Goal: Task Accomplishment & Management: Complete application form

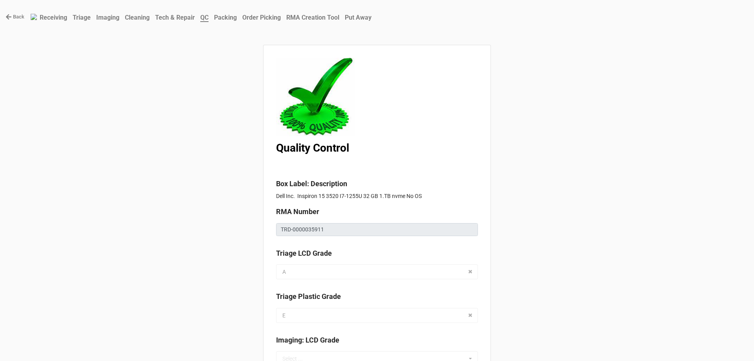
drag, startPoint x: 326, startPoint y: 228, endPoint x: 573, endPoint y: 136, distance: 263.6
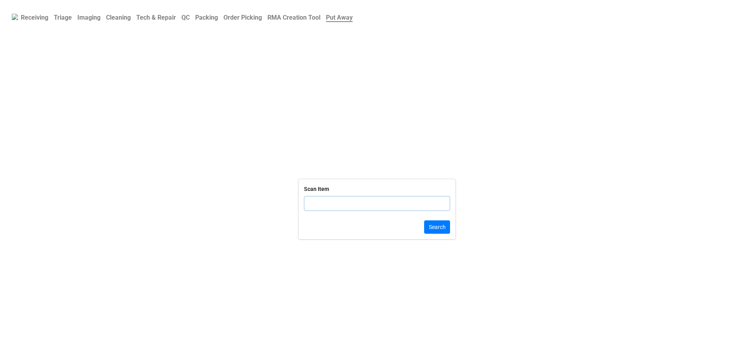
click at [64, 18] on b "Triage" at bounding box center [63, 17] width 18 height 7
click at [190, 18] on b "QC" at bounding box center [185, 17] width 8 height 7
click at [189, 18] on b "QC" at bounding box center [185, 17] width 8 height 7
click at [321, 202] on input "text" at bounding box center [377, 203] width 146 height 15
click button "Search" at bounding box center [437, 226] width 26 height 13
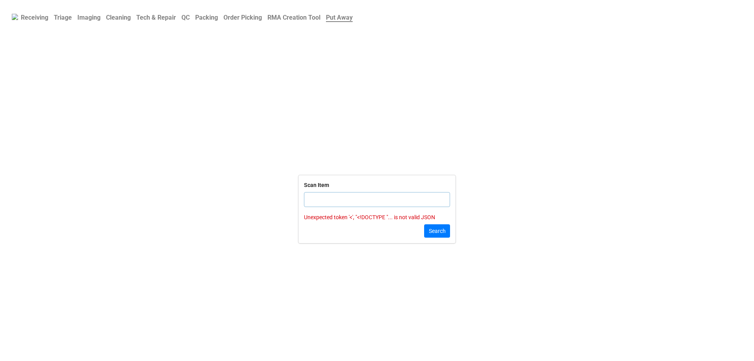
click at [330, 224] on div "Scan Item Unexpected token '<', "<!DOCTYPE "... is not valid JSON Search" at bounding box center [376, 209] width 157 height 68
click at [329, 209] on div "Scan Item" at bounding box center [377, 197] width 146 height 33
click at [329, 206] on div "Scan Item" at bounding box center [377, 197] width 146 height 33
click at [330, 204] on input "text" at bounding box center [377, 199] width 146 height 15
drag, startPoint x: 626, startPoint y: 220, endPoint x: 484, endPoint y: 200, distance: 144.3
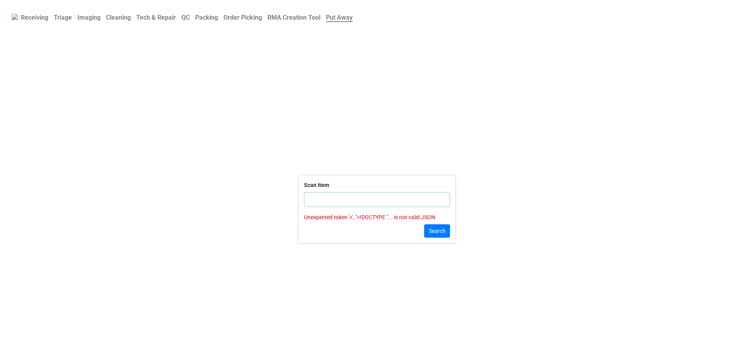
click at [602, 228] on form "Scan Item Unexpected token '<', "<!DOCTYPE "... is not valid JSON Search" at bounding box center [377, 209] width 754 height 291
click at [472, 199] on form "Scan Item Unexpected token '<', "<!DOCTYPE "... is not valid JSON Search" at bounding box center [377, 209] width 754 height 291
click at [427, 192] on input "text" at bounding box center [377, 199] width 146 height 15
drag, startPoint x: 414, startPoint y: 190, endPoint x: 409, endPoint y: 201, distance: 12.5
click at [410, 201] on div "Scan Item" at bounding box center [377, 197] width 146 height 33
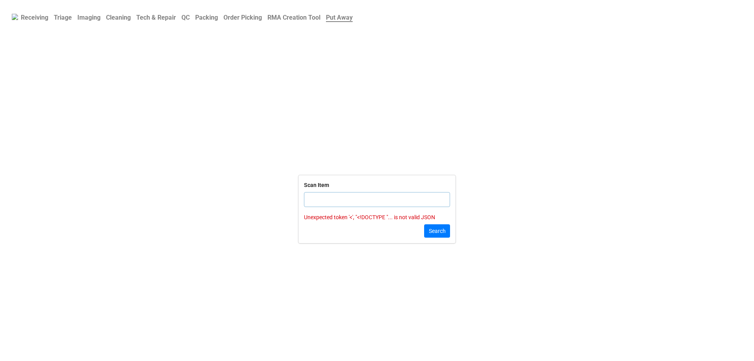
click at [409, 201] on input "text" at bounding box center [377, 199] width 146 height 15
drag, startPoint x: 409, startPoint y: 201, endPoint x: 405, endPoint y: 204, distance: 4.2
click at [406, 204] on input "text" at bounding box center [377, 199] width 146 height 15
click at [405, 203] on input "text" at bounding box center [377, 199] width 146 height 15
click at [190, 20] on b "QC" at bounding box center [185, 17] width 8 height 7
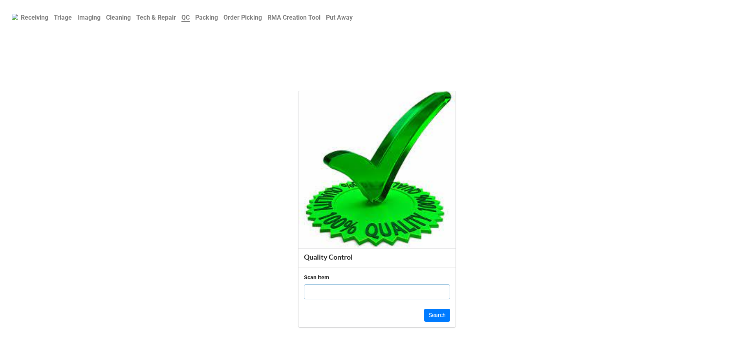
click at [347, 290] on input "text" at bounding box center [377, 291] width 146 height 15
click button "Search" at bounding box center [437, 315] width 26 height 13
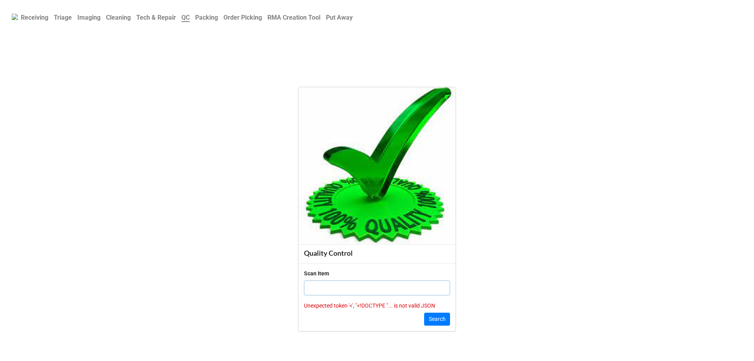
click at [347, 290] on input "text" at bounding box center [377, 287] width 146 height 15
type input "1986"
click button "Search" at bounding box center [437, 318] width 26 height 13
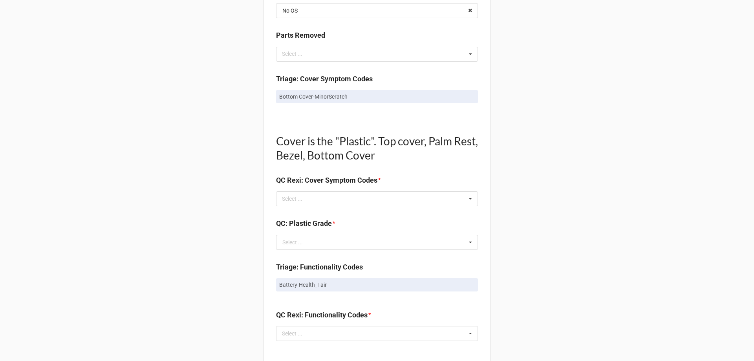
scroll to position [471, 0]
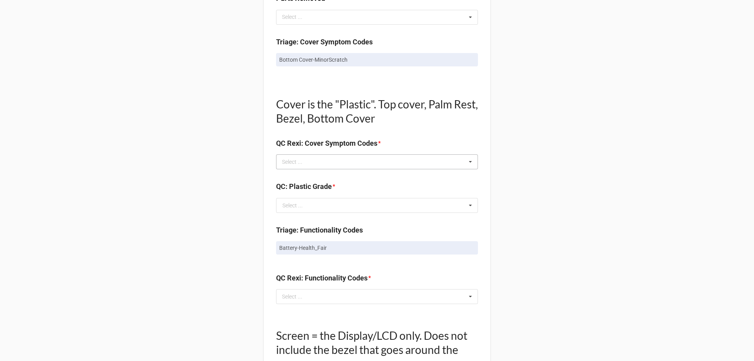
click at [412, 167] on div "Select ... No results found." at bounding box center [377, 161] width 202 height 15
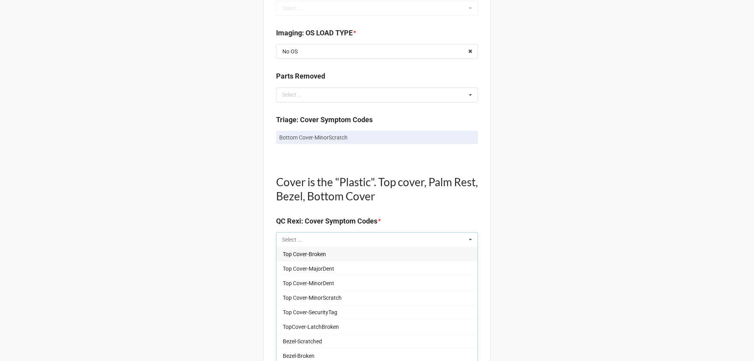
scroll to position [393, 0]
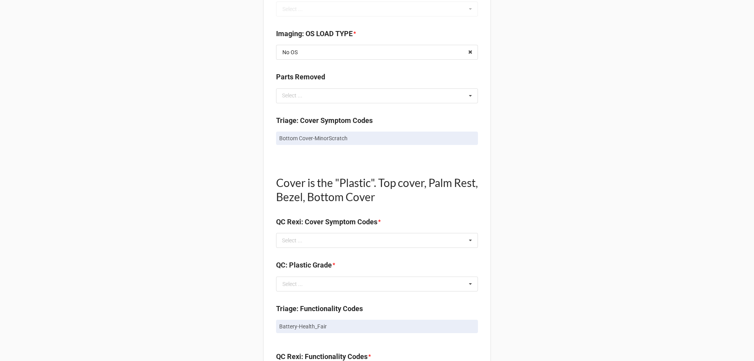
click at [539, 116] on div "Back Receiving Triage Imaging Cleaning Tech & Repair QC Packing Order Picking R…" at bounding box center [377, 273] width 754 height 1333
click at [461, 243] on div "Select ... Top Cover-Broken Top Cover-MajorDent Top Cover-MinorDent Top Cover-M…" at bounding box center [377, 240] width 202 height 15
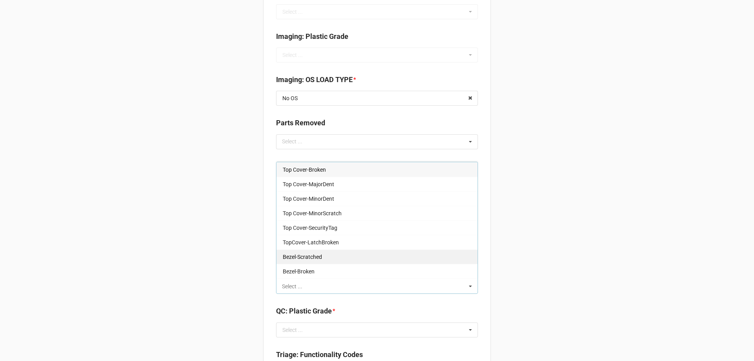
scroll to position [275, 0]
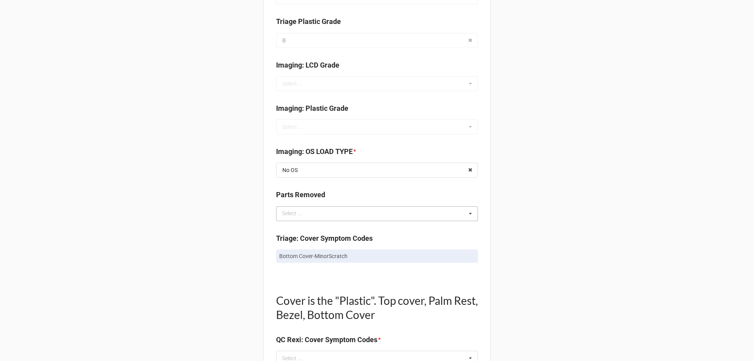
click at [359, 217] on div "Select ... No results found." at bounding box center [377, 213] width 202 height 15
click at [469, 211] on icon at bounding box center [470, 213] width 12 height 15
click at [467, 211] on icon at bounding box center [470, 213] width 12 height 15
type input "P"
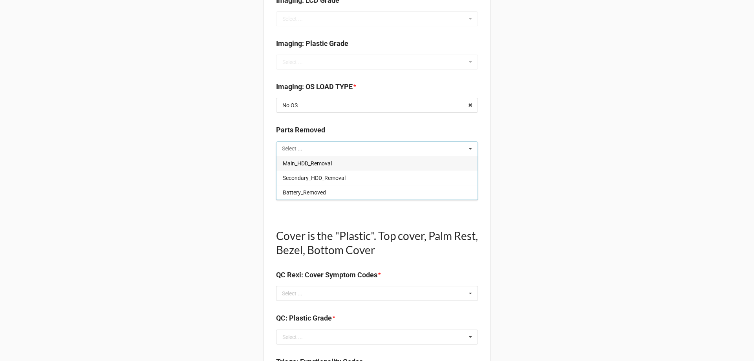
scroll to position [393, 0]
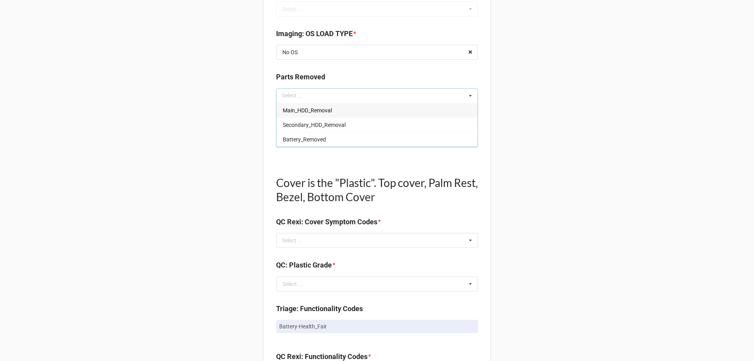
click at [467, 95] on icon at bounding box center [470, 96] width 12 height 15
click at [471, 240] on icon at bounding box center [470, 240] width 12 height 15
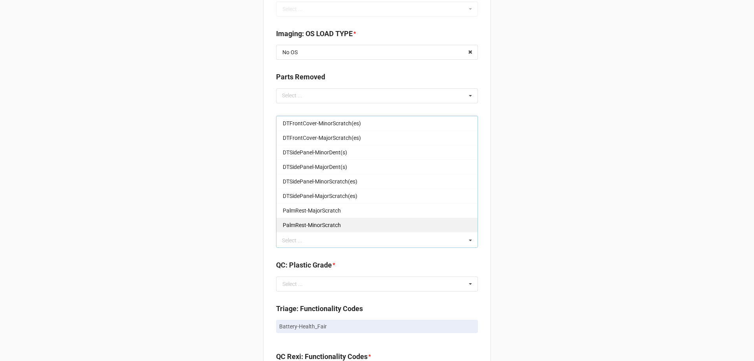
click at [423, 225] on div "PalmRest-MinorScratch" at bounding box center [376, 224] width 201 height 15
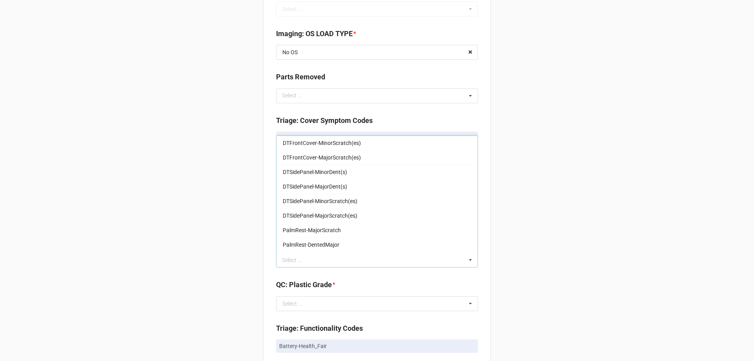
click at [656, 146] on div "Back Receiving Triage Imaging Cleaning Tech & Repair QC Packing Order Picking R…" at bounding box center [377, 283] width 754 height 1353
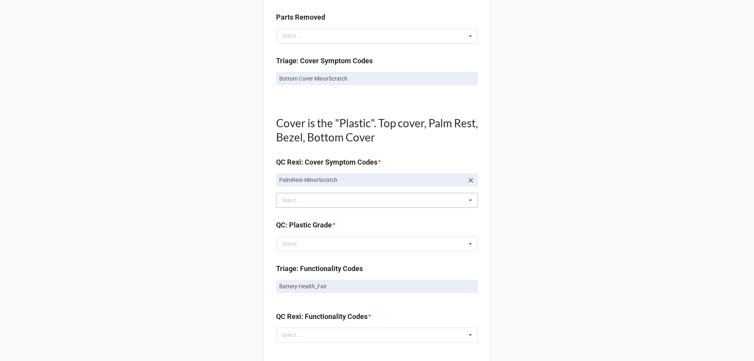
scroll to position [471, 0]
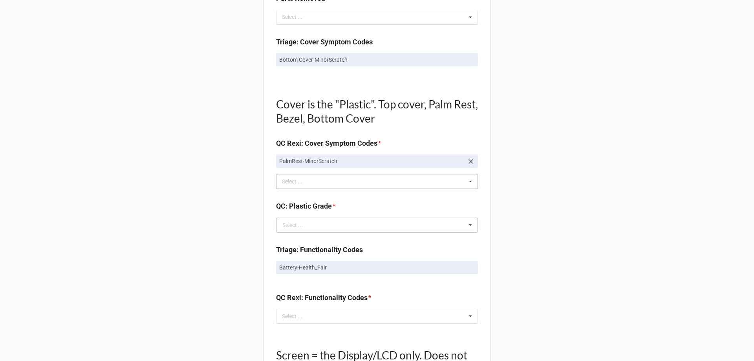
click at [464, 227] on icon at bounding box center [470, 225] width 12 height 15
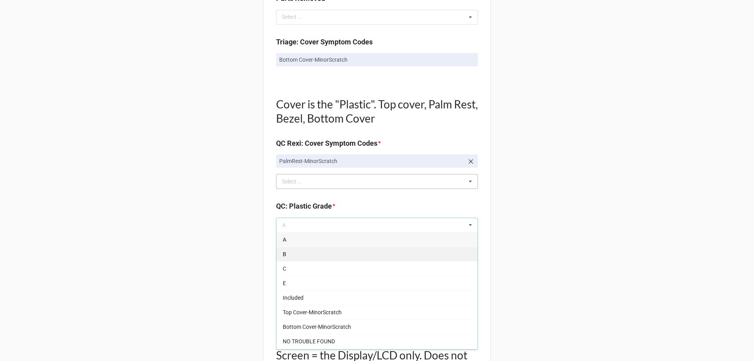
click at [425, 252] on div "B" at bounding box center [376, 253] width 201 height 15
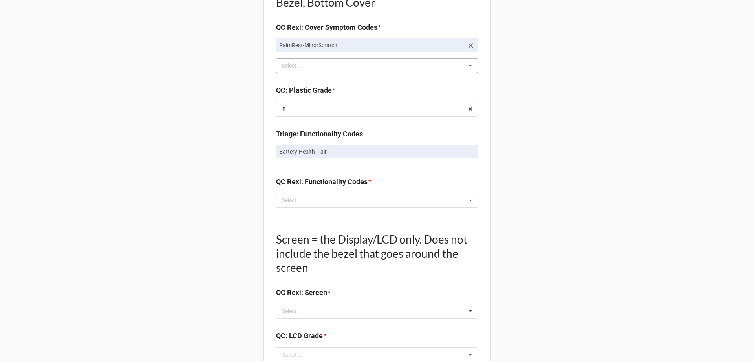
scroll to position [589, 0]
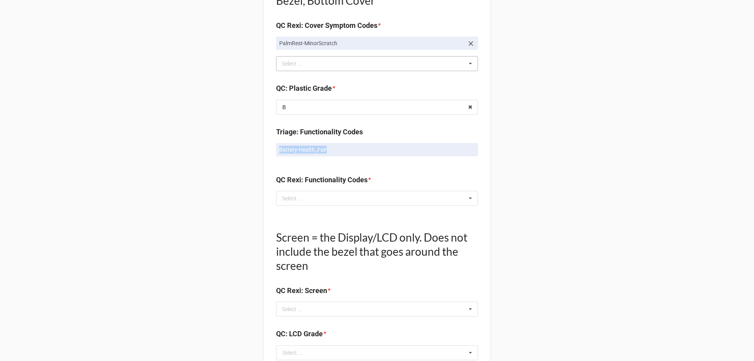
drag, startPoint x: 273, startPoint y: 148, endPoint x: 326, endPoint y: 153, distance: 53.2
click at [326, 153] on div "Quality Control Box Label: Description Dell Inc. XPS 13 9350 I5-6200U 8GB 256 G…" at bounding box center [377, 104] width 228 height 1296
copy p "Battery-Health_Fair"
click at [327, 196] on div "Select ... No results found." at bounding box center [377, 198] width 202 height 15
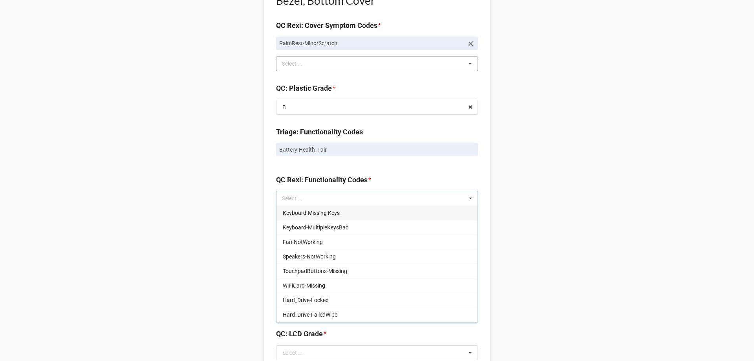
drag, startPoint x: 327, startPoint y: 199, endPoint x: 610, endPoint y: 162, distance: 285.4
click at [610, 162] on div "Back Receiving Triage Imaging Cleaning Tech & Repair QC Packing Order Picking R…" at bounding box center [377, 87] width 754 height 1353
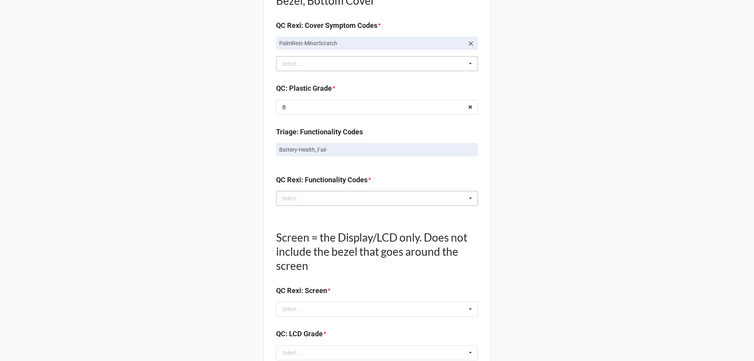
click at [372, 206] on div "Select ... Keyboard-Missing Keys Keyboard-MultipleKeysBad Fan-NotWorking Speake…" at bounding box center [377, 198] width 202 height 15
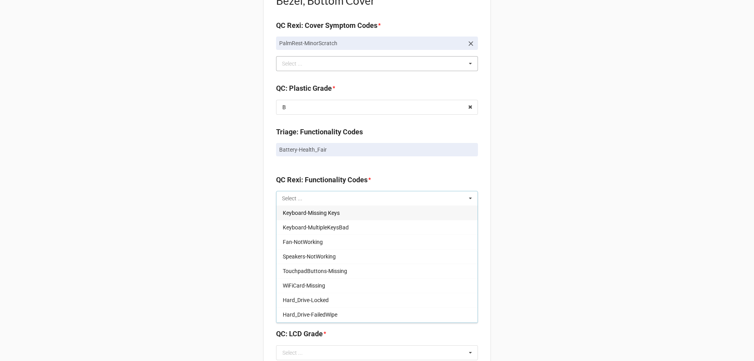
paste input "Battery-Health_Fair"
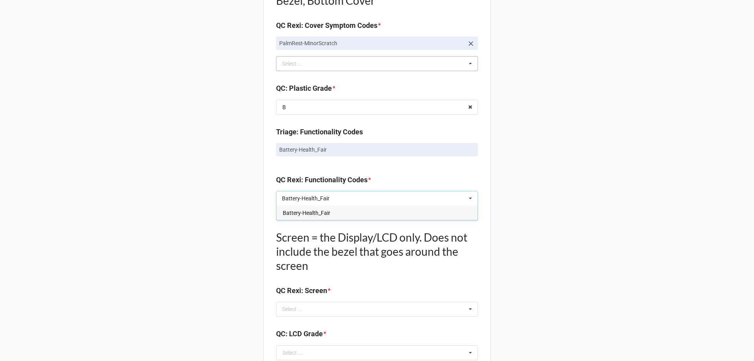
type input "Battery-Health_Fair"
click at [372, 218] on div "Battery-Health_Fair" at bounding box center [376, 212] width 201 height 15
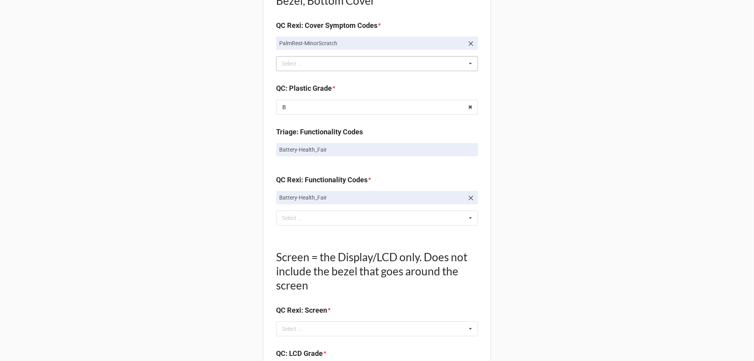
click at [610, 247] on div "Back Receiving Triage Imaging Cleaning Tech & Repair QC Packing Order Picking R…" at bounding box center [377, 97] width 754 height 1373
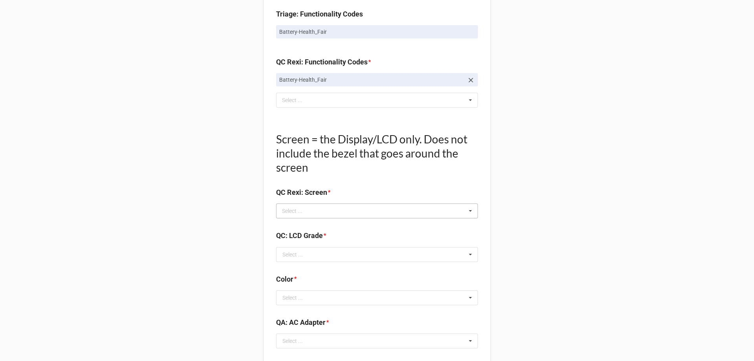
scroll to position [746, 0]
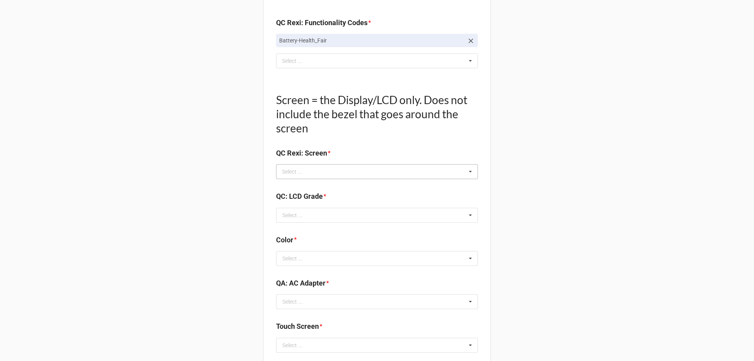
click at [469, 172] on icon at bounding box center [470, 171] width 12 height 15
click at [464, 213] on icon at bounding box center [470, 215] width 12 height 15
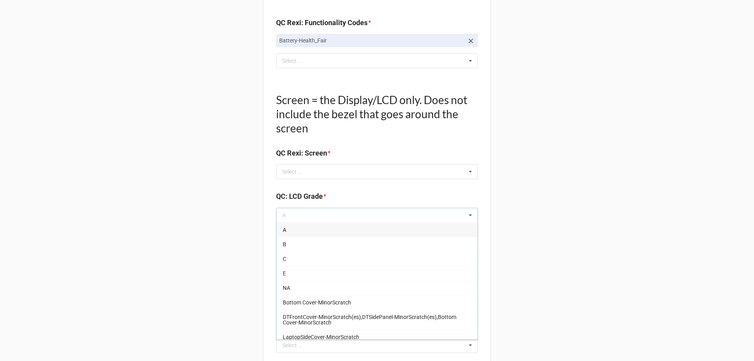
click at [448, 231] on div "A" at bounding box center [376, 229] width 201 height 15
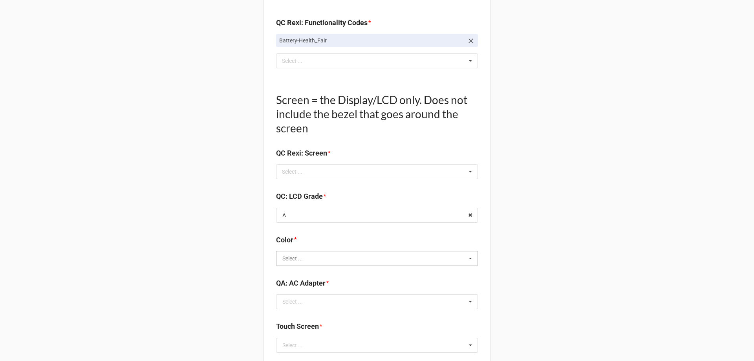
click at [453, 261] on input "text" at bounding box center [377, 258] width 201 height 14
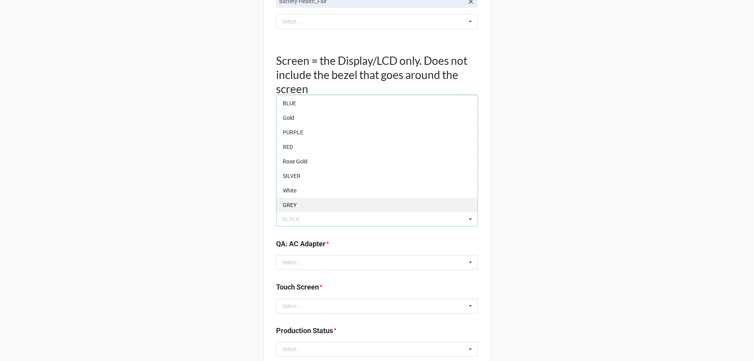
click at [429, 207] on div "GREY" at bounding box center [376, 204] width 201 height 15
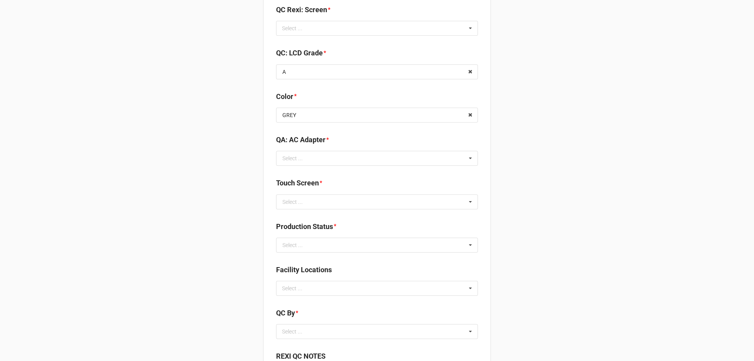
scroll to position [903, 0]
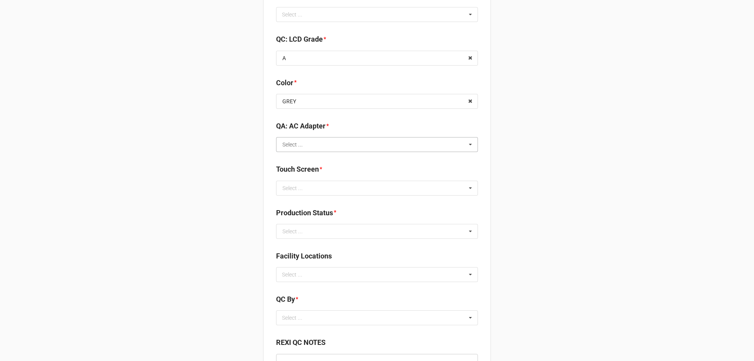
click at [370, 146] on input "text" at bounding box center [377, 144] width 201 height 14
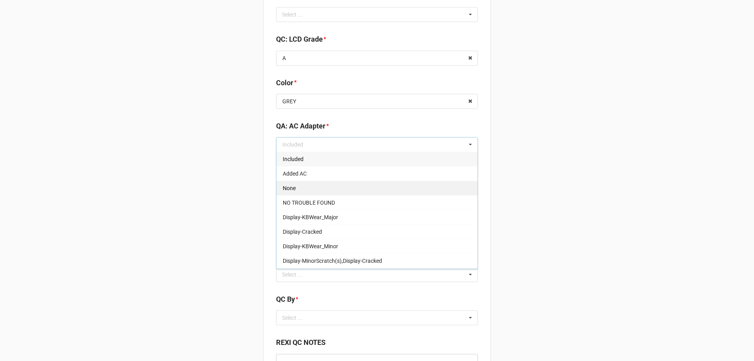
click at [398, 192] on div "None" at bounding box center [376, 188] width 201 height 15
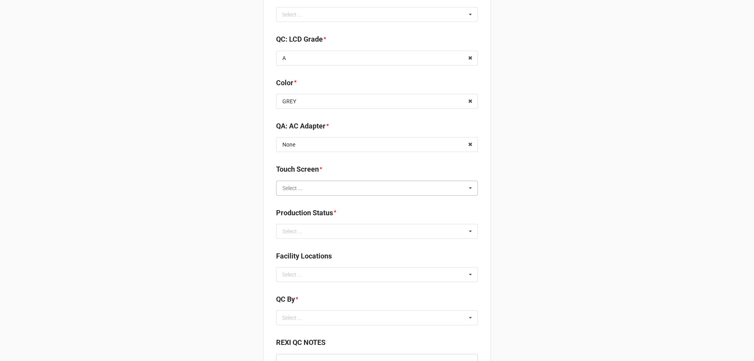
click at [405, 192] on input "text" at bounding box center [377, 188] width 201 height 14
click at [423, 201] on div "TRUE" at bounding box center [376, 202] width 201 height 15
click at [462, 236] on input "text" at bounding box center [377, 231] width 201 height 14
click at [460, 243] on div "Cleaning" at bounding box center [376, 245] width 201 height 15
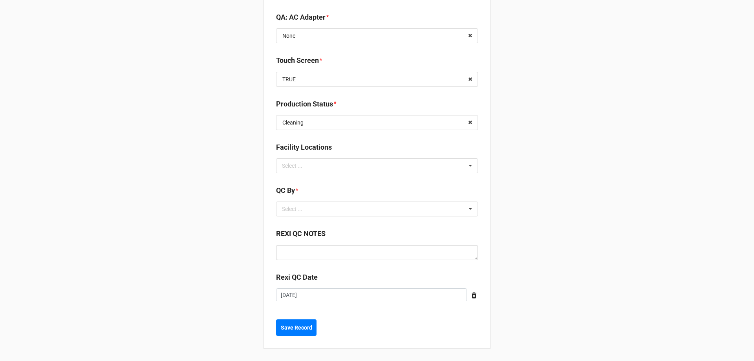
scroll to position [1012, 0]
click at [459, 208] on div "Select ... No results found." at bounding box center [377, 208] width 202 height 15
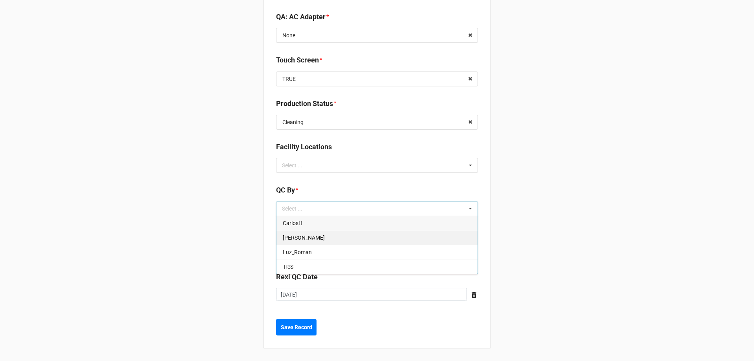
click at [457, 234] on div "Christian R" at bounding box center [376, 237] width 201 height 15
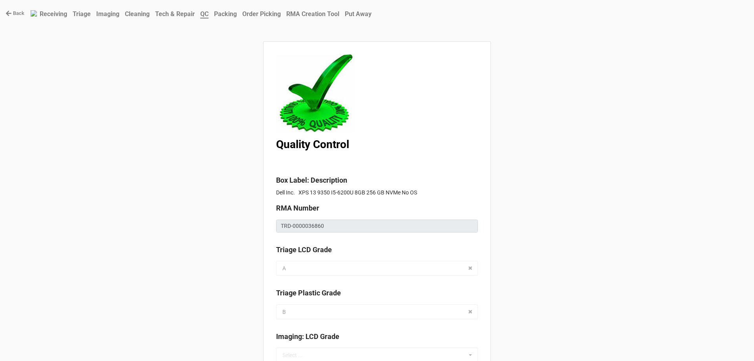
scroll to position [0, 0]
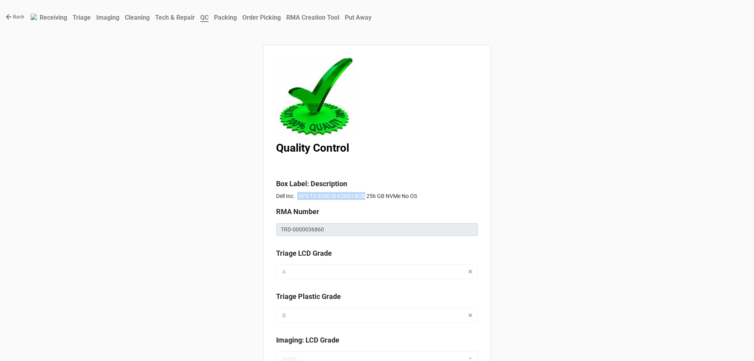
drag, startPoint x: 296, startPoint y: 195, endPoint x: 361, endPoint y: 195, distance: 65.2
click at [361, 195] on p "Dell Inc. XPS 13 9350 I5-6200U 8GB 256 GB NVMe No OS" at bounding box center [377, 196] width 202 height 8
copy p "XPS 13 9350 I5-6200U 8GB"
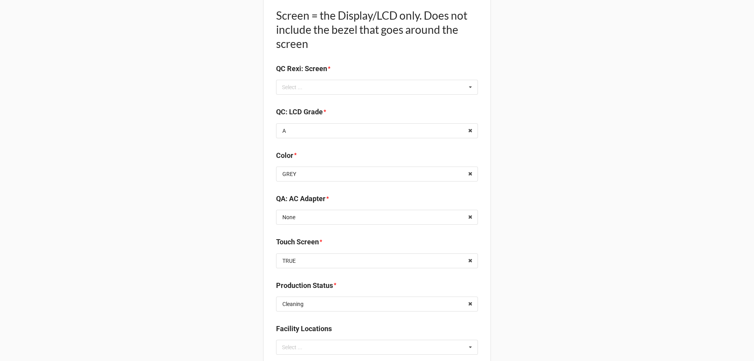
scroll to position [1032, 0]
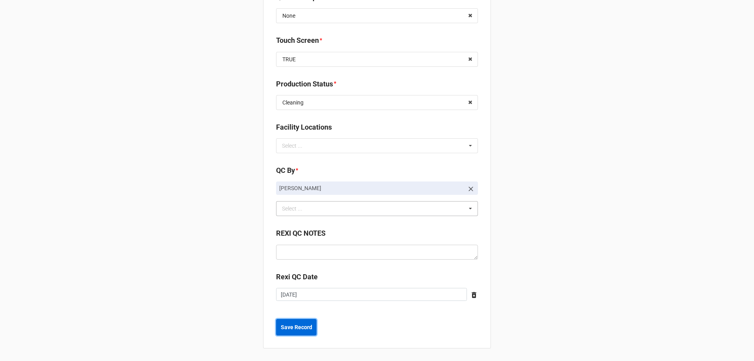
click at [293, 329] on b "Save Record" at bounding box center [296, 327] width 31 height 8
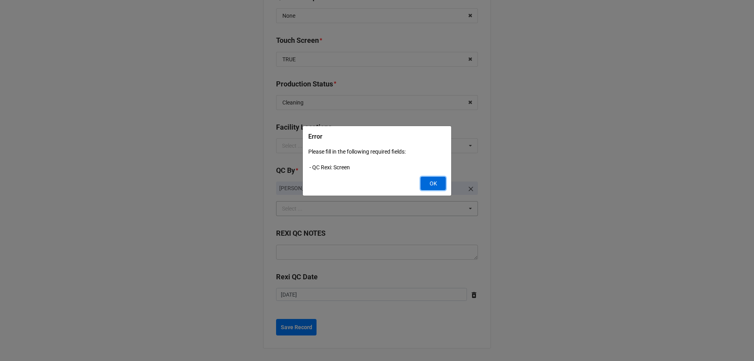
click at [438, 183] on button "OK" at bounding box center [432, 183] width 25 height 13
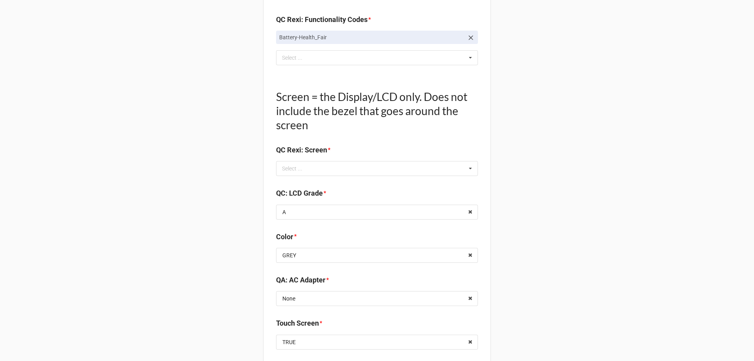
scroll to position [717, 0]
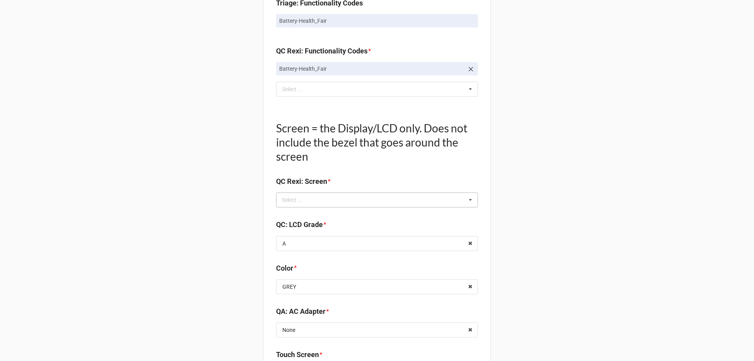
click at [466, 202] on icon at bounding box center [470, 200] width 12 height 15
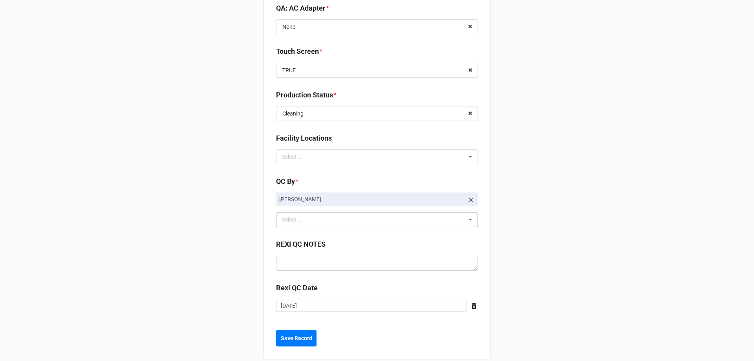
scroll to position [1032, 0]
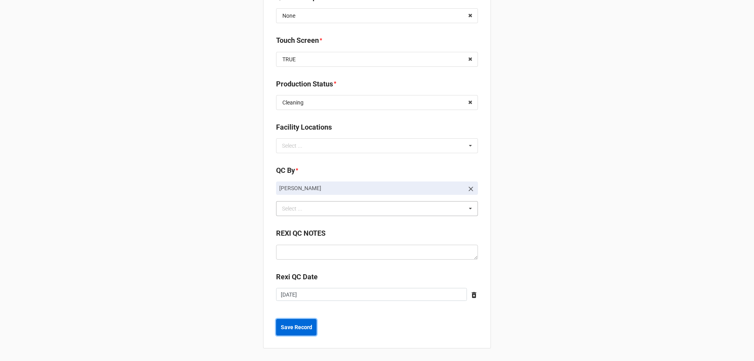
click at [299, 323] on b "Save Record" at bounding box center [296, 327] width 31 height 8
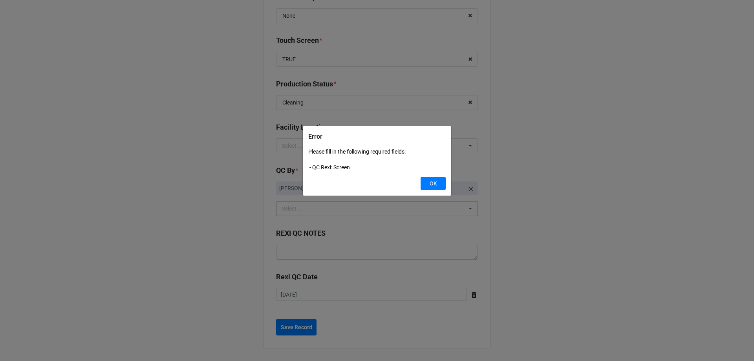
click at [652, 173] on div "Error Please fill in the following required fields: - QC Rexi: Screen OK" at bounding box center [377, 180] width 754 height 361
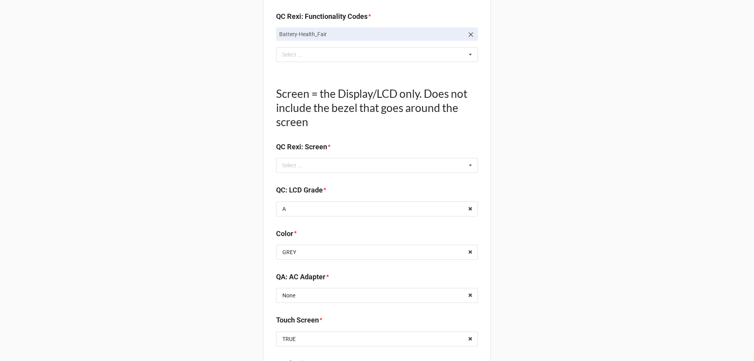
scroll to position [717, 0]
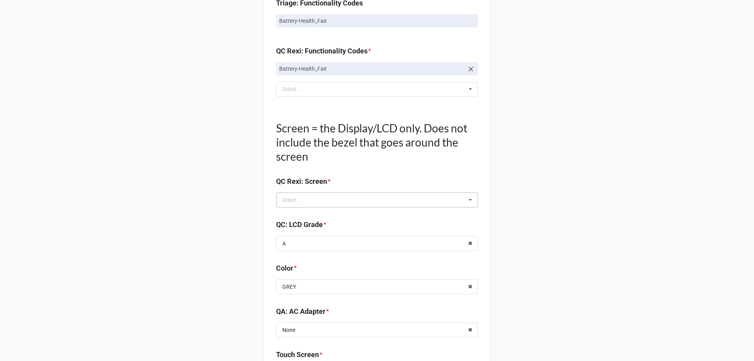
click at [460, 204] on div "Select ... Display-KBWear_Minor Display-MajorScratch Display-KBWear_Major Displ…" at bounding box center [377, 199] width 202 height 15
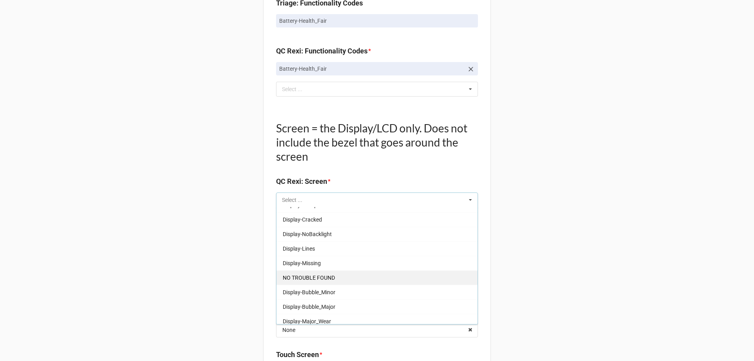
scroll to position [130, 0]
click at [440, 276] on div "NO TROUBLE FOUND" at bounding box center [376, 273] width 201 height 15
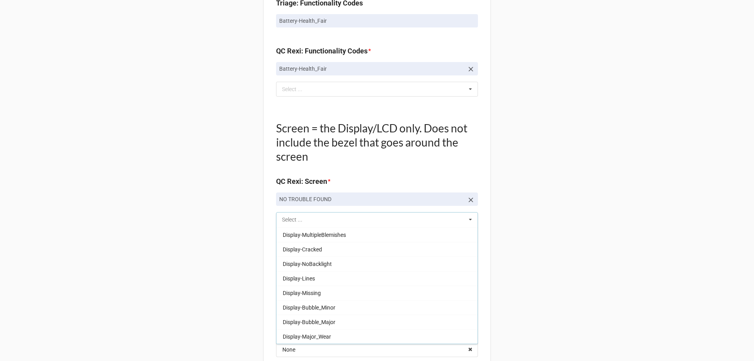
scroll to position [115, 0]
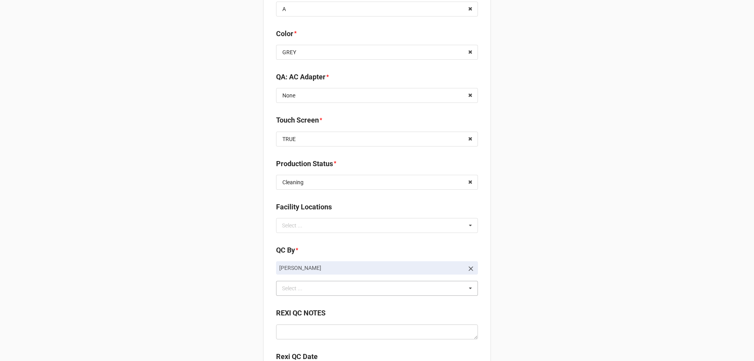
scroll to position [1051, 0]
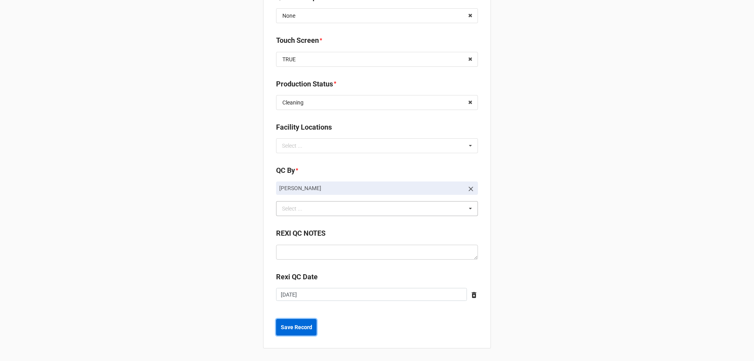
click at [302, 327] on b "Save Record" at bounding box center [296, 327] width 31 height 8
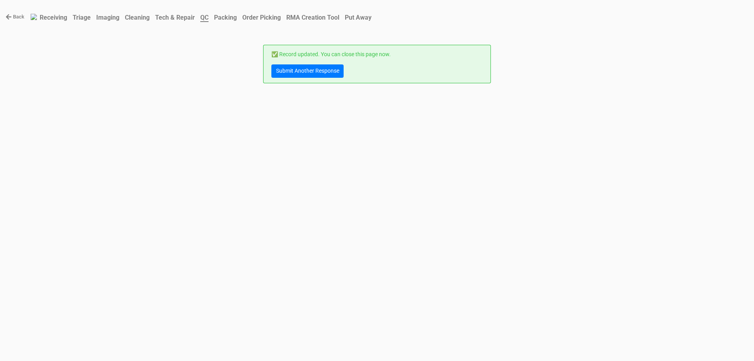
scroll to position [0, 0]
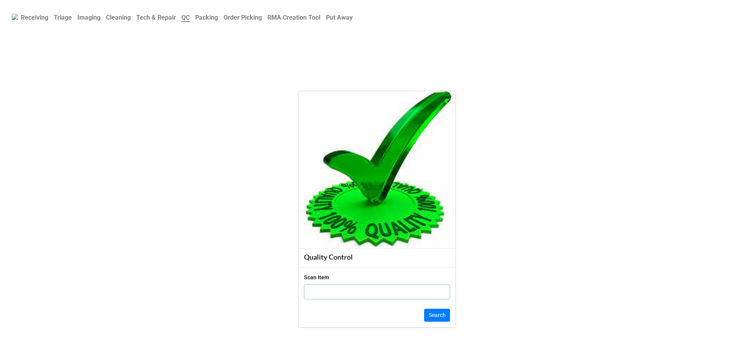
click at [371, 295] on input "text" at bounding box center [377, 291] width 146 height 15
click button "Search" at bounding box center [437, 315] width 26 height 13
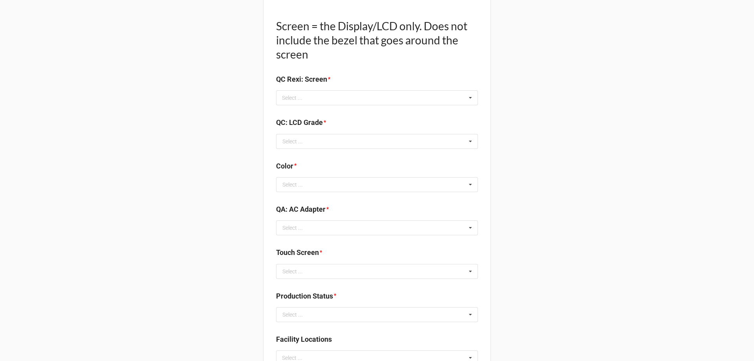
scroll to position [824, 0]
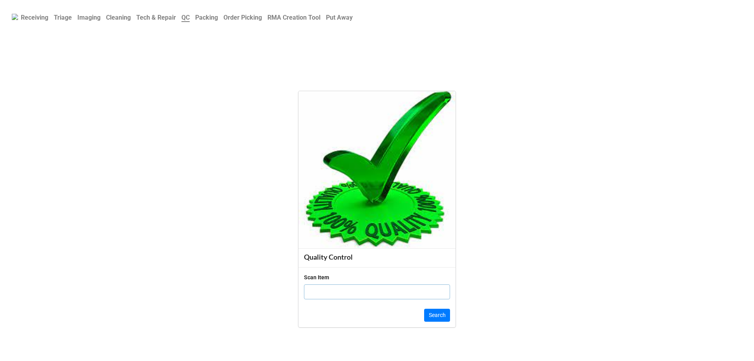
click at [341, 285] on input "text" at bounding box center [377, 291] width 146 height 15
click button "Search" at bounding box center [437, 315] width 26 height 13
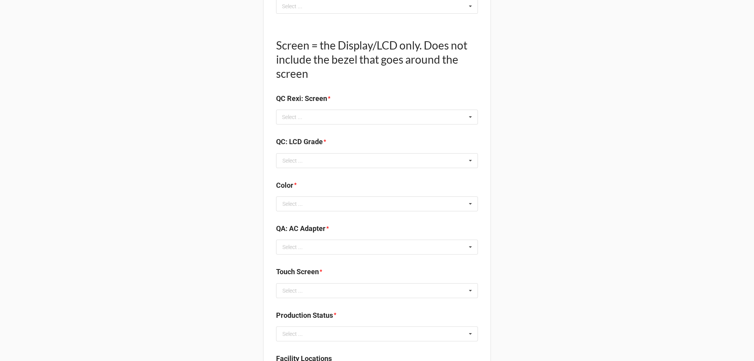
scroll to position [698, 0]
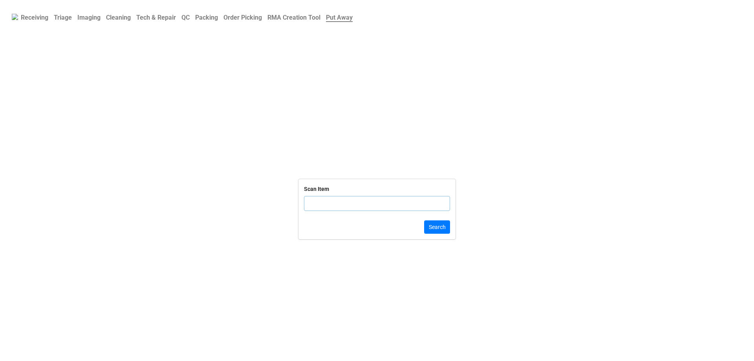
click at [190, 18] on b "QC" at bounding box center [185, 17] width 8 height 7
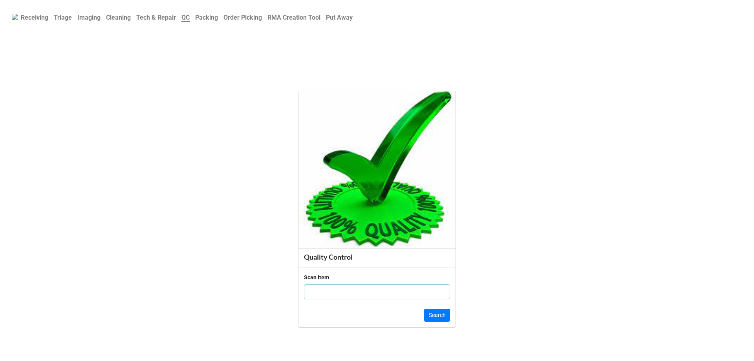
click at [315, 288] on input "text" at bounding box center [377, 291] width 146 height 15
click at [49, 18] on link "Receiving" at bounding box center [34, 17] width 33 height 15
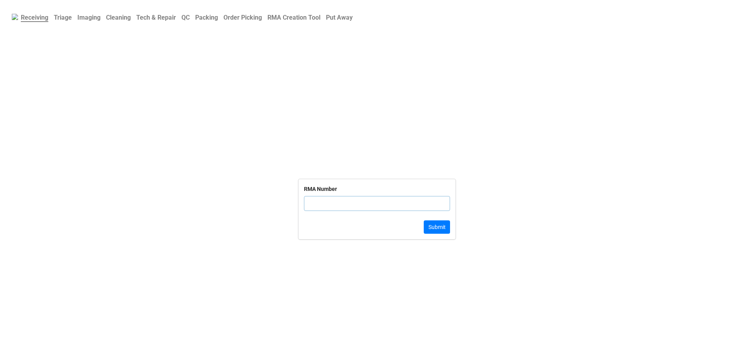
click at [67, 21] on b "Triage" at bounding box center [63, 17] width 18 height 7
drag, startPoint x: 345, startPoint y: 198, endPoint x: 315, endPoint y: 201, distance: 30.0
click at [315, 201] on b "Dell Service Tag" at bounding box center [377, 198] width 146 height 9
click at [190, 20] on b "QC" at bounding box center [185, 17] width 8 height 7
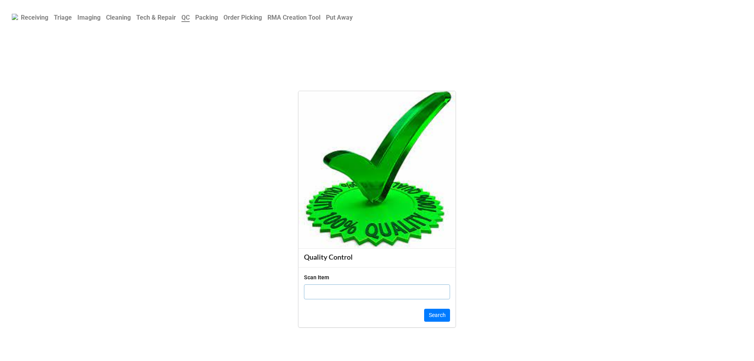
click at [329, 295] on input "text" at bounding box center [377, 291] width 146 height 15
click at [337, 294] on input "text" at bounding box center [377, 291] width 146 height 15
click button "Search" at bounding box center [437, 315] width 26 height 13
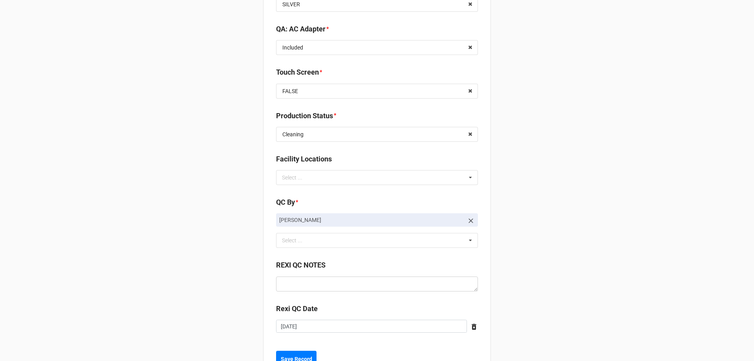
scroll to position [1130, 0]
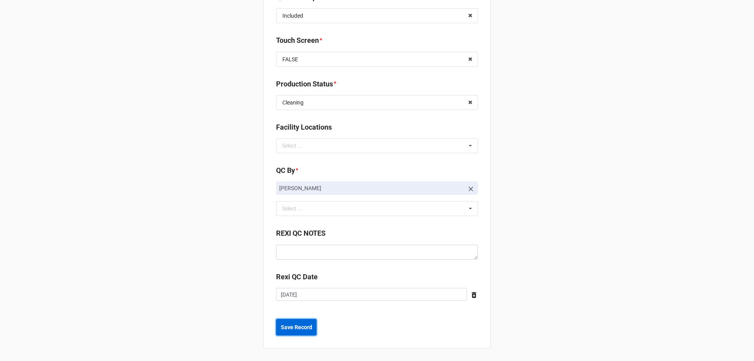
click at [279, 332] on button "Save Record" at bounding box center [296, 327] width 40 height 16
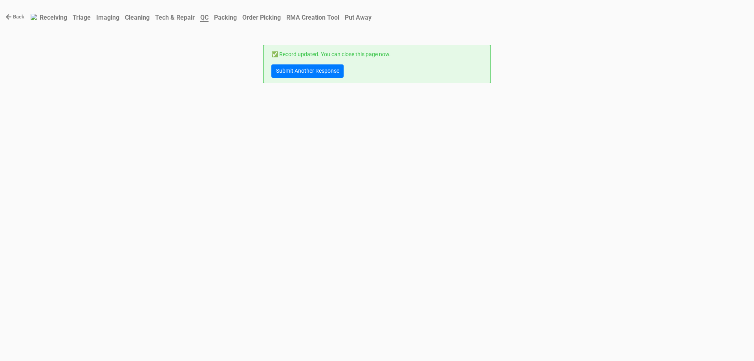
scroll to position [0, 0]
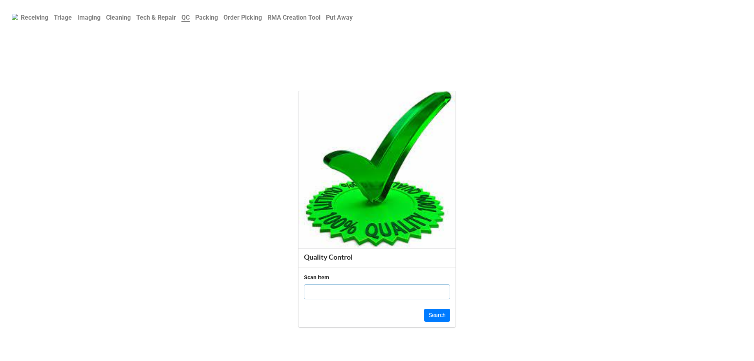
click at [338, 294] on input "text" at bounding box center [377, 291] width 146 height 15
click at [372, 289] on input "text" at bounding box center [377, 291] width 146 height 15
click button "Search" at bounding box center [437, 315] width 26 height 13
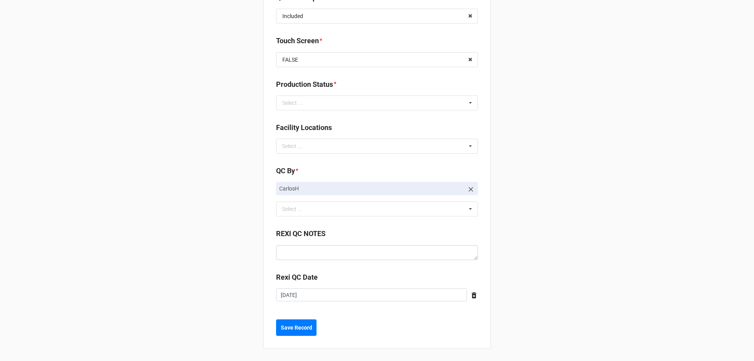
scroll to position [1220, 0]
click at [305, 325] on b "Save Record" at bounding box center [296, 327] width 31 height 8
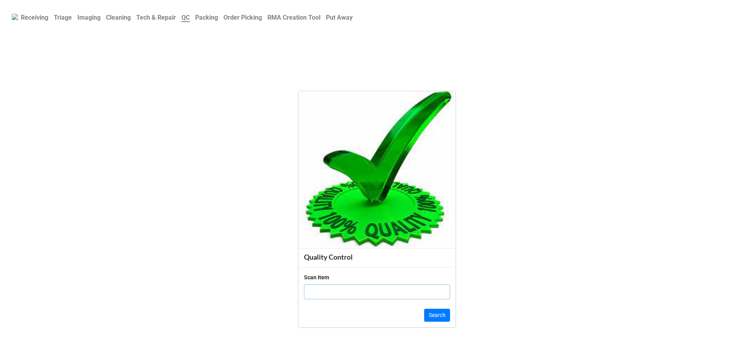
click at [351, 285] on input "text" at bounding box center [377, 291] width 146 height 15
click button "Search" at bounding box center [437, 315] width 26 height 13
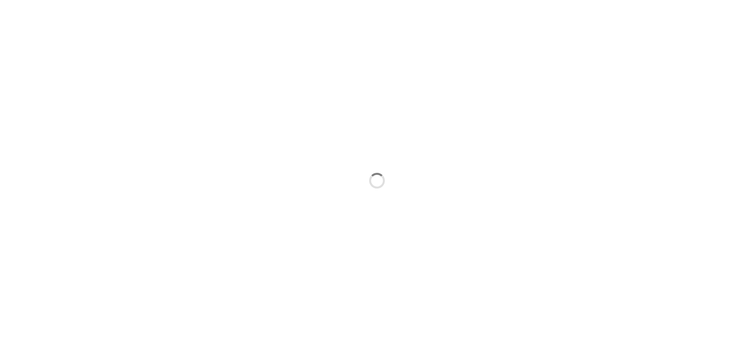
click at [362, 303] on div at bounding box center [377, 180] width 754 height 361
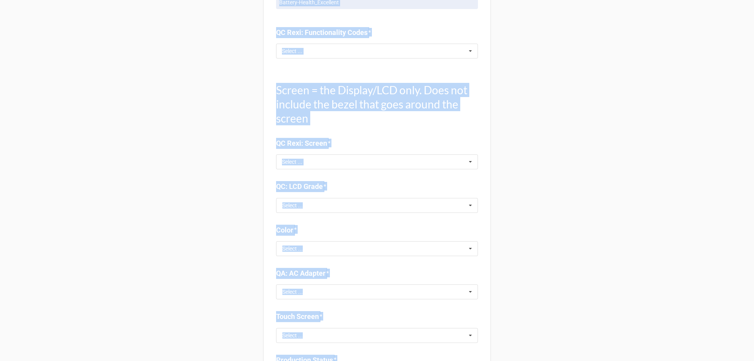
scroll to position [1039, 0]
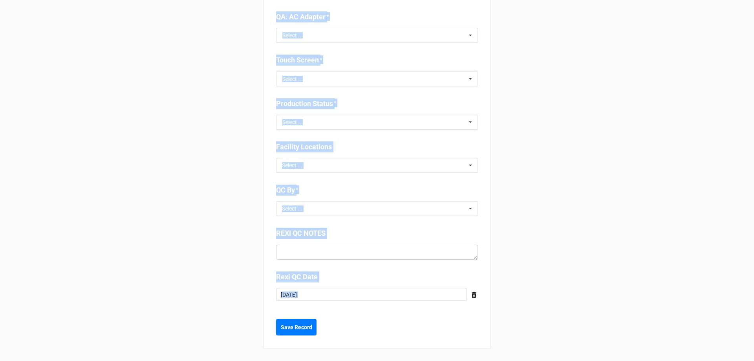
drag, startPoint x: 594, startPoint y: 376, endPoint x: 639, endPoint y: 376, distance: 45.1
click at [639, 360] on html "Back Receiving Triage Imaging Cleaning Tech & Repair QC Packing Order Picking R…" at bounding box center [377, 180] width 754 height 361
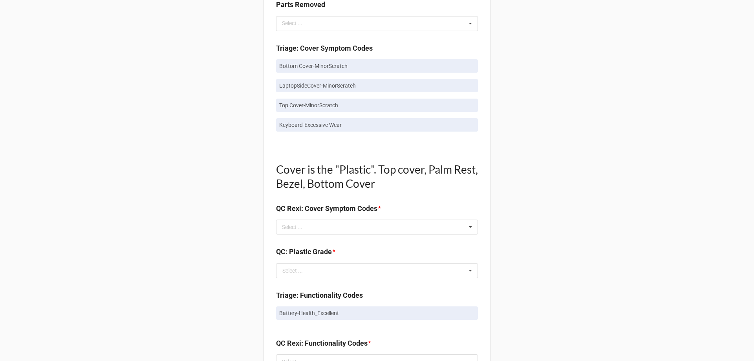
scroll to position [490, 0]
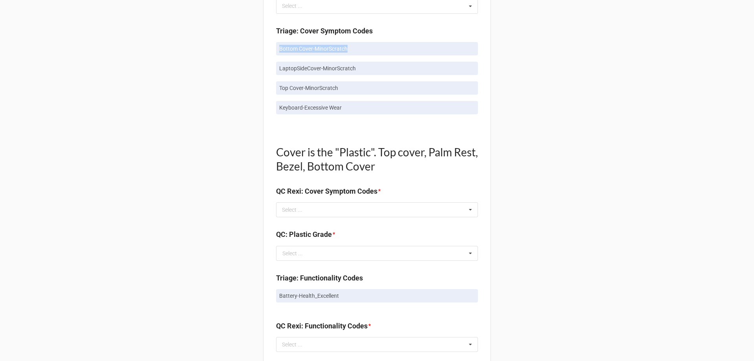
drag, startPoint x: 274, startPoint y: 47, endPoint x: 375, endPoint y: 54, distance: 100.7
click at [375, 54] on link "Bottom Cover-MinorScratch" at bounding box center [377, 48] width 202 height 13
copy p "Bottom Cover-MinorScratch"
click at [319, 208] on div "Select ... No results found." at bounding box center [377, 209] width 202 height 15
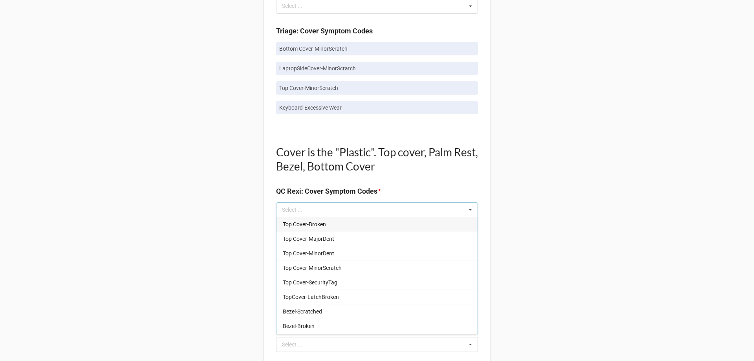
drag, startPoint x: 319, startPoint y: 208, endPoint x: 702, endPoint y: 187, distance: 383.7
click at [702, 187] on div "Back Receiving Triage Imaging Cleaning Tech & Repair QC Packing Order Picking R…" at bounding box center [377, 210] width 754 height 1400
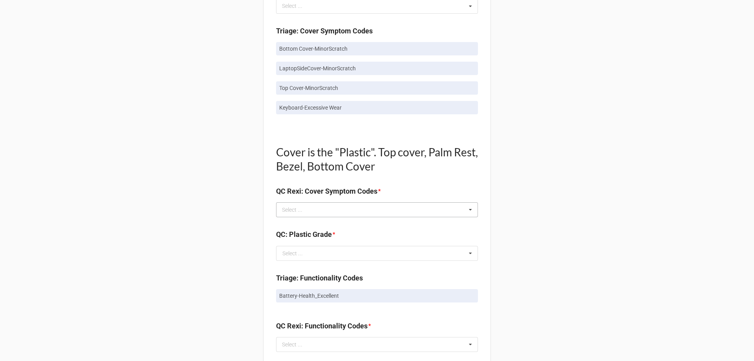
click at [359, 209] on div "Select ... Top Cover-Broken Top Cover-MajorDent Top Cover-MinorDent Top Cover-M…" at bounding box center [377, 209] width 202 height 15
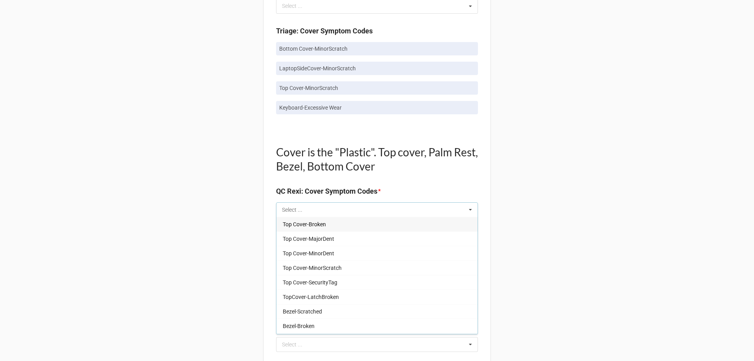
paste input "Bottom Cover-MinorScratch"
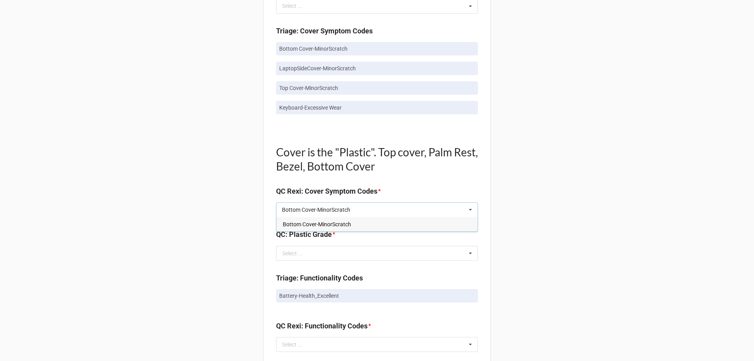
type input "Bottom Cover-MinorScratch"
click at [434, 226] on div "Bottom Cover-MinorScratch" at bounding box center [376, 224] width 201 height 15
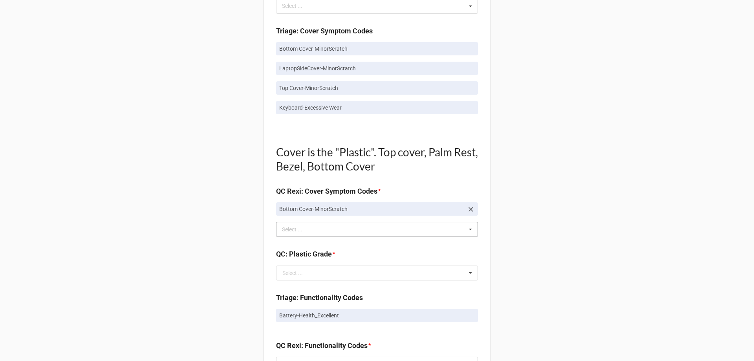
click at [560, 186] on div "Back Receiving Triage Imaging Cleaning Tech & Repair QC Packing Order Picking R…" at bounding box center [377, 220] width 754 height 1420
drag, startPoint x: 275, startPoint y: 68, endPoint x: 360, endPoint y: 79, distance: 86.0
click at [363, 79] on div "Bottom Cover-MinorScratch LaptopSideCover-MinorScratch Top Cover-MinorScratch K…" at bounding box center [377, 81] width 202 height 79
click at [387, 232] on div "Bottom Cover-MinorScratch Select ... Top Cover-Broken Top Cover-MajorDent Top C…" at bounding box center [377, 229] width 202 height 15
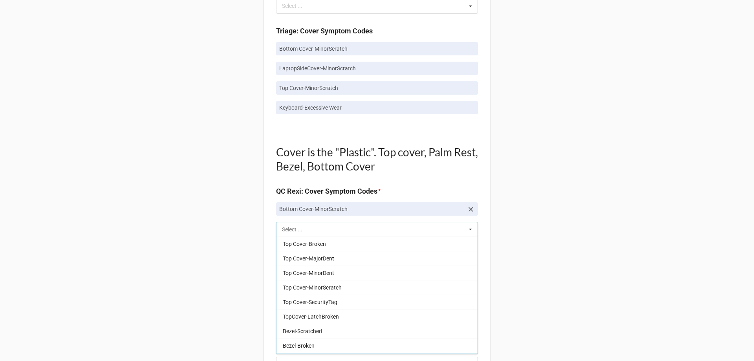
paste input "Bottom Cover-MinorScratch"
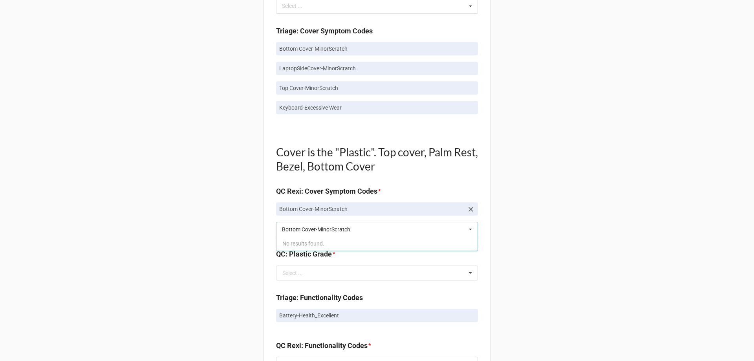
type input "Bottom Cover-MinorScratch"
click at [559, 245] on div "Back Receiving Triage Imaging Cleaning Tech & Repair QC Packing Order Picking R…" at bounding box center [377, 220] width 754 height 1420
click at [279, 66] on p "LaptopSideCover-MinorScratch" at bounding box center [376, 68] width 195 height 8
drag, startPoint x: 277, startPoint y: 69, endPoint x: 361, endPoint y: 71, distance: 83.6
click at [361, 71] on p "LaptopSideCover-MinorScratch" at bounding box center [376, 68] width 195 height 8
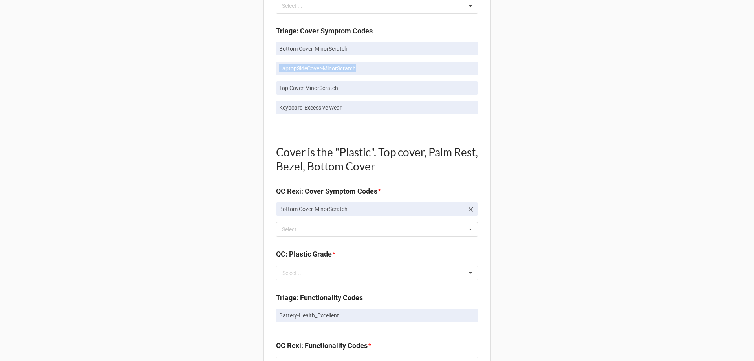
copy p "LaptopSideCover-MinorScratch"
click at [351, 227] on div "Bottom Cover-MinorScratch Select ... Top Cover-Broken Top Cover-MajorDent Top C…" at bounding box center [377, 229] width 202 height 15
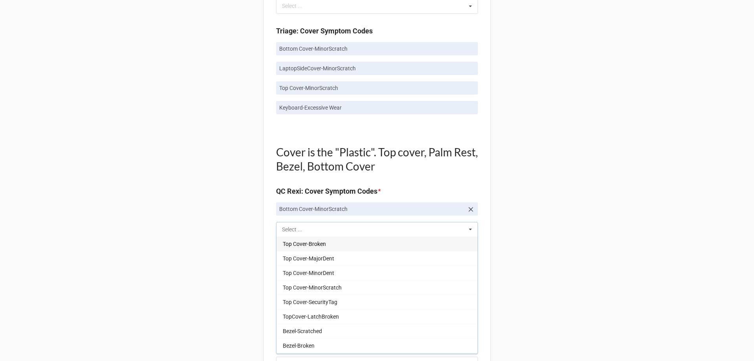
paste input "LaptopSideCover-MinorScratch"
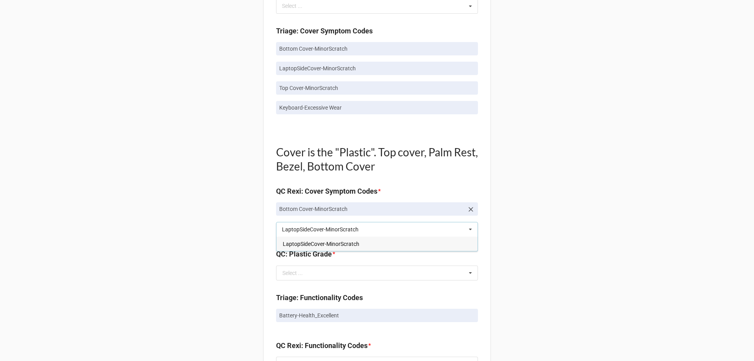
type input "LaptopSideCover-MinorScratch"
click at [366, 245] on div "LaptopSideCover-MinorScratch" at bounding box center [376, 243] width 201 height 15
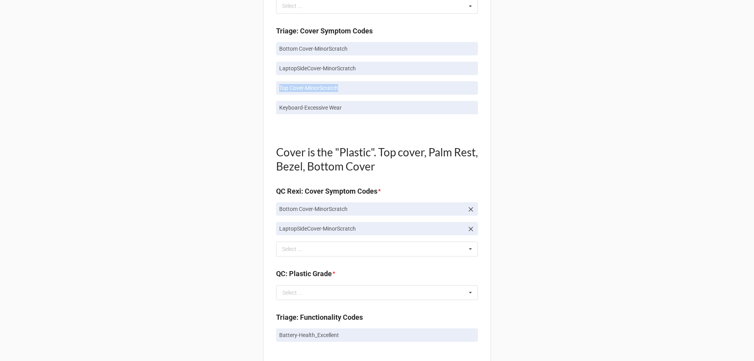
drag, startPoint x: 272, startPoint y: 86, endPoint x: 351, endPoint y: 95, distance: 80.2
click at [351, 95] on div "Quality Control Box Label: Description Dell Inc. Dell G15 5515 Ryzen 5-5600H 32…" at bounding box center [377, 246] width 228 height 1382
copy p "Top Cover-MinorScratch"
drag, startPoint x: 357, startPoint y: 252, endPoint x: 338, endPoint y: 241, distance: 21.8
click at [357, 251] on div "LaptopSideCover-MinorScratch Select ... Top Cover-Broken Top Cover-MajorDent To…" at bounding box center [377, 248] width 202 height 15
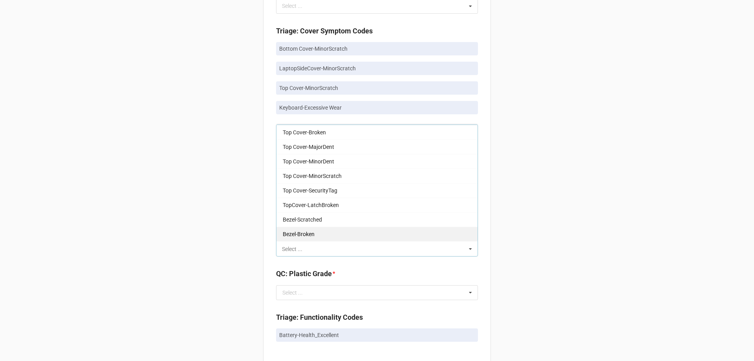
paste input "Top Cover-MinorScratch"
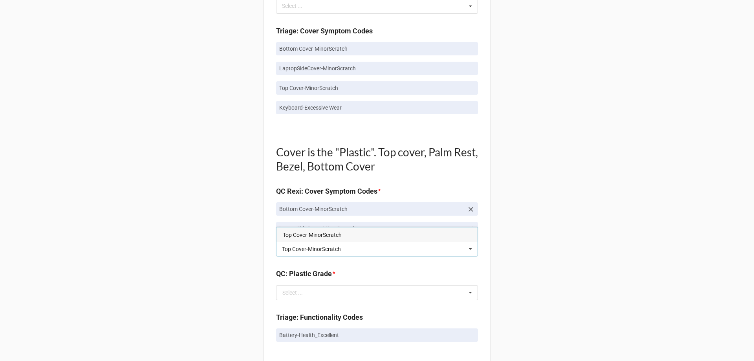
type input "Top Cover-MinorScratch"
click at [331, 253] on div "Top Cover-MinorScratch Top Cover-MinorScratch Select ... Top Cover-MinorScratch" at bounding box center [377, 248] width 202 height 15
click at [337, 233] on span "Top Cover-MinorScratch" at bounding box center [312, 235] width 59 height 6
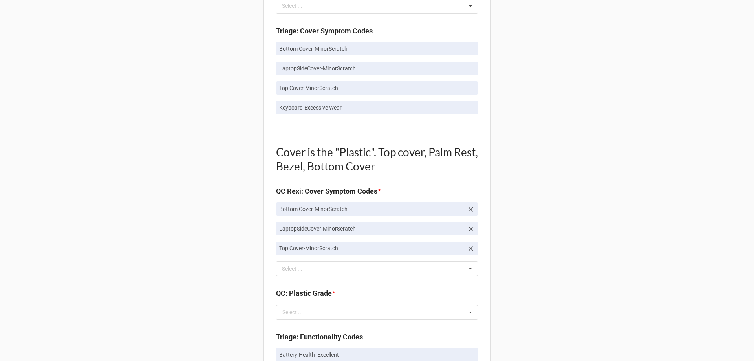
click at [533, 174] on div "Back Receiving Triage Imaging Cleaning Tech & Repair QC Packing Order Picking R…" at bounding box center [377, 239] width 754 height 1459
drag, startPoint x: 275, startPoint y: 108, endPoint x: 381, endPoint y: 128, distance: 108.0
click at [381, 128] on div "Quality Control Box Label: Description Dell Inc. Dell G15 5515 Ryzen 5-5600H 32…" at bounding box center [377, 256] width 228 height 1402
drag, startPoint x: 361, startPoint y: 129, endPoint x: 550, endPoint y: 135, distance: 189.3
click at [557, 135] on div "Back Receiving Triage Imaging Cleaning Tech & Repair QC Packing Order Picking R…" at bounding box center [377, 239] width 754 height 1459
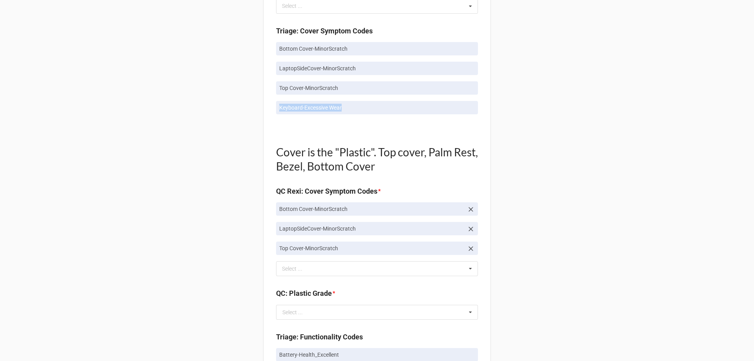
drag, startPoint x: 276, startPoint y: 105, endPoint x: 349, endPoint y: 106, distance: 73.4
click at [349, 106] on link "Keyboard-Excessive Wear" at bounding box center [377, 107] width 202 height 13
copy p "Keyboard-Excessive Wear"
click at [335, 272] on div "Top Cover-MinorScratch Select ... Top Cover-Broken Top Cover-MajorDent Top Cove…" at bounding box center [377, 268] width 202 height 15
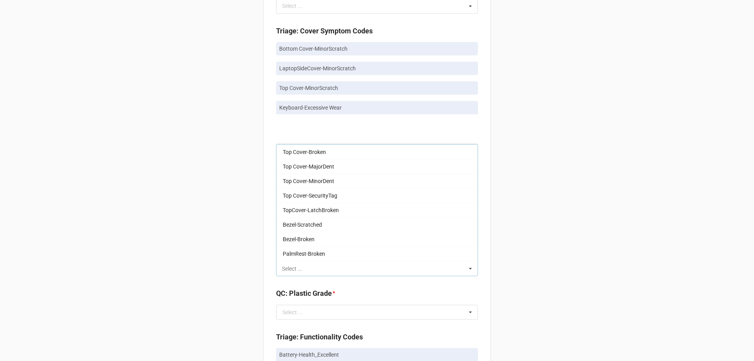
paste input "Keyboard-Excessive Wear"
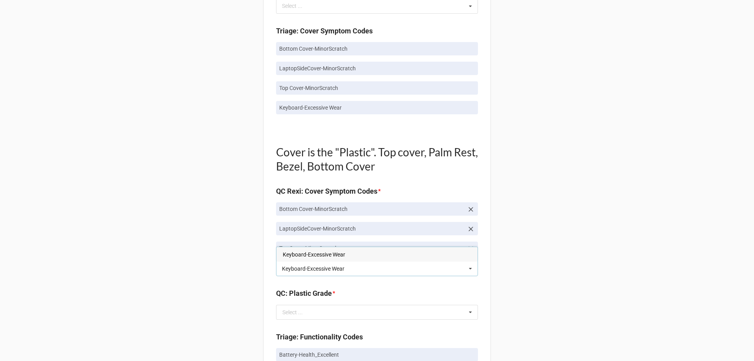
type input "Keyboard-Excessive Wear"
click at [408, 268] on div "Keyboard-Excessive Wear Keyboard-Excessive Wear Select ... Keyboard-Excessive W…" at bounding box center [377, 268] width 202 height 15
click at [411, 257] on div "Keyboard-Excessive Wear" at bounding box center [376, 254] width 201 height 15
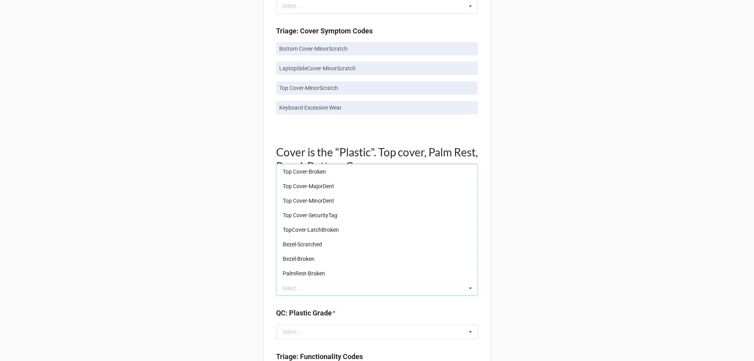
click at [526, 240] on div "Back Receiving Triage Imaging Cleaning Tech & Repair QC Packing Order Picking R…" at bounding box center [377, 249] width 754 height 1479
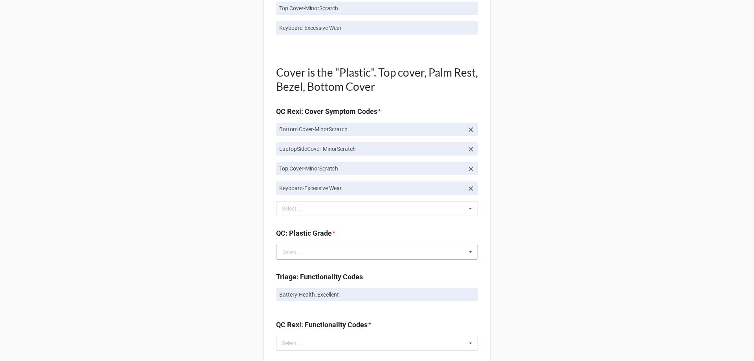
scroll to position [647, 0]
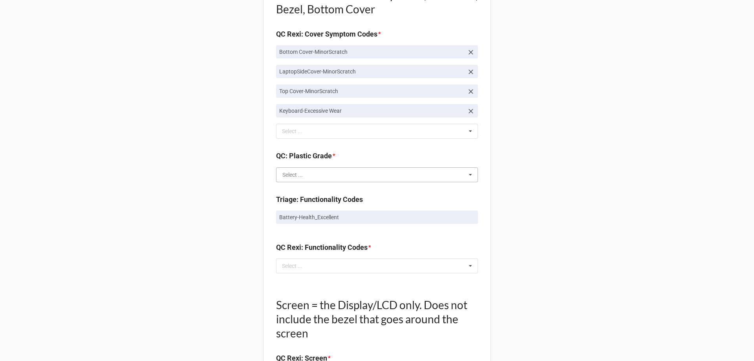
click at [358, 170] on input "text" at bounding box center [377, 175] width 201 height 14
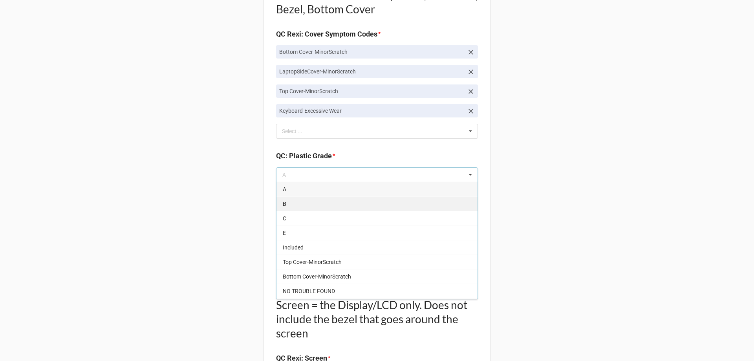
click at [313, 204] on div "B" at bounding box center [376, 203] width 201 height 15
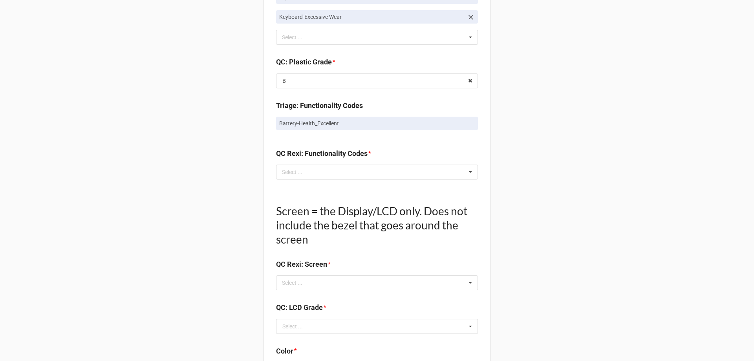
scroll to position [765, 0]
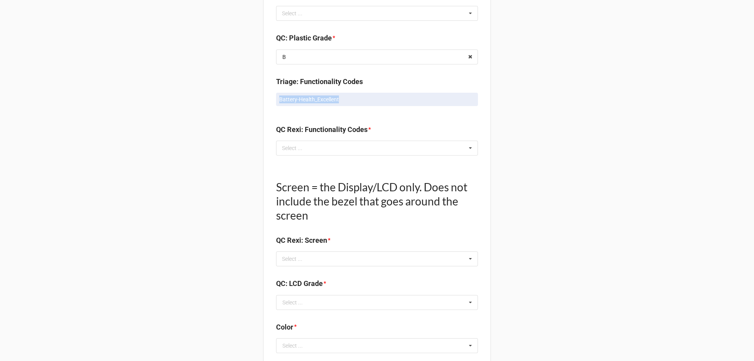
drag, startPoint x: 275, startPoint y: 95, endPoint x: 383, endPoint y: 106, distance: 108.9
click at [383, 106] on div "Battery-Health_Excellent" at bounding box center [377, 103] width 202 height 20
copy p "Battery-Health_Excellent"
click at [379, 150] on div "Select ... No results found." at bounding box center [377, 148] width 202 height 15
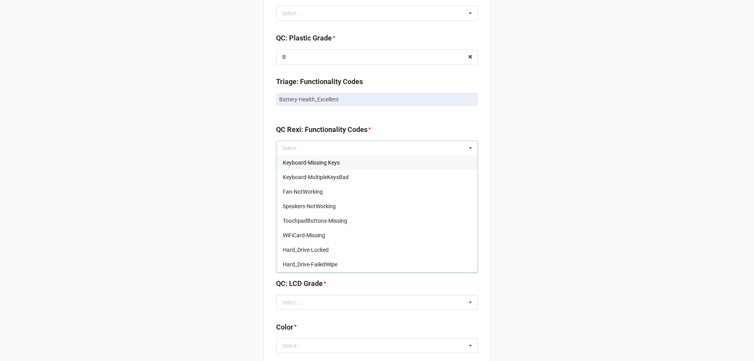
drag, startPoint x: 379, startPoint y: 150, endPoint x: 577, endPoint y: 65, distance: 215.6
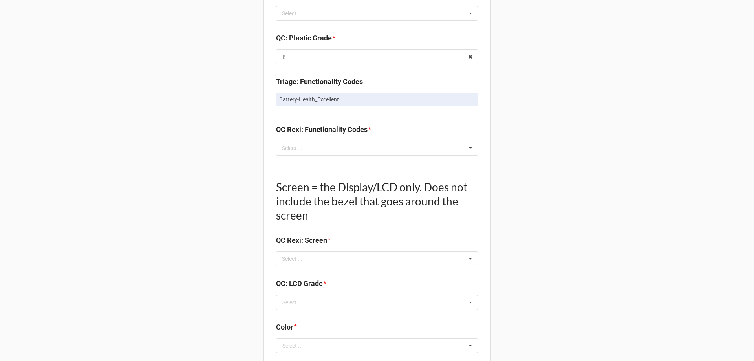
drag, startPoint x: 288, startPoint y: 151, endPoint x: 561, endPoint y: 166, distance: 272.8
click at [365, 147] on div "Select ... Keyboard-Missing Keys Keyboard-MultipleKeysBad Fan-NotWorking Speake…" at bounding box center [377, 148] width 202 height 15
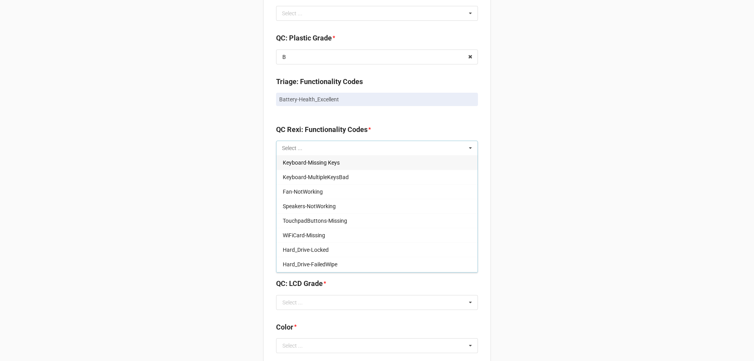
paste input "Battery-Health_Excellent"
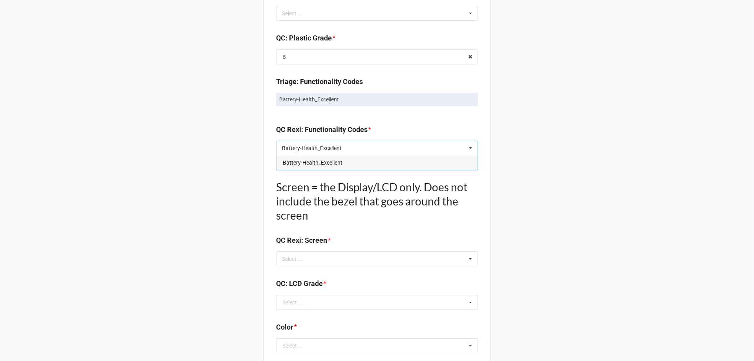
type input "Battery-Health_Excellent"
click at [337, 160] on span "Battery-Health_Excellent" at bounding box center [313, 162] width 60 height 6
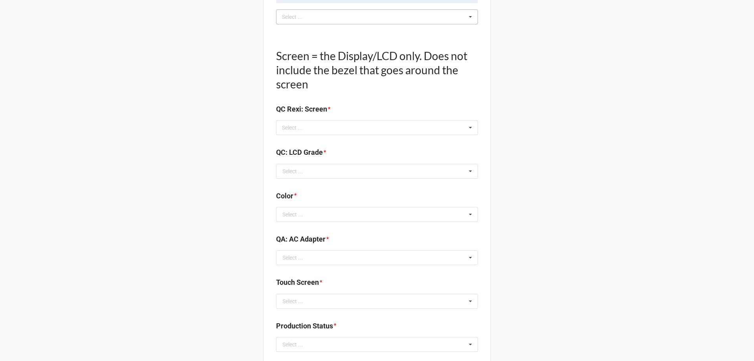
scroll to position [922, 0]
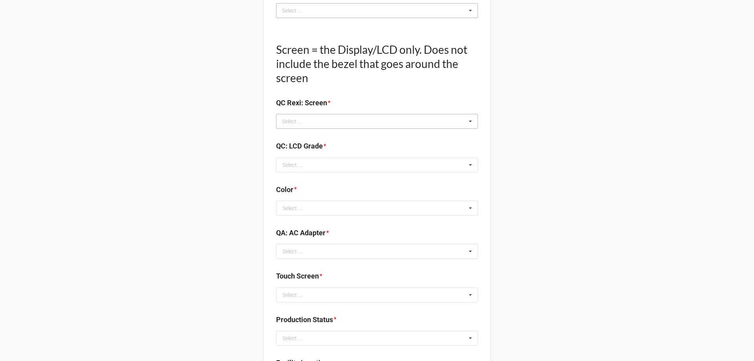
click at [332, 118] on div "Select ... No results found." at bounding box center [377, 121] width 202 height 15
click at [363, 122] on div "Select ... Display-KBWear_Minor Display-MajorScratch Display-KBWear_Major Displ…" at bounding box center [377, 121] width 202 height 15
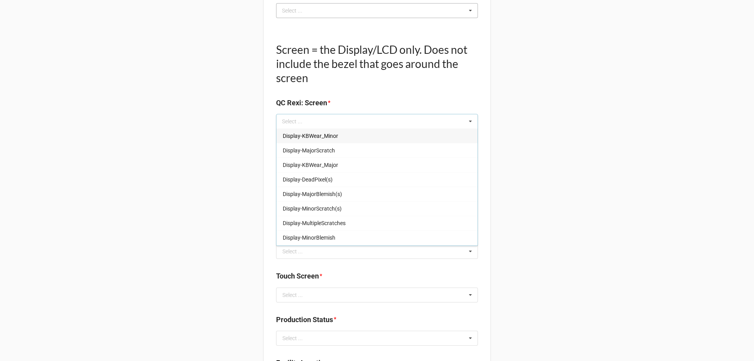
click at [361, 135] on div "Display-KBWear_Minor" at bounding box center [376, 135] width 201 height 15
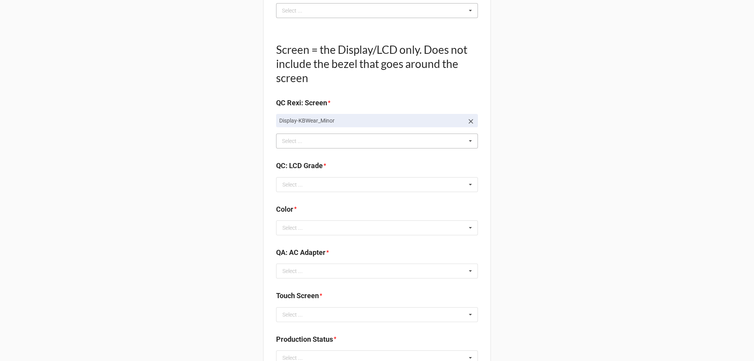
click at [440, 142] on div "Select ... Display-MajorScratch Display-KBWear_Major Display-DeadPixel(s) Displ…" at bounding box center [377, 140] width 202 height 15
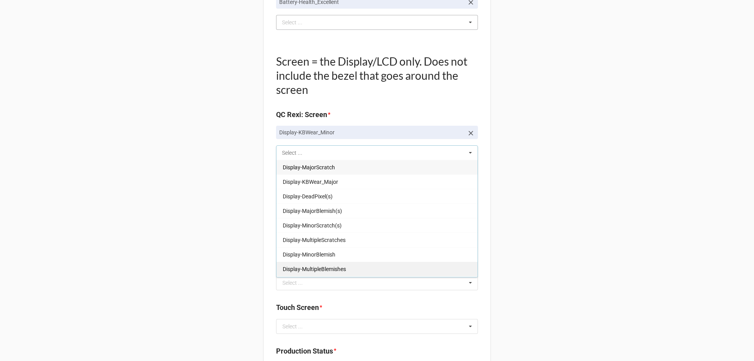
scroll to position [843, 0]
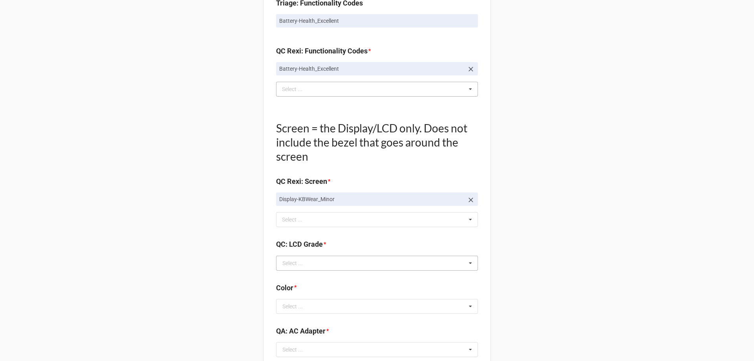
click at [466, 265] on icon at bounding box center [470, 263] width 12 height 15
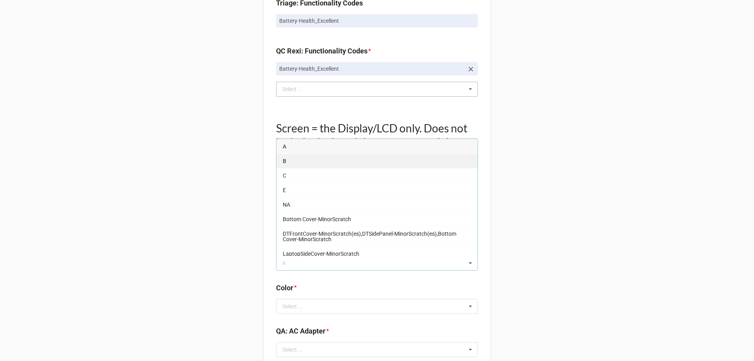
click at [428, 161] on div "B" at bounding box center [376, 160] width 201 height 15
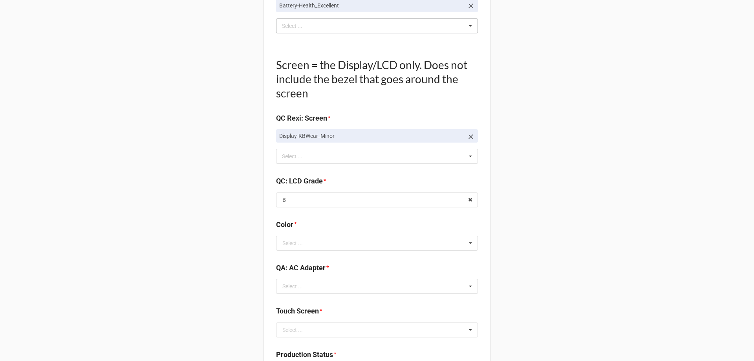
scroll to position [922, 0]
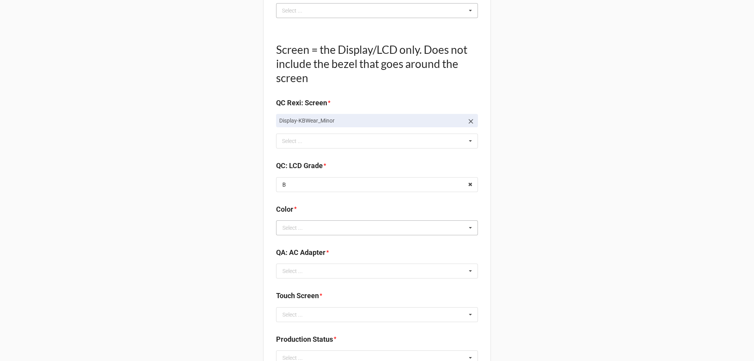
click at [468, 229] on icon at bounding box center [470, 228] width 12 height 15
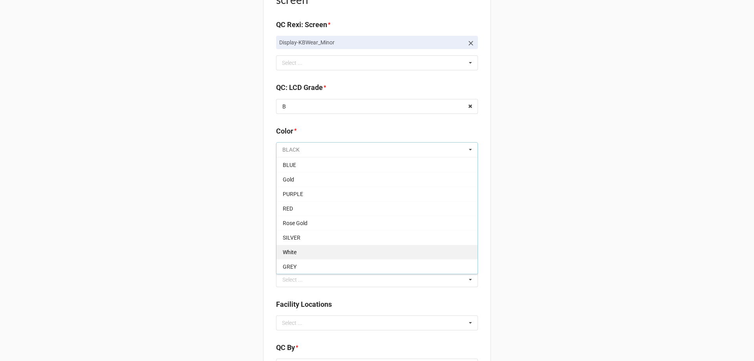
scroll to position [1000, 0]
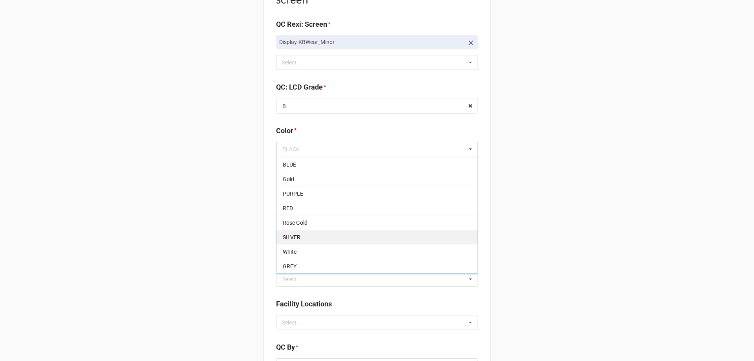
click at [338, 237] on div "SILVER" at bounding box center [376, 237] width 201 height 15
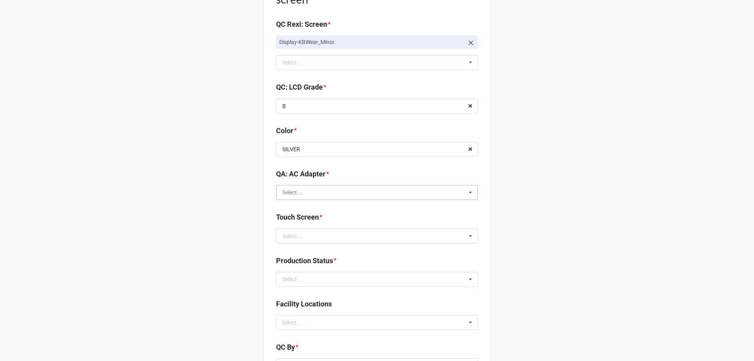
click at [434, 197] on input "text" at bounding box center [377, 192] width 201 height 14
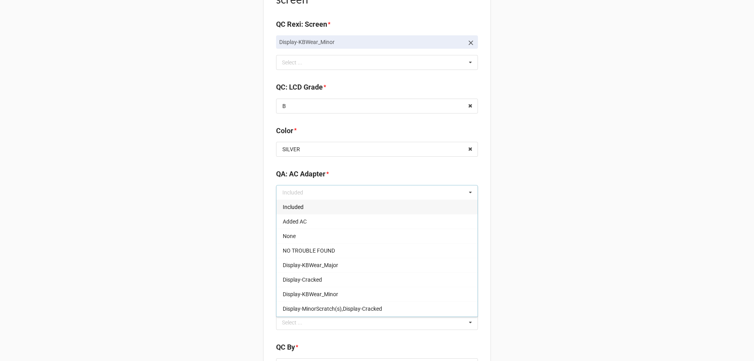
click at [431, 206] on div "Included" at bounding box center [376, 206] width 201 height 15
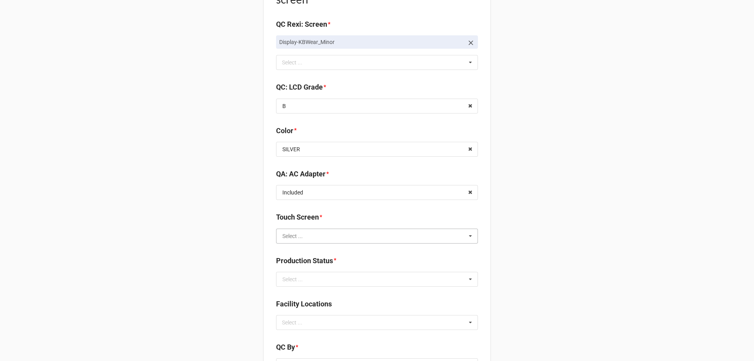
click at [448, 241] on input "text" at bounding box center [377, 236] width 201 height 14
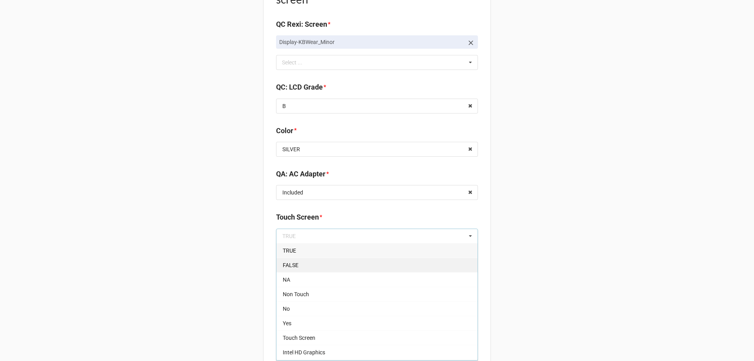
click at [335, 265] on div "FALSE" at bounding box center [376, 264] width 201 height 15
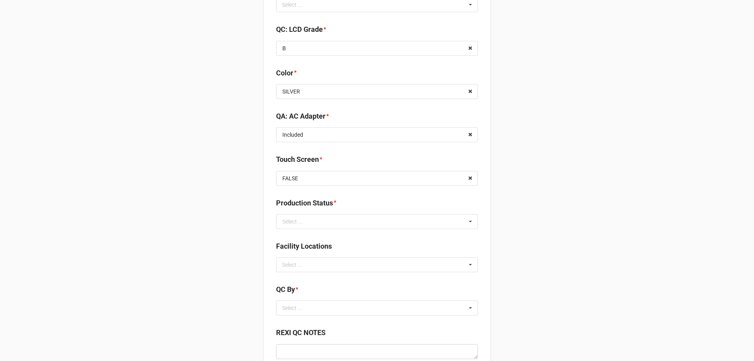
scroll to position [1079, 0]
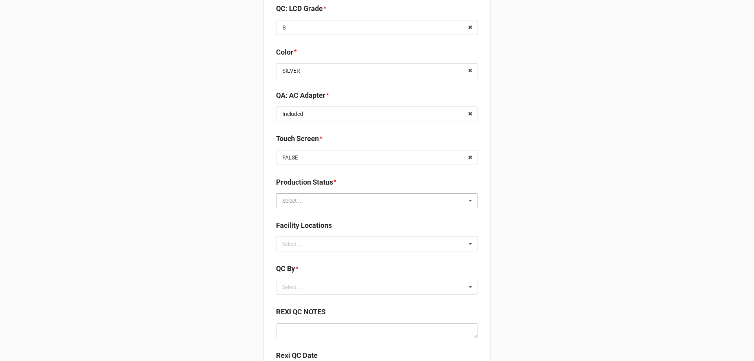
click at [340, 201] on input "text" at bounding box center [377, 201] width 201 height 14
click at [344, 213] on div "Cleaning" at bounding box center [376, 215] width 201 height 15
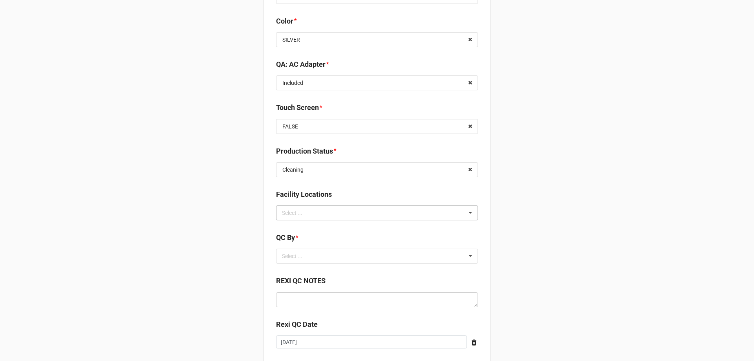
scroll to position [1157, 0]
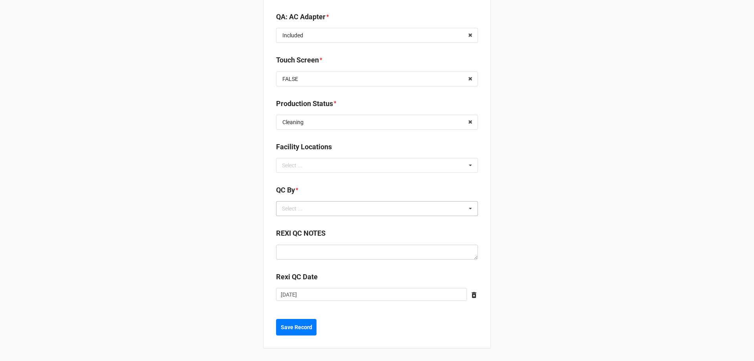
click at [384, 212] on div "Select ... No results found." at bounding box center [377, 208] width 202 height 15
click at [395, 236] on div "Christian R" at bounding box center [376, 237] width 201 height 15
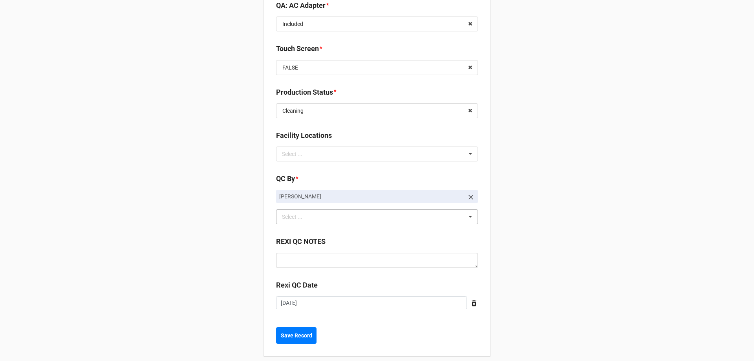
scroll to position [1177, 0]
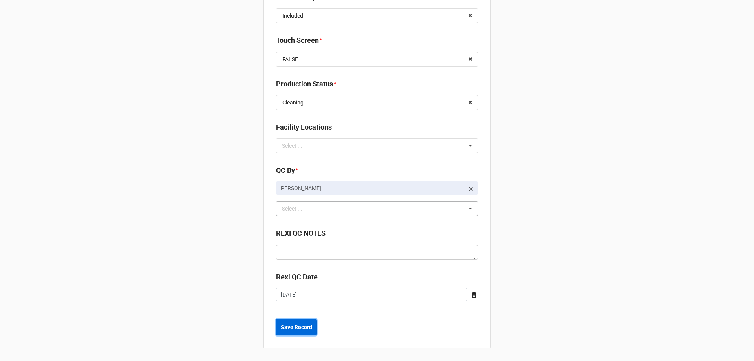
drag, startPoint x: 305, startPoint y: 326, endPoint x: 303, endPoint y: 316, distance: 10.8
click at [305, 326] on b "Save Record" at bounding box center [296, 327] width 31 height 8
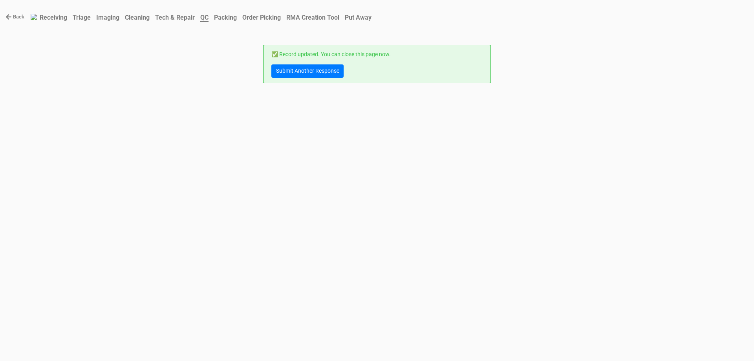
scroll to position [0, 0]
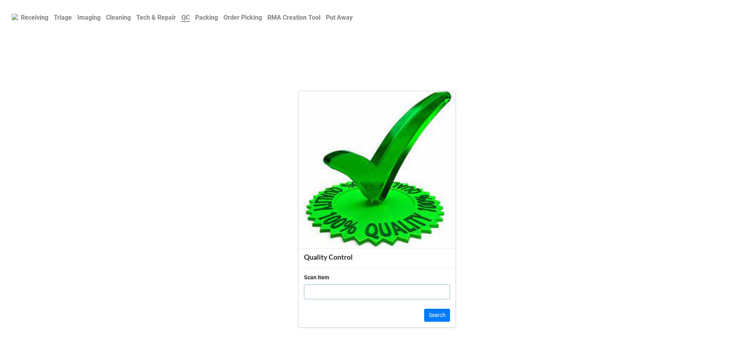
click at [386, 293] on input "text" at bounding box center [377, 291] width 146 height 15
click button "Search" at bounding box center [437, 315] width 26 height 13
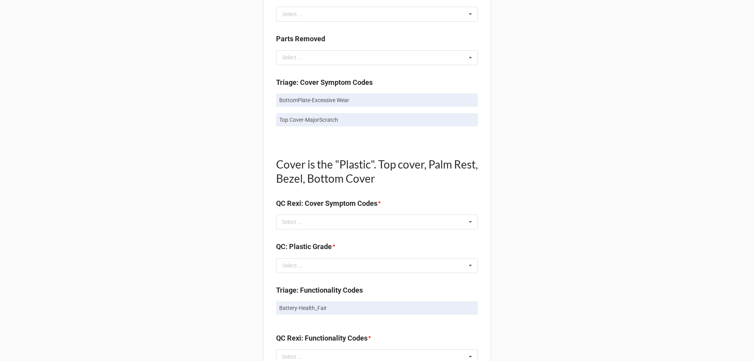
scroll to position [353, 0]
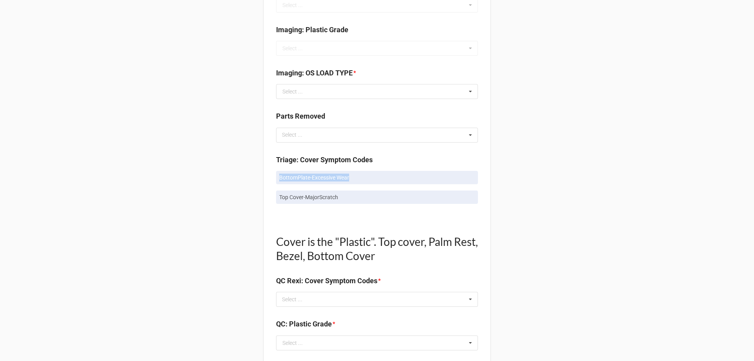
drag, startPoint x: 272, startPoint y: 177, endPoint x: 359, endPoint y: 171, distance: 87.0
click at [359, 171] on div "Quality Control Box Label: Description - RMA Number TRD-0000036325 Triage LCD G…" at bounding box center [377, 339] width 228 height 1296
copy p "BottomPlate-Excessive Wear"
click at [391, 299] on div "Select ... No results found." at bounding box center [377, 299] width 202 height 15
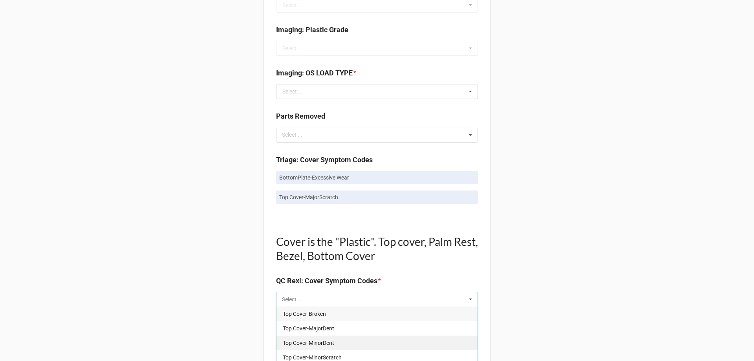
paste input "BottomPlate-Excessive Wear"
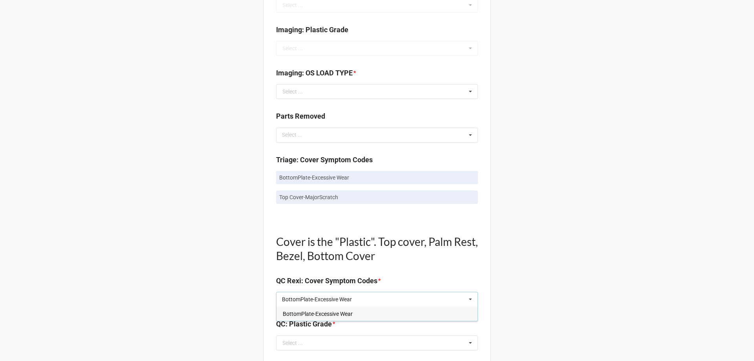
type input "BottomPlate-Excessive Wear"
click at [354, 317] on div "BottomPlate-Excessive Wear" at bounding box center [376, 313] width 201 height 15
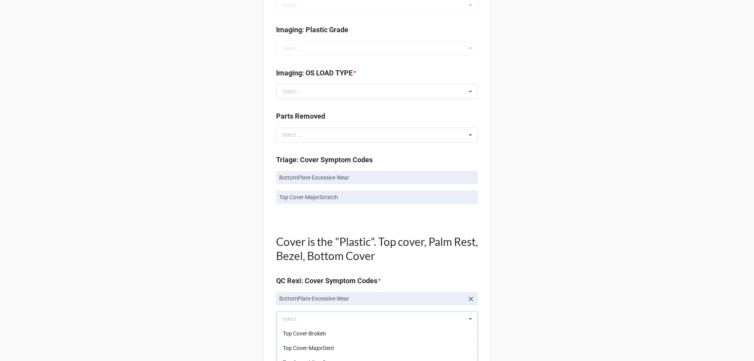
click at [570, 221] on div "Back Receiving Triage Imaging Cleaning Tech & Repair QC Packing Order Picking R…" at bounding box center [377, 333] width 754 height 1373
drag, startPoint x: 274, startPoint y: 194, endPoint x: 379, endPoint y: 186, distance: 104.8
click at [378, 186] on div "BottomPlate-Excessive Wear Top Cover-MajorScratch" at bounding box center [377, 190] width 202 height 39
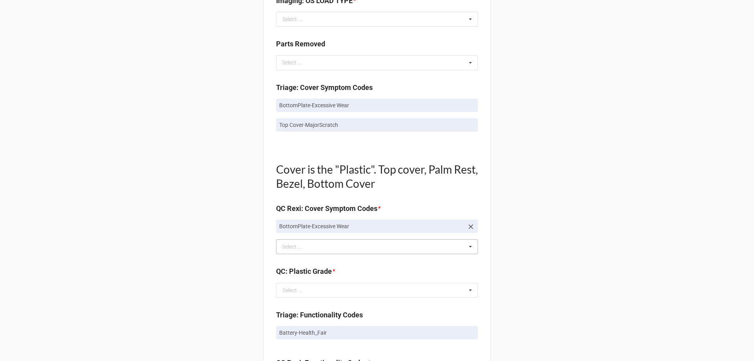
scroll to position [432, 0]
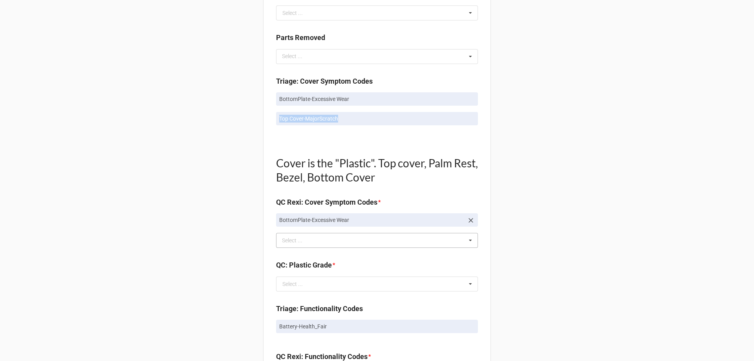
drag, startPoint x: 384, startPoint y: 134, endPoint x: 256, endPoint y: 131, distance: 128.0
click at [257, 131] on div "Back Receiving Triage Imaging Cleaning Tech & Repair QC Packing Order Picking R…" at bounding box center [377, 254] width 754 height 1373
copy p "Top Cover-MajorScratch"
click at [382, 243] on div "BottomPlate-Excessive Wear Select ... Top Cover-Broken Top Cover-MajorDent Top …" at bounding box center [377, 240] width 202 height 15
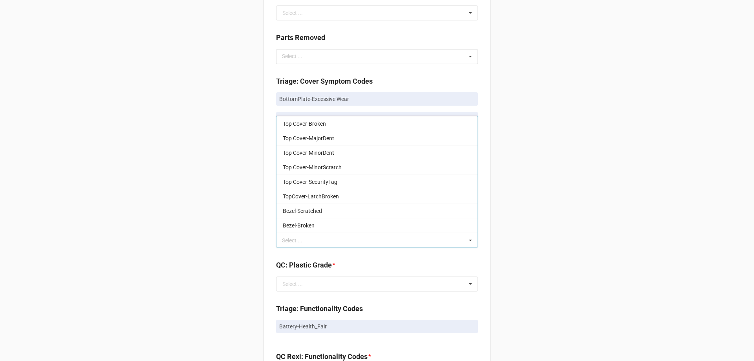
drag, startPoint x: 610, startPoint y: 179, endPoint x: 597, endPoint y: 221, distance: 44.2
click at [604, 202] on div "Back Receiving Triage Imaging Cleaning Tech & Repair QC Packing Order Picking R…" at bounding box center [377, 254] width 754 height 1373
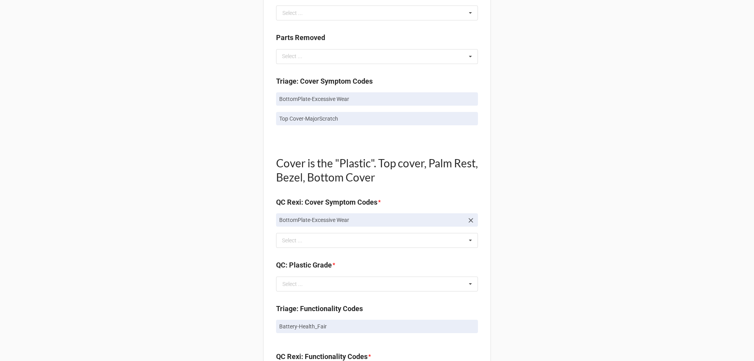
drag, startPoint x: 544, startPoint y: 127, endPoint x: 491, endPoint y: 217, distance: 103.6
click at [541, 135] on div "Back Receiving Triage Imaging Cleaning Tech & Repair QC Packing Order Picking R…" at bounding box center [377, 254] width 754 height 1373
click at [337, 241] on div "BottomPlate-Excessive Wear Select ... Top Cover-Broken Top Cover-MajorDent Top …" at bounding box center [377, 240] width 202 height 15
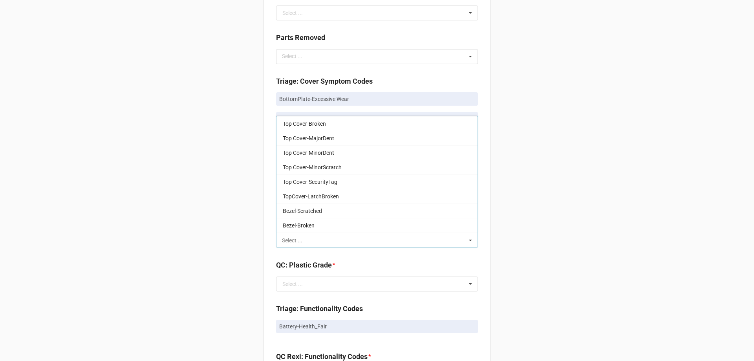
type input "v"
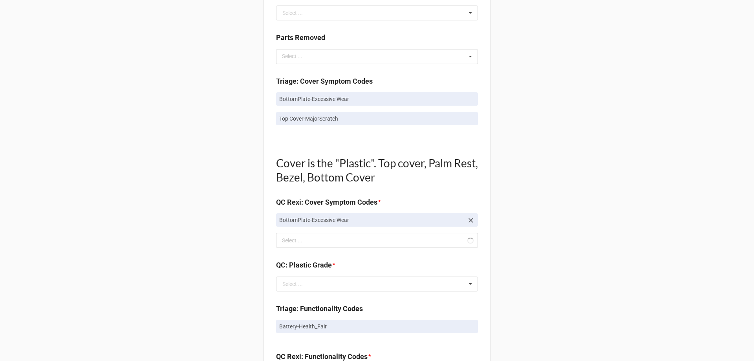
drag, startPoint x: 584, startPoint y: 40, endPoint x: 533, endPoint y: 67, distance: 58.6
click at [583, 38] on div "Back Receiving Triage Imaging Cleaning Tech & Repair QC Packing Order Picking R…" at bounding box center [377, 254] width 754 height 1373
drag, startPoint x: 271, startPoint y: 115, endPoint x: 367, endPoint y: 111, distance: 95.9
click at [366, 111] on div "Quality Control Box Label: Description - RMA Number TRD-0000036325 Triage LCD G…" at bounding box center [377, 270] width 228 height 1315
copy p "Top Cover-MajorScratch"
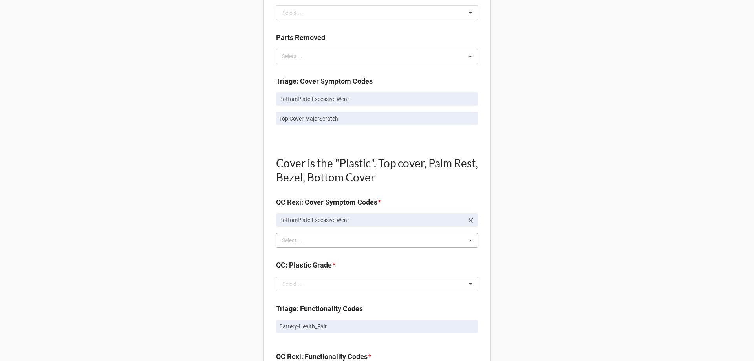
click at [344, 243] on div "v Select ... Top Cover-Broken Top Cover-MajorDent Top Cover-MinorDent Top Cover…" at bounding box center [377, 240] width 202 height 15
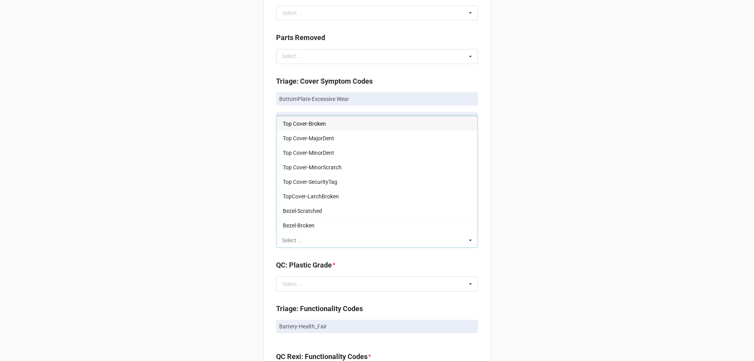
paste input "Top Cover-MajorScratch"
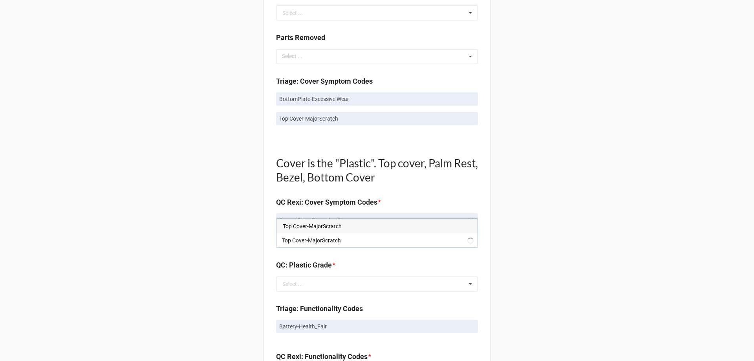
type input "Top Cover-MajorScratch"
click at [324, 225] on span "Top Cover-MajorScratch" at bounding box center [312, 226] width 59 height 6
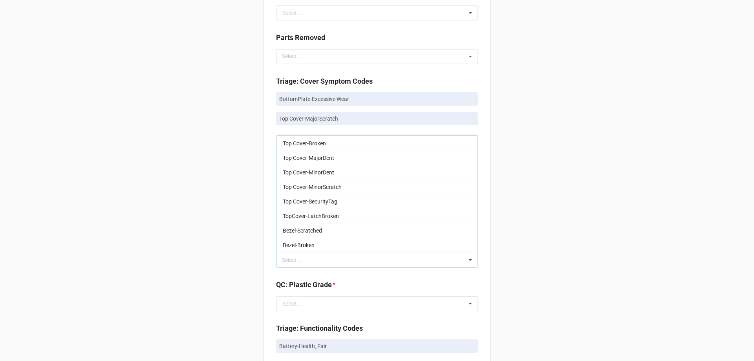
click at [664, 162] on div "Back Receiving Triage Imaging Cleaning Tech & Repair QC Packing Order Picking R…" at bounding box center [377, 264] width 754 height 1392
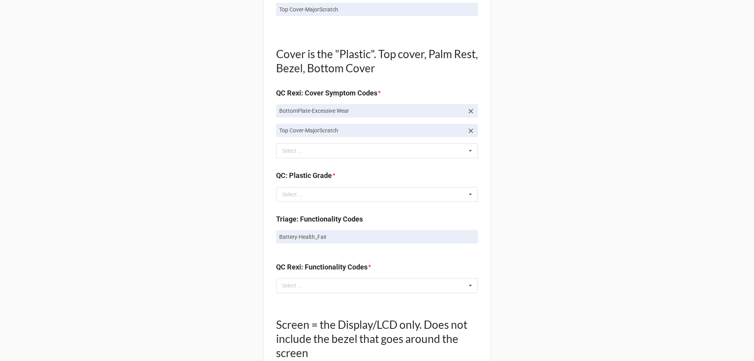
scroll to position [550, 0]
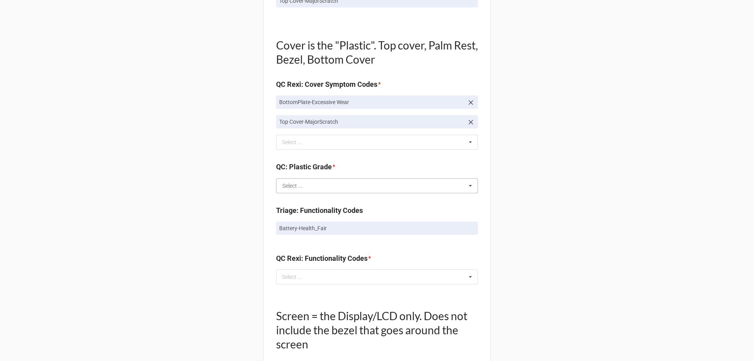
click at [453, 185] on input "text" at bounding box center [377, 186] width 201 height 14
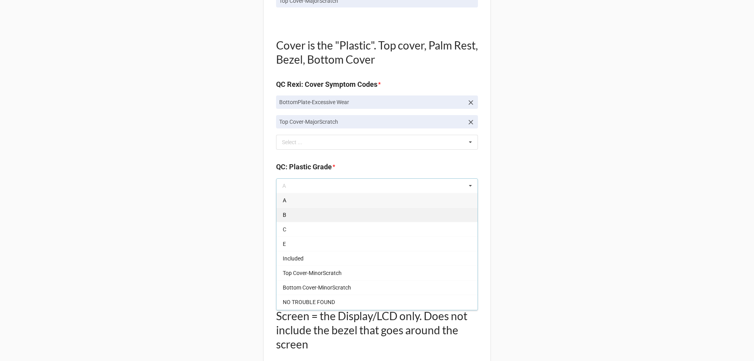
click at [423, 219] on div "B" at bounding box center [376, 214] width 201 height 15
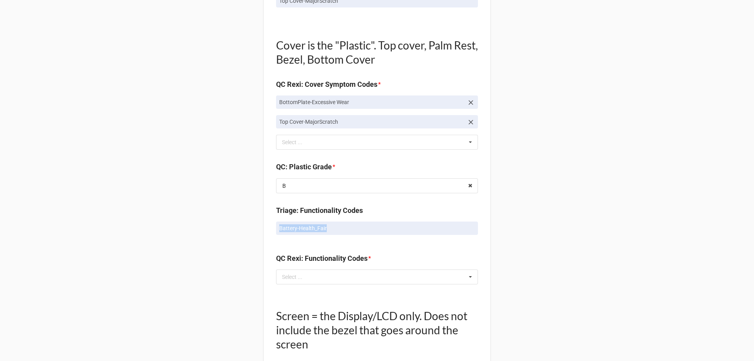
drag, startPoint x: 270, startPoint y: 229, endPoint x: 335, endPoint y: 230, distance: 64.8
click at [335, 234] on div "Quality Control Box Label: Description - RMA Number TRD-0000036325 Triage LCD G…" at bounding box center [377, 162] width 228 height 1335
copy p "Battery-Health_Fair"
click at [395, 294] on div "Quality Control Box Label: Description - RMA Number TRD-0000036325 Triage LCD G…" at bounding box center [377, 162] width 228 height 1335
click at [348, 281] on div "Select ... No results found." at bounding box center [377, 276] width 202 height 15
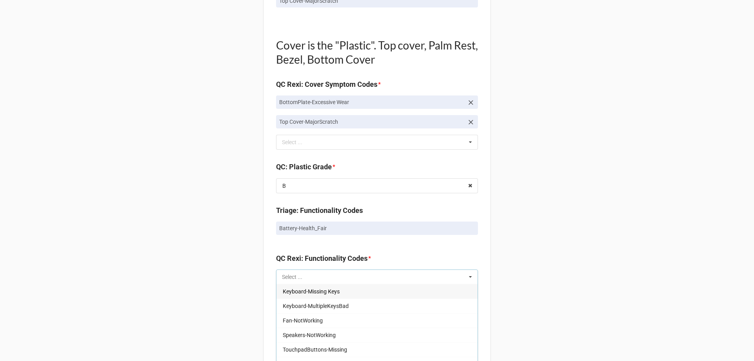
type input "v"
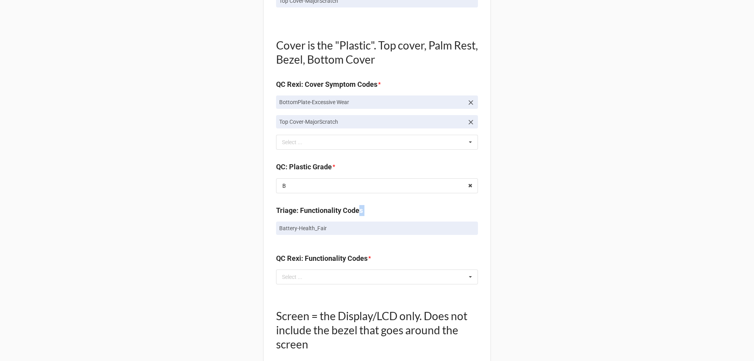
drag, startPoint x: 272, startPoint y: 229, endPoint x: 364, endPoint y: 217, distance: 93.0
click at [363, 217] on div "Quality Control Box Label: Description - RMA Number TRD-0000036325 Triage LCD G…" at bounding box center [377, 162] width 228 height 1335
drag, startPoint x: 298, startPoint y: 226, endPoint x: 635, endPoint y: 215, distance: 338.1
click at [635, 215] on div "Back Receiving Triage Imaging Cleaning Tech & Repair QC Packing Order Picking R…" at bounding box center [377, 146] width 754 height 1392
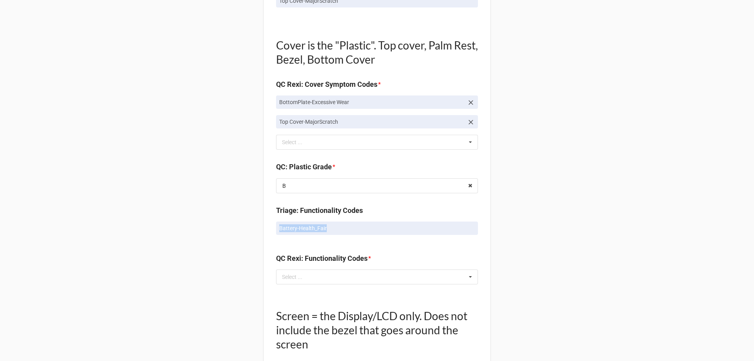
drag, startPoint x: 329, startPoint y: 224, endPoint x: 272, endPoint y: 238, distance: 58.3
click at [272, 238] on div "Quality Control Box Label: Description - RMA Number TRD-0000036325 Triage LCD G…" at bounding box center [377, 162] width 228 height 1335
copy p "Battery-Health_Fair"
click at [300, 274] on div "Select ..." at bounding box center [297, 276] width 34 height 9
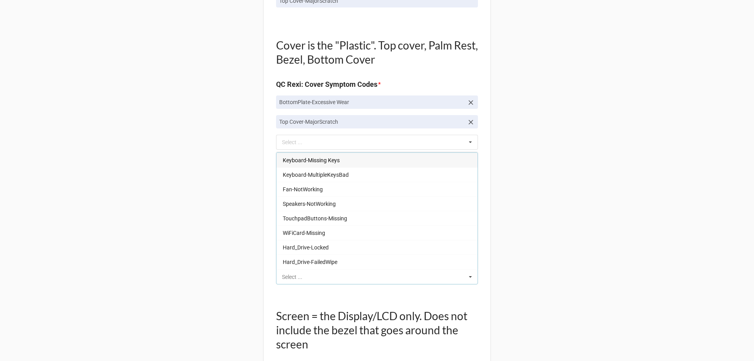
paste input "Battery-Health_Fair"
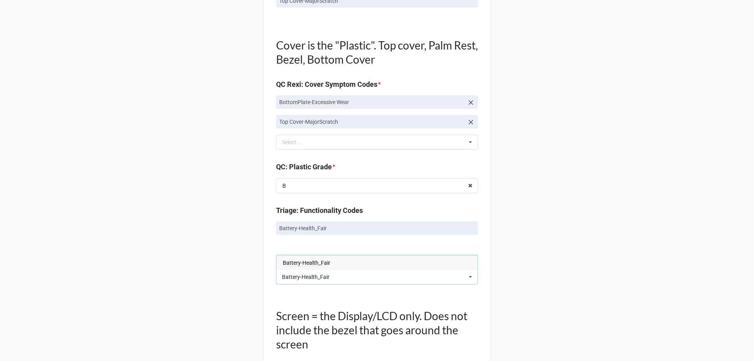
type input "Battery-Health_Fair"
click at [309, 263] on span "Battery-Health_Fair" at bounding box center [306, 262] width 47 height 6
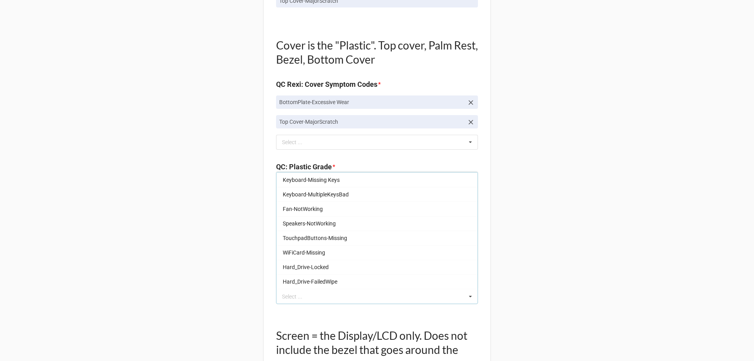
click at [588, 239] on div "Back Receiving Triage Imaging Cleaning Tech & Repair QC Packing Order Picking R…" at bounding box center [377, 156] width 754 height 1412
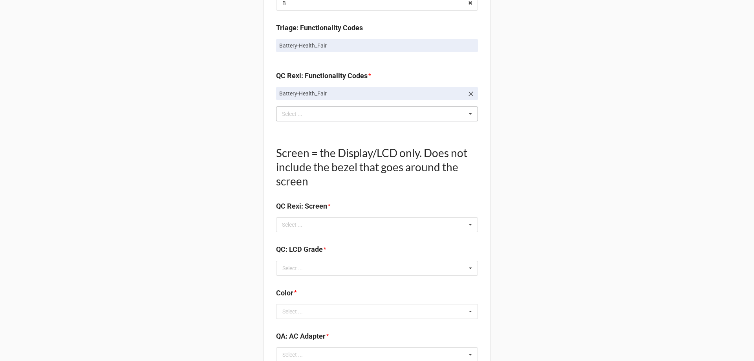
scroll to position [746, 0]
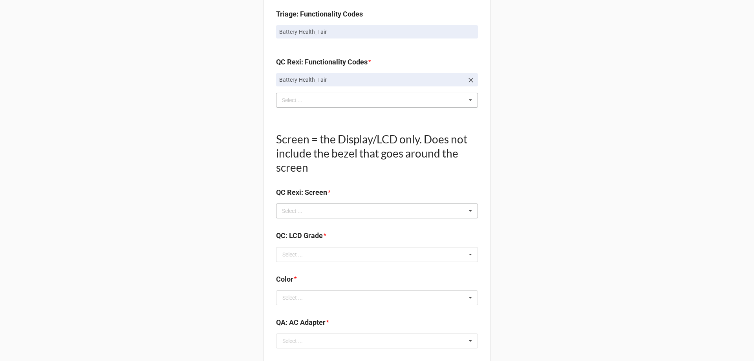
click at [289, 208] on div "Select ..." at bounding box center [297, 210] width 34 height 9
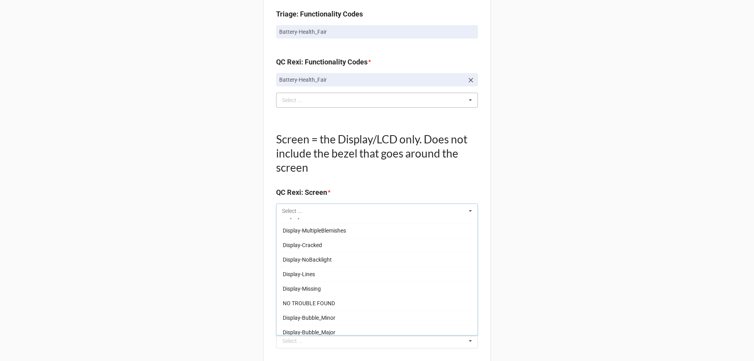
scroll to position [118, 0]
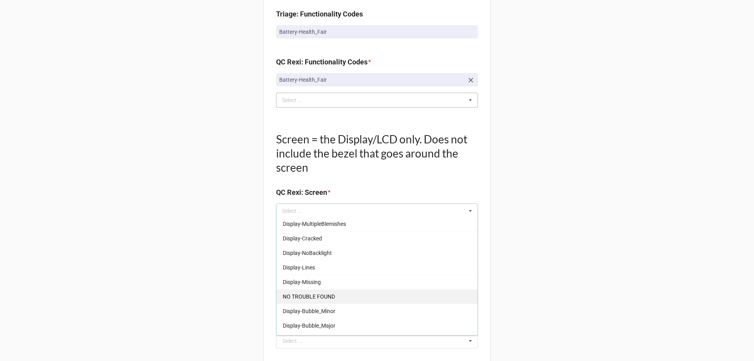
click at [402, 296] on div "NO TROUBLE FOUND" at bounding box center [376, 296] width 201 height 15
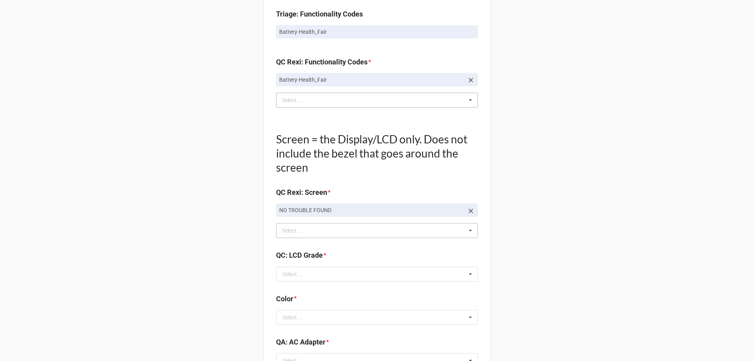
click at [395, 281] on div "QC: LCD Grade * Select ... A B C E NA Bottom Cover-MinorScratch DTFrontCover-Mi…" at bounding box center [377, 268] width 202 height 37
click at [398, 276] on input "text" at bounding box center [377, 274] width 201 height 14
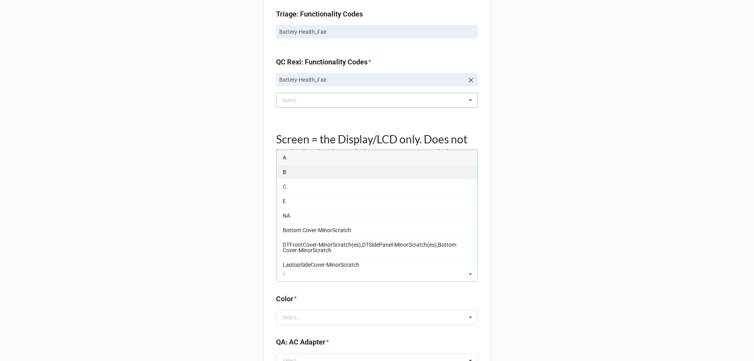
click at [291, 168] on div "B" at bounding box center [376, 171] width 201 height 15
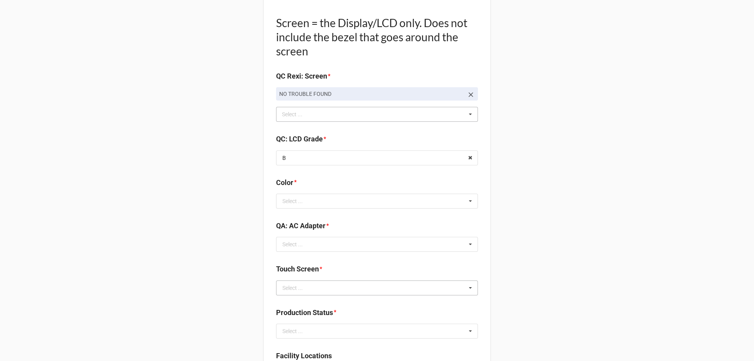
scroll to position [903, 0]
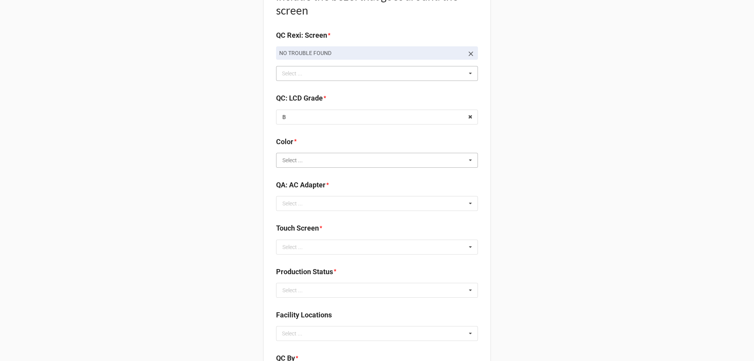
click at [328, 163] on input "text" at bounding box center [377, 160] width 201 height 14
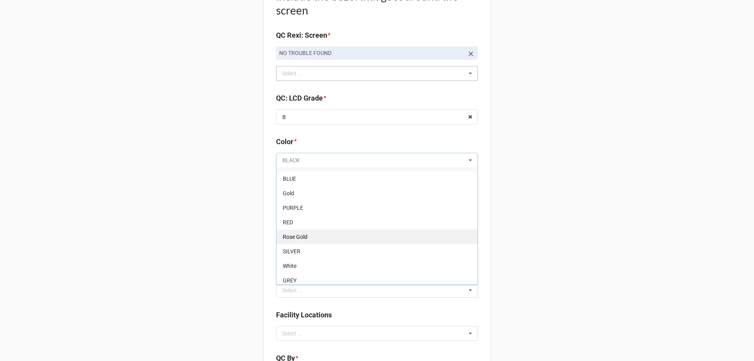
scroll to position [14, 0]
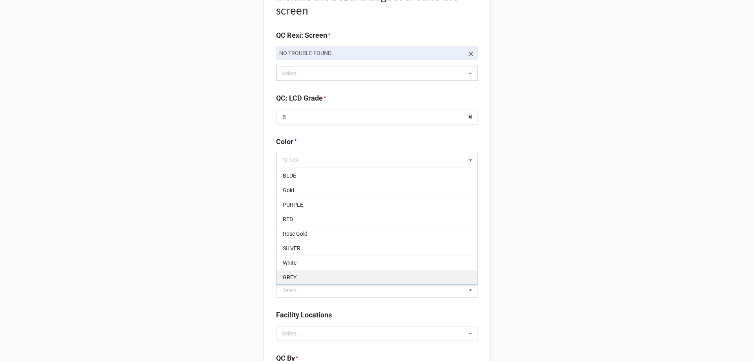
click at [312, 279] on div "GREY" at bounding box center [376, 277] width 201 height 15
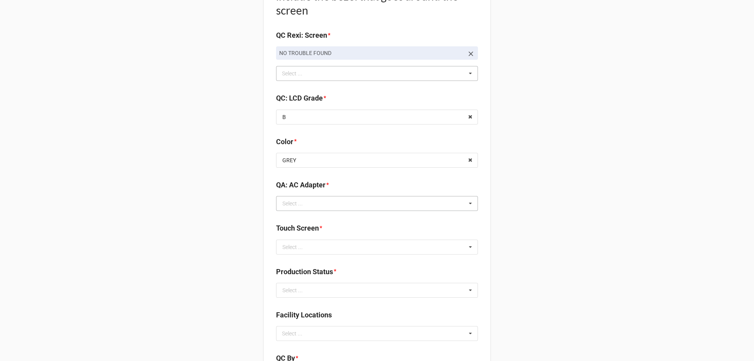
click at [287, 203] on div "Select ..." at bounding box center [292, 203] width 20 height 5
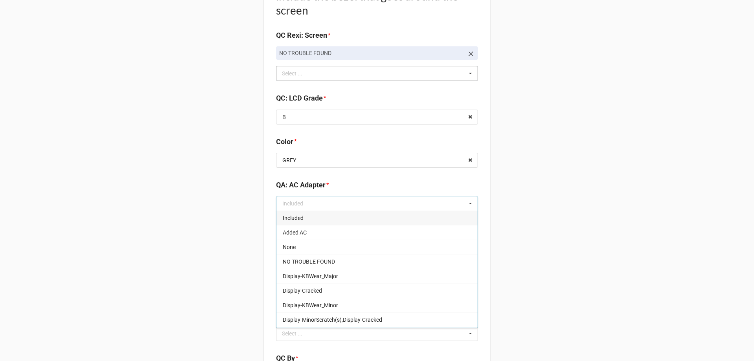
click at [299, 219] on span "Included" at bounding box center [293, 218] width 21 height 6
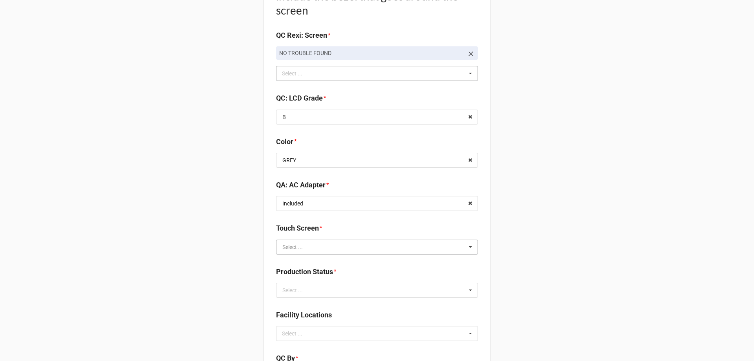
click at [309, 243] on input "text" at bounding box center [377, 247] width 201 height 14
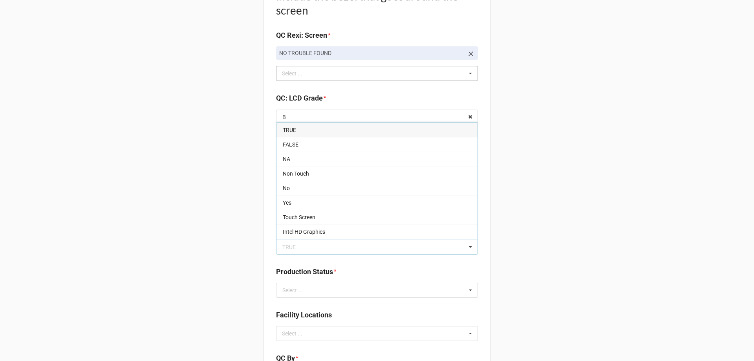
click at [284, 130] on span "TRUE" at bounding box center [289, 130] width 13 height 6
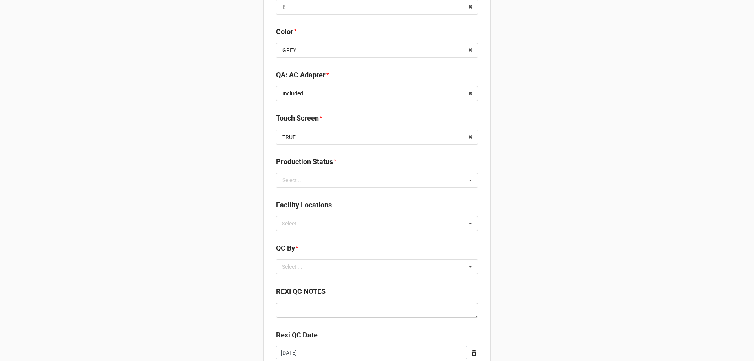
scroll to position [1071, 0]
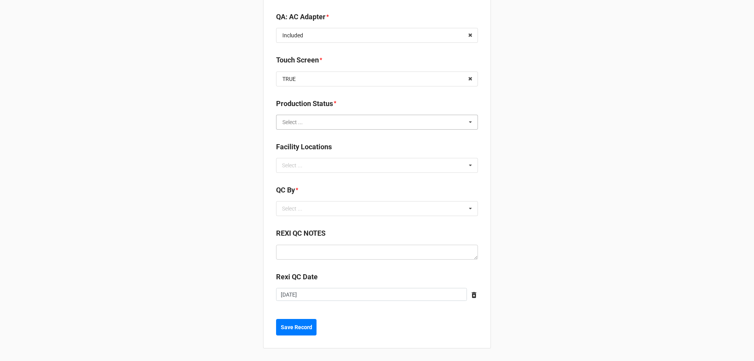
click at [321, 124] on input "text" at bounding box center [377, 122] width 201 height 14
click at [326, 137] on div "Cleaning" at bounding box center [376, 136] width 201 height 15
click at [335, 210] on div "Select ... No results found." at bounding box center [377, 208] width 202 height 15
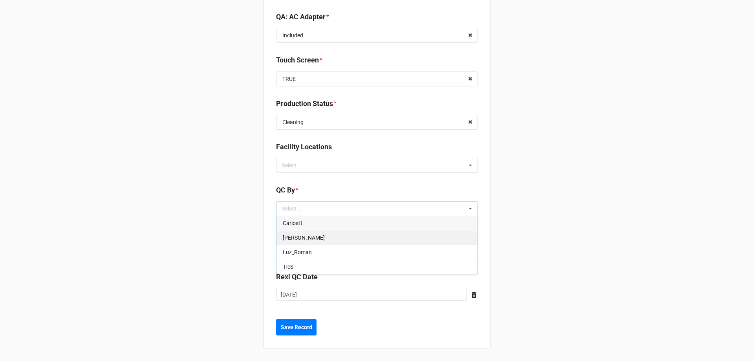
click at [344, 236] on div "[PERSON_NAME]" at bounding box center [376, 237] width 201 height 15
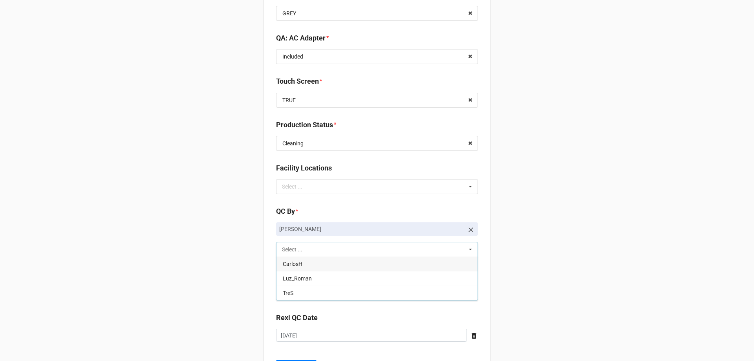
scroll to position [1090, 0]
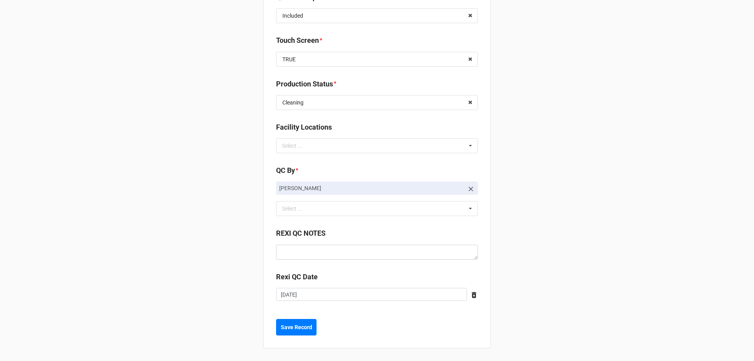
click at [285, 327] on b "Save Record" at bounding box center [296, 327] width 31 height 8
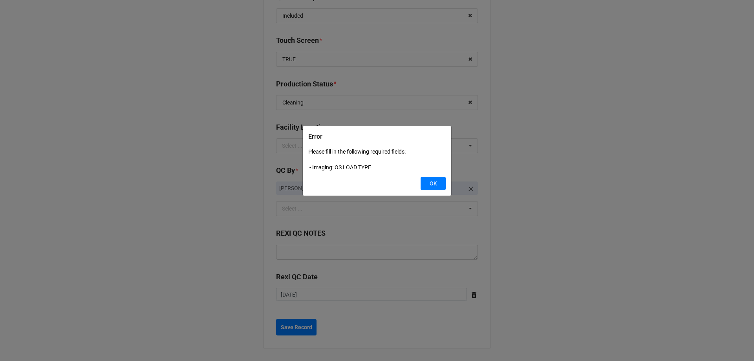
click at [650, 164] on div "Error Please fill in the following required fields: - Imaging: OS LOAD TYPE OK" at bounding box center [377, 180] width 754 height 361
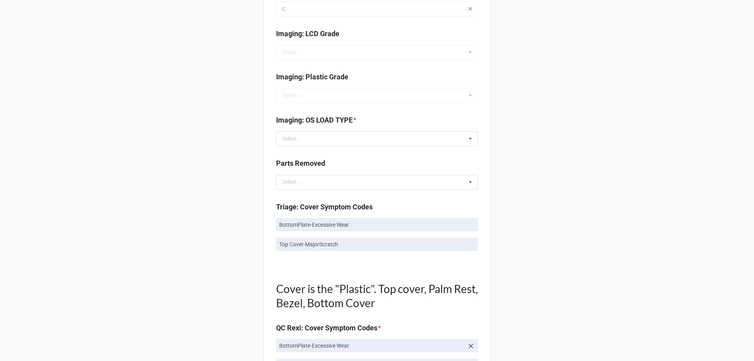
scroll to position [305, 0]
click at [351, 139] on input "text" at bounding box center [377, 139] width 201 height 14
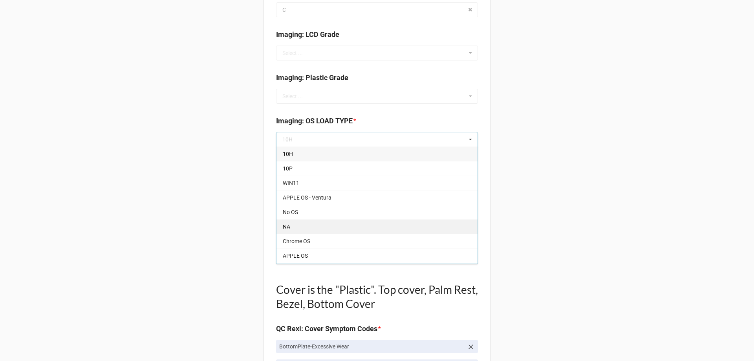
click at [366, 224] on div "NA" at bounding box center [376, 226] width 201 height 15
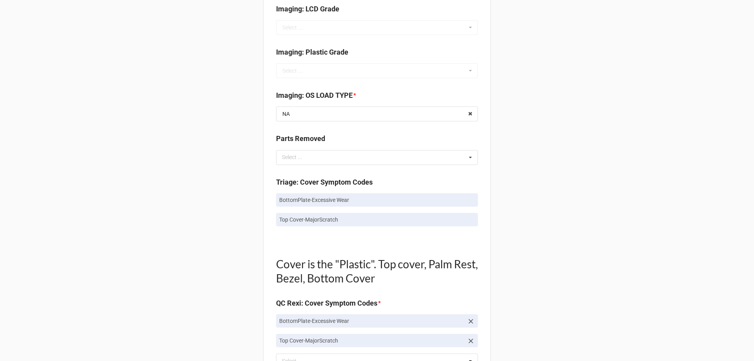
scroll to position [345, 0]
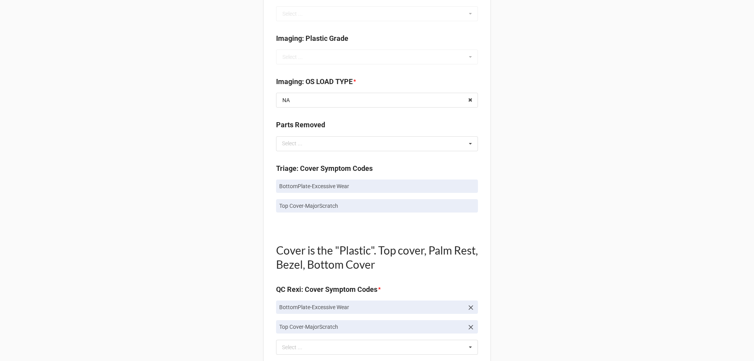
click at [434, 58] on div "Imaging: Plastic Grade Select ... A B C D E" at bounding box center [377, 48] width 202 height 31
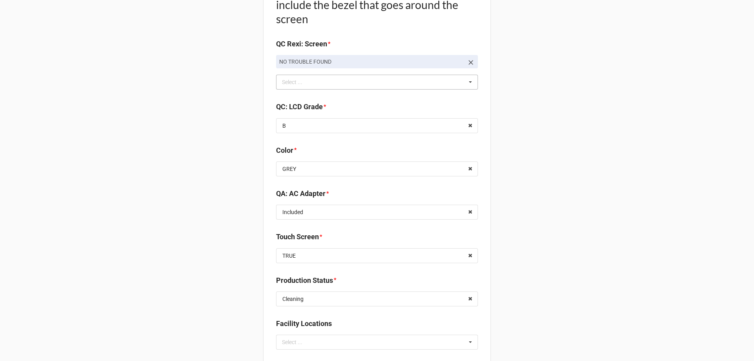
scroll to position [1090, 0]
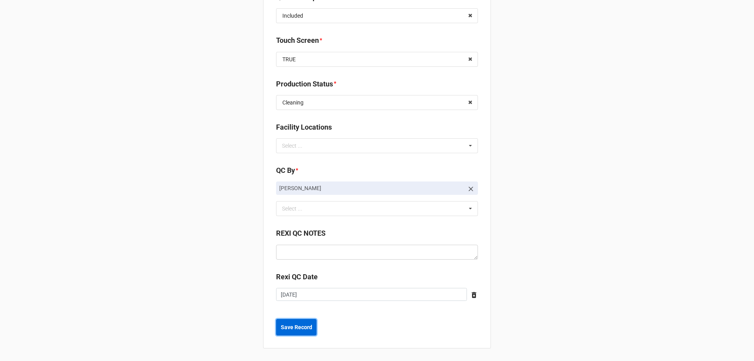
click at [308, 324] on b "Save Record" at bounding box center [296, 327] width 31 height 8
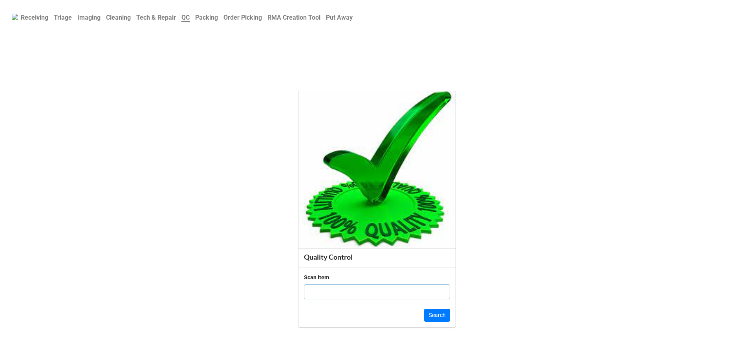
click at [355, 294] on input "text" at bounding box center [377, 291] width 146 height 15
click button "Search" at bounding box center [437, 315] width 26 height 13
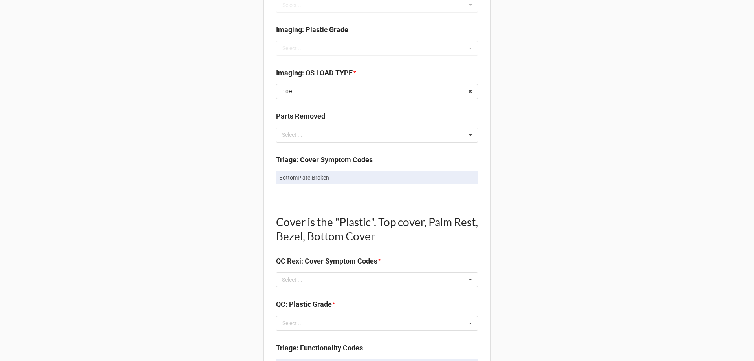
scroll to position [393, 0]
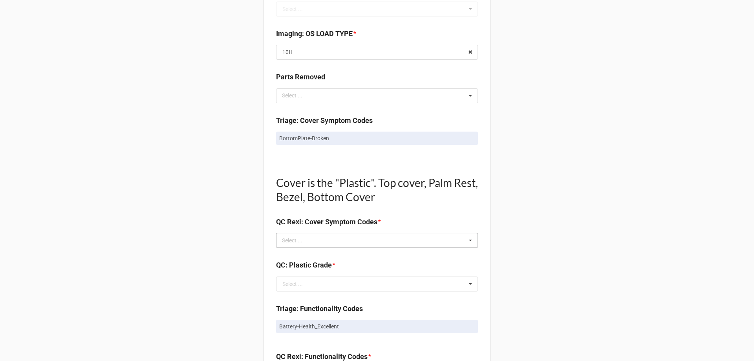
click at [347, 235] on div "Select ... No results found." at bounding box center [377, 240] width 202 height 15
click at [676, 265] on div "Back Receiving Triage Imaging Cleaning Tech & Repair QC Packing Order Picking R…" at bounding box center [377, 273] width 754 height 1333
click at [421, 243] on div "Select ... Top Cover-Broken Top Cover-MajorDent Top Cover-MinorDent Top Cover-M…" at bounding box center [377, 240] width 202 height 15
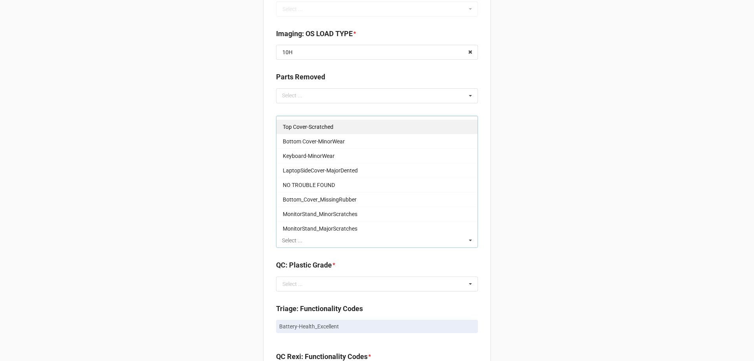
scroll to position [746, 0]
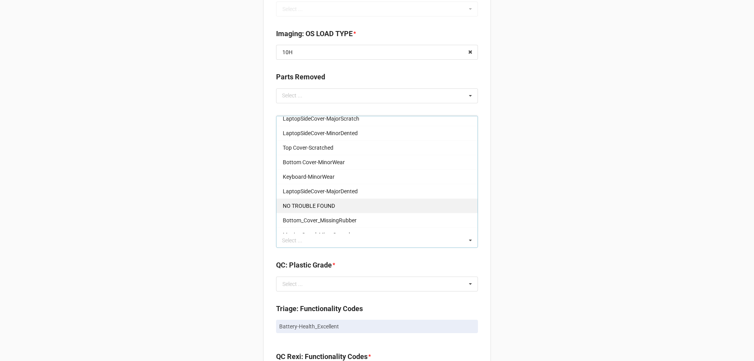
click at [404, 211] on div "NO TROUBLE FOUND" at bounding box center [376, 205] width 201 height 15
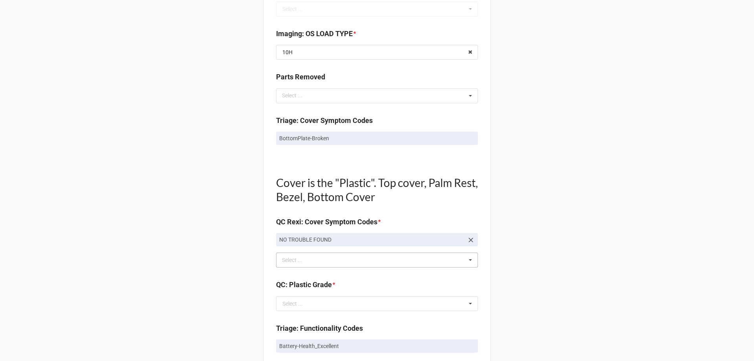
click at [565, 237] on div "Back Receiving Triage Imaging Cleaning Tech & Repair QC Packing Order Picking R…" at bounding box center [377, 283] width 754 height 1353
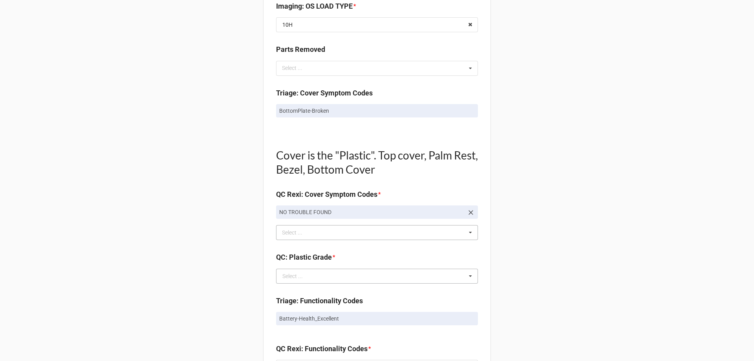
scroll to position [471, 0]
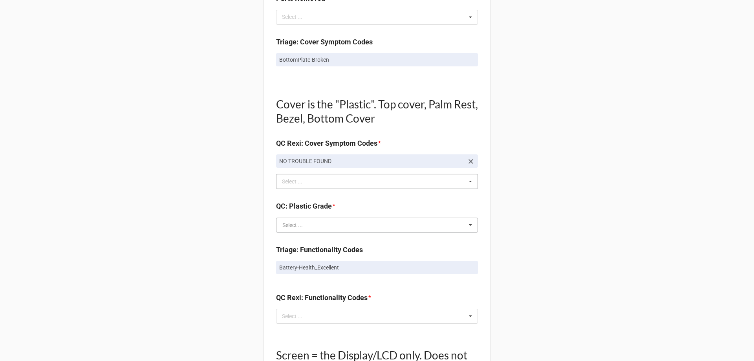
click at [325, 228] on input "text" at bounding box center [377, 225] width 201 height 14
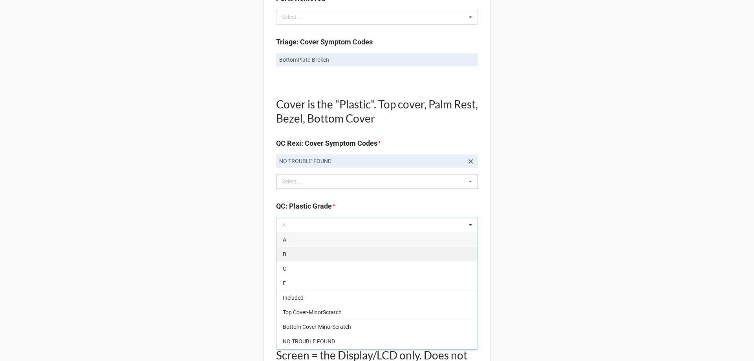
click at [347, 256] on div "B" at bounding box center [376, 253] width 201 height 15
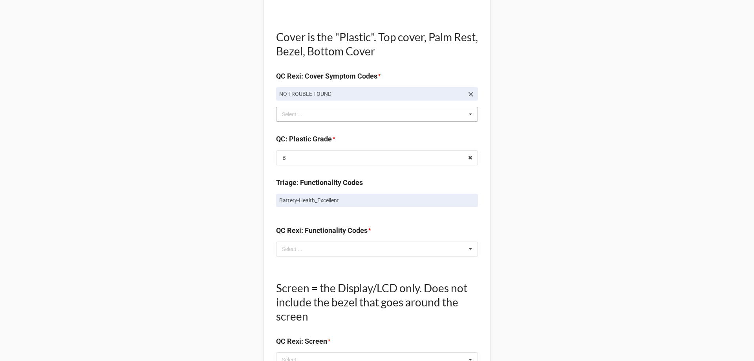
scroll to position [589, 0]
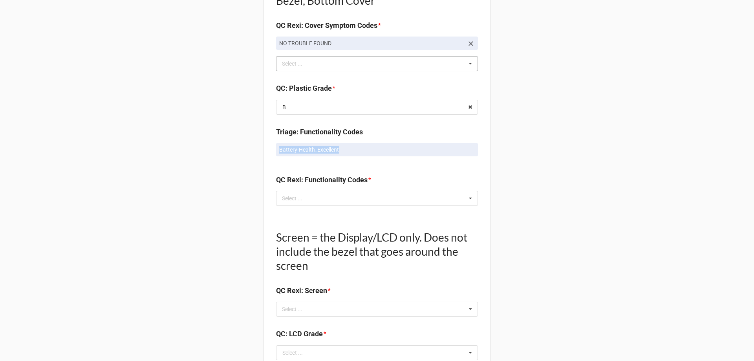
drag, startPoint x: 275, startPoint y: 146, endPoint x: 365, endPoint y: 149, distance: 90.3
click at [365, 149] on link "Battery-Health_Excellent" at bounding box center [377, 149] width 202 height 13
copy p "Battery-Health_Excellent"
click at [354, 198] on div "Select ... No results found." at bounding box center [377, 198] width 202 height 15
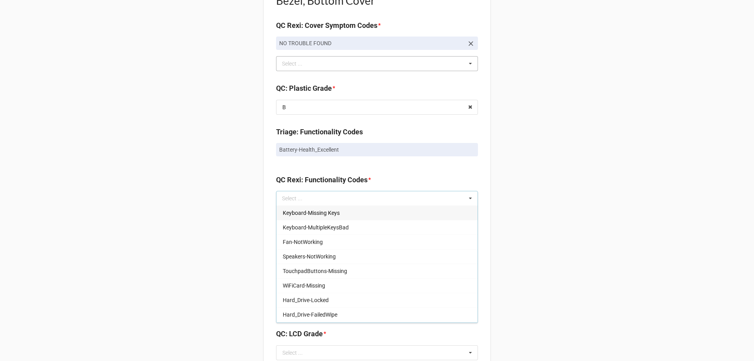
drag, startPoint x: 354, startPoint y: 198, endPoint x: 659, endPoint y: 213, distance: 305.3
click at [659, 213] on div "Back Receiving Triage Imaging Cleaning Tech & Repair QC Packing Order Picking R…" at bounding box center [377, 87] width 754 height 1353
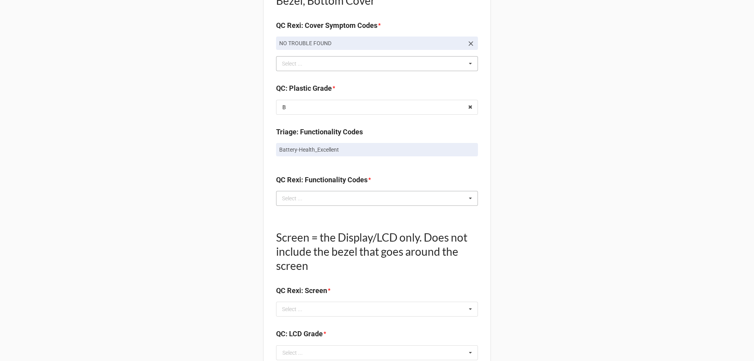
click at [311, 198] on div "Select ..." at bounding box center [297, 198] width 34 height 9
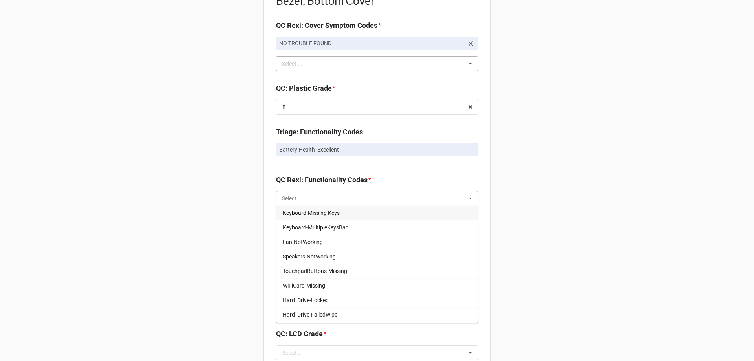
paste input "Battery-Health_Excellent"
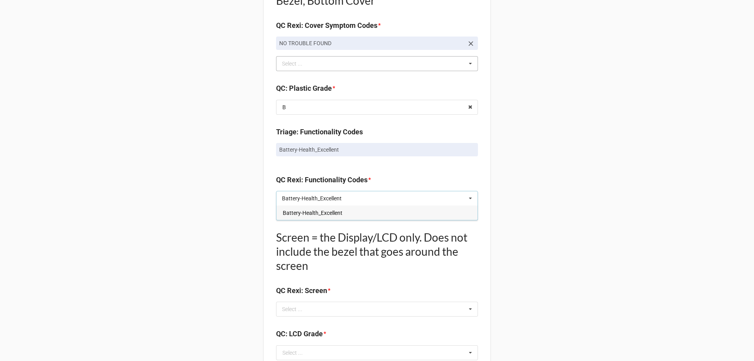
type input "Battery-Health_Excellent"
click at [326, 210] on span "Battery-Health_Excellent" at bounding box center [313, 213] width 60 height 6
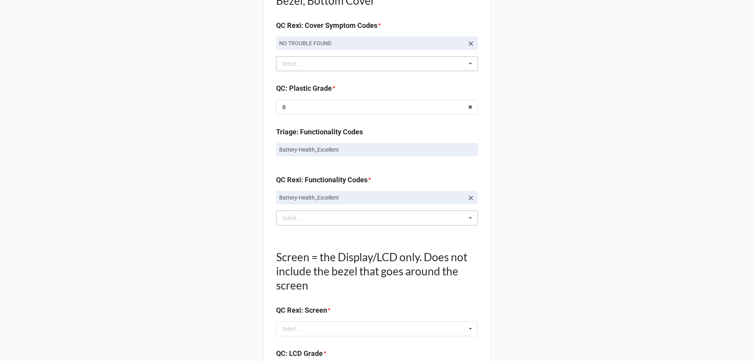
click at [526, 228] on div "Back Receiving Triage Imaging Cleaning Tech & Repair QC Packing Order Picking R…" at bounding box center [377, 97] width 754 height 1373
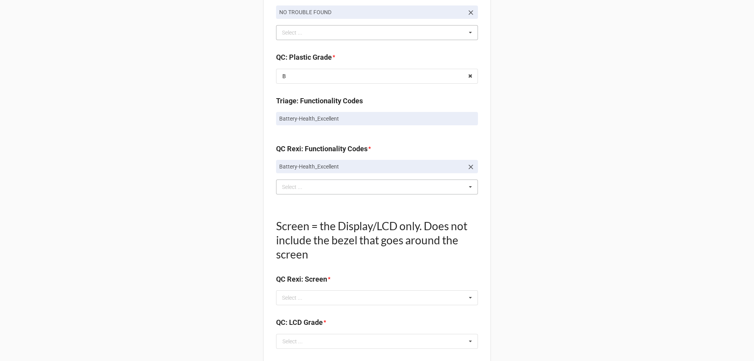
scroll to position [707, 0]
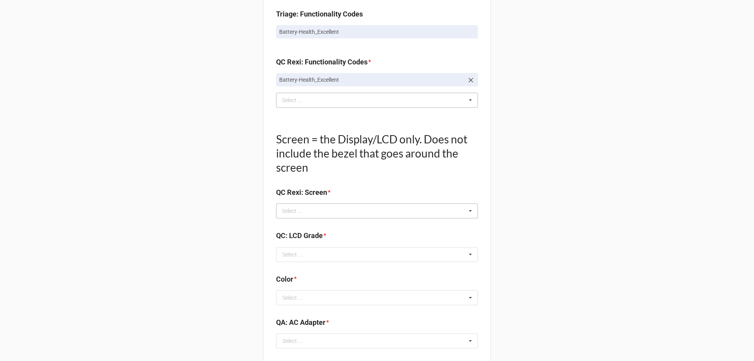
click at [369, 213] on div "Select ... No results found." at bounding box center [377, 210] width 202 height 15
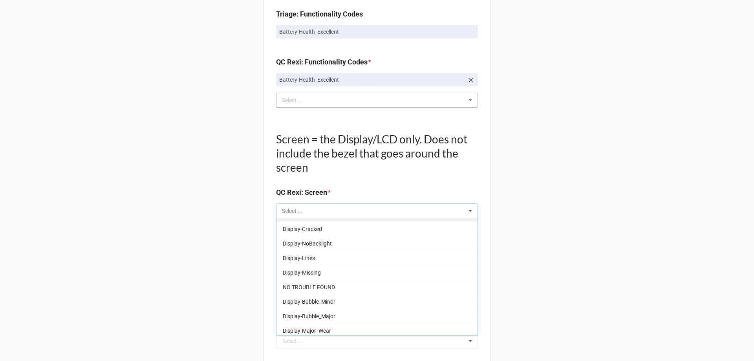
scroll to position [130, 0]
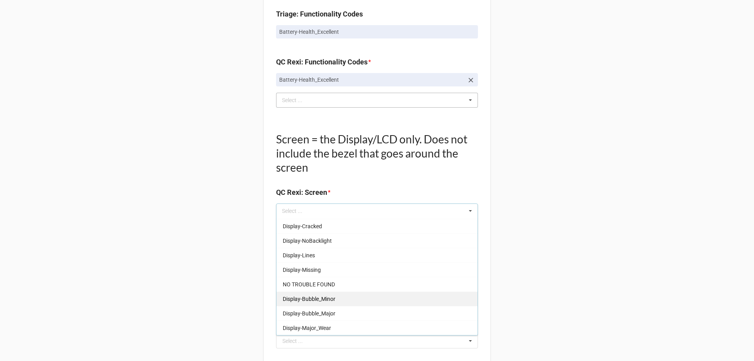
click at [392, 291] on div "Display-Bubble_Minor" at bounding box center [376, 298] width 201 height 15
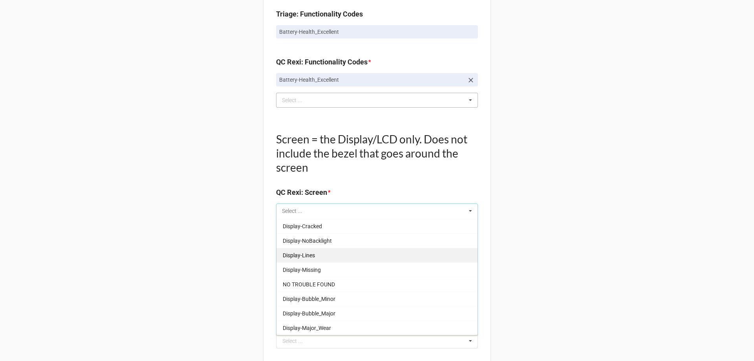
scroll to position [115, 0]
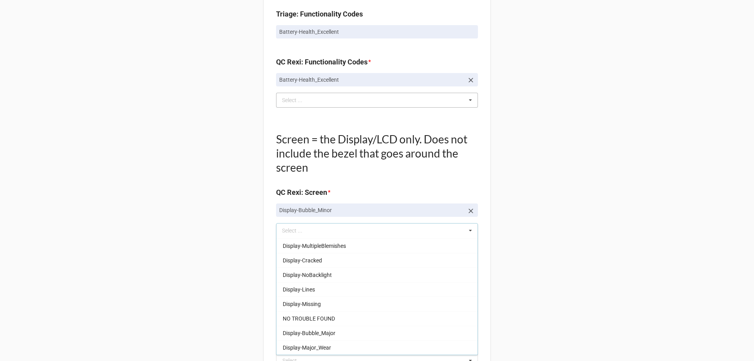
click at [369, 210] on p "Display-Bubble_Minor" at bounding box center [371, 210] width 184 height 8
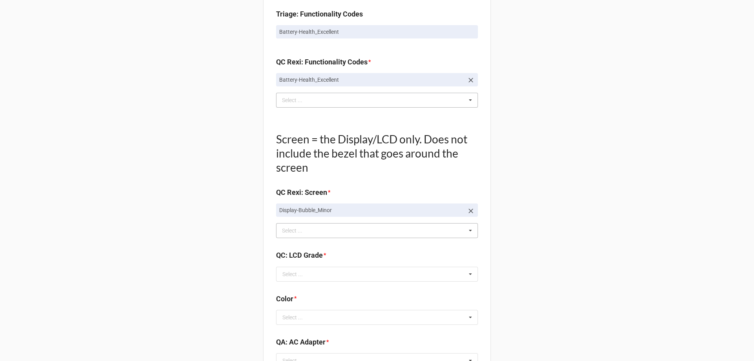
click at [372, 230] on div "Select ... Display-KBWear_Minor Display-MajorScratch Display-KBWear_Major Displ…" at bounding box center [377, 230] width 202 height 15
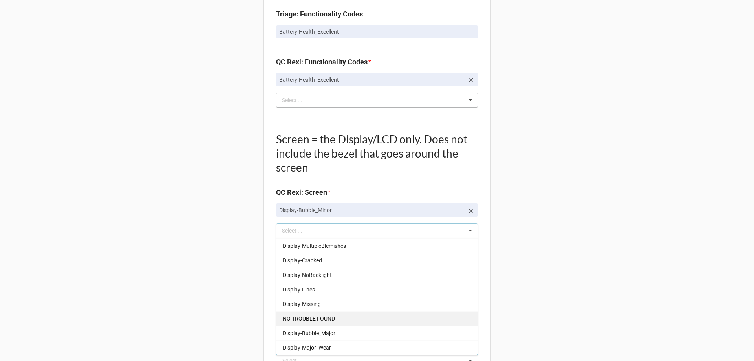
click at [390, 321] on div "NO TROUBLE FOUND" at bounding box center [376, 318] width 201 height 15
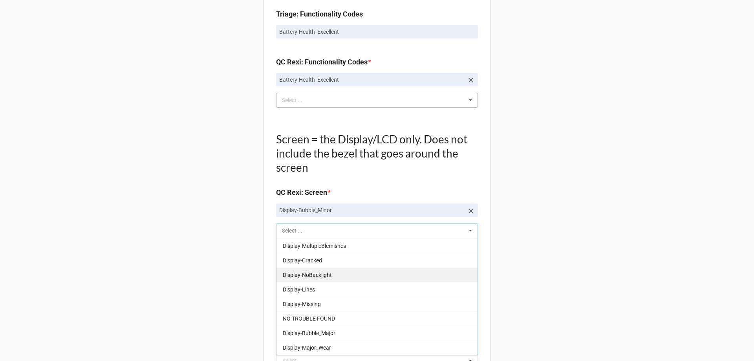
scroll to position [101, 0]
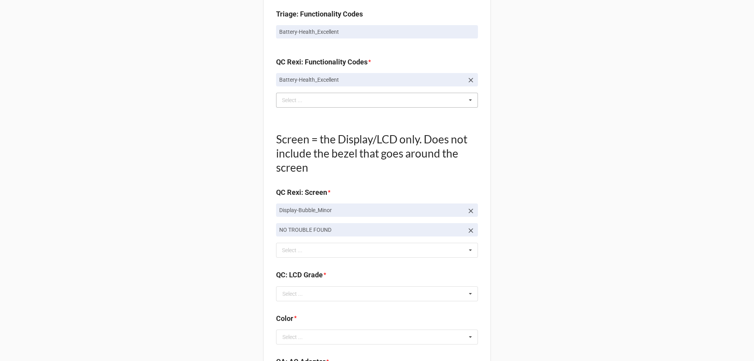
click at [467, 210] on icon at bounding box center [471, 211] width 8 height 8
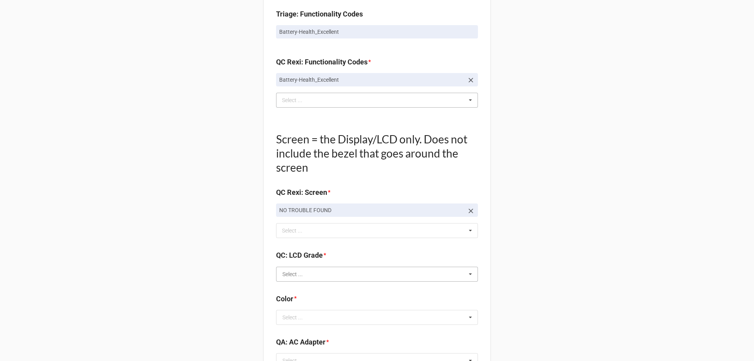
click at [314, 273] on input "text" at bounding box center [377, 274] width 201 height 14
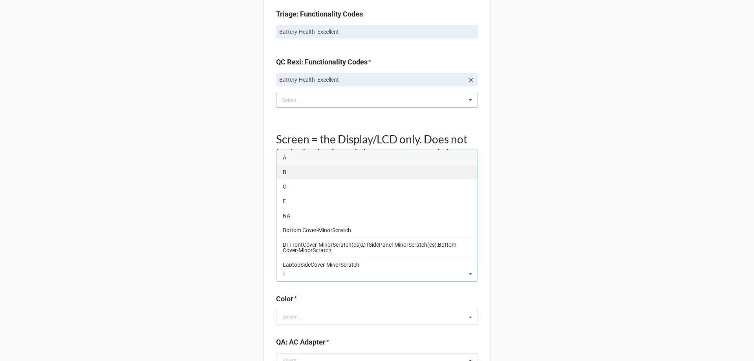
click at [288, 172] on div "B" at bounding box center [376, 171] width 201 height 15
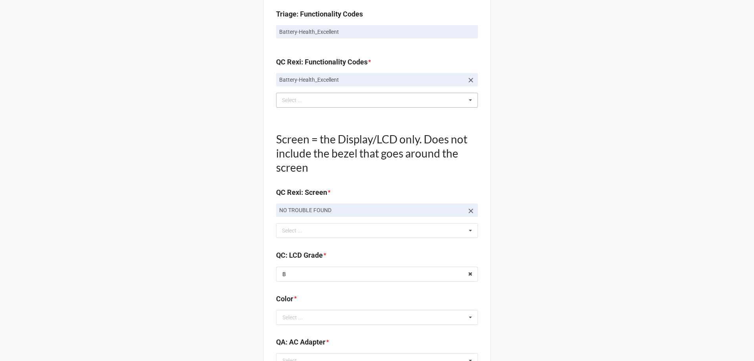
scroll to position [746, 0]
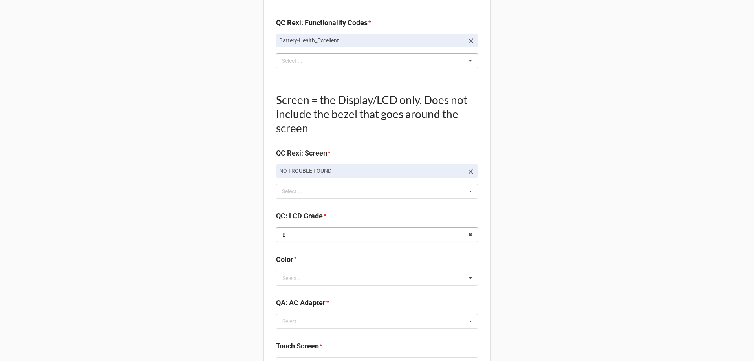
click at [303, 234] on input "text" at bounding box center [377, 235] width 201 height 14
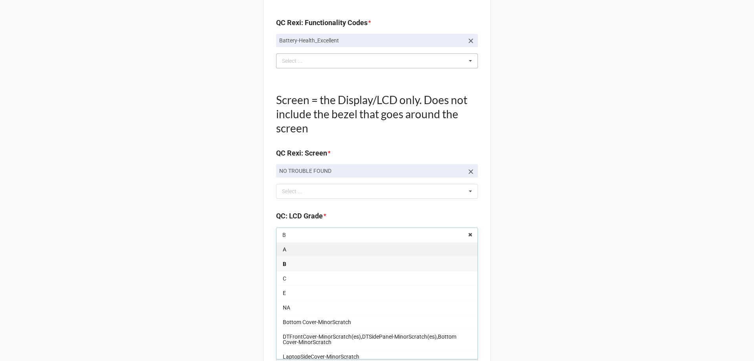
click at [299, 250] on div "A" at bounding box center [376, 249] width 201 height 15
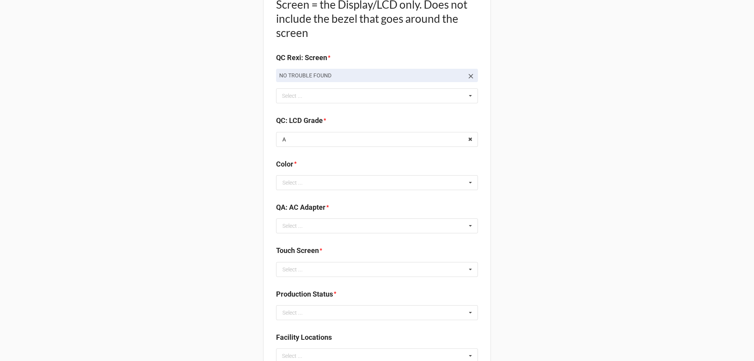
scroll to position [864, 0]
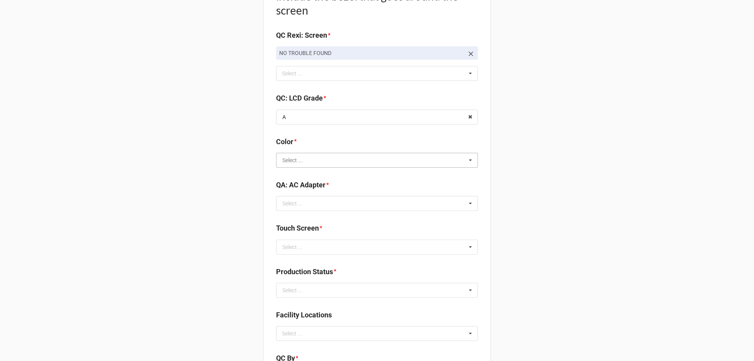
click at [323, 161] on input "text" at bounding box center [377, 160] width 201 height 14
click at [309, 172] on div "BLACK" at bounding box center [376, 174] width 201 height 15
click at [307, 203] on input "text" at bounding box center [377, 203] width 201 height 14
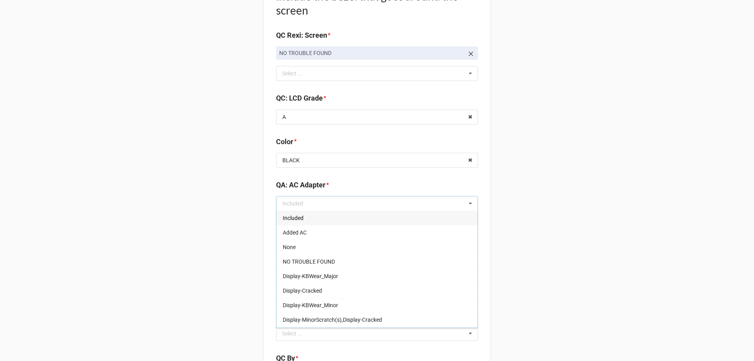
click at [352, 221] on div "Included" at bounding box center [376, 217] width 201 height 15
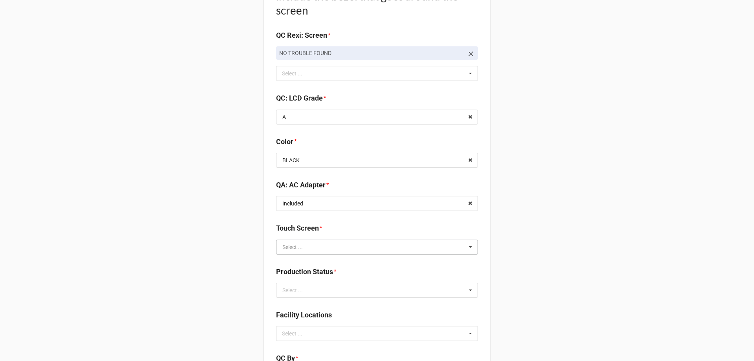
click at [350, 246] on input "text" at bounding box center [377, 247] width 201 height 14
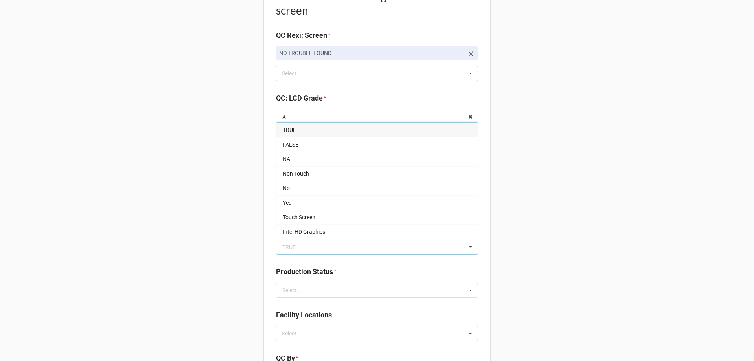
click at [361, 130] on div "TRUE" at bounding box center [376, 129] width 201 height 15
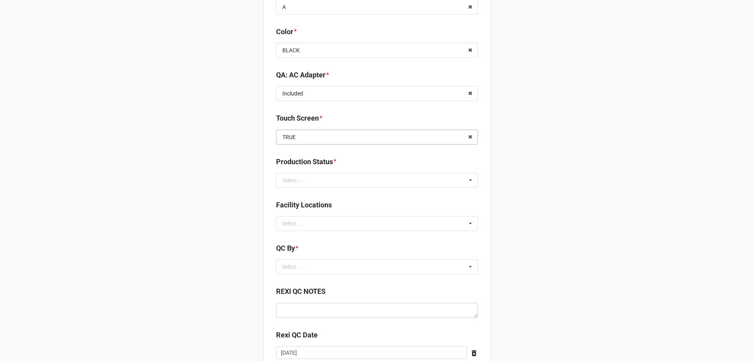
scroll to position [981, 0]
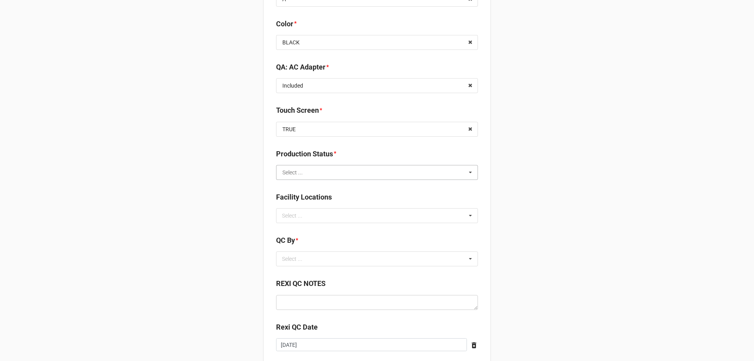
click at [321, 169] on input "text" at bounding box center [377, 172] width 201 height 14
click at [321, 185] on div "Cleaning" at bounding box center [376, 186] width 201 height 15
click at [398, 259] on div "Select ... No results found." at bounding box center [377, 258] width 202 height 15
click at [398, 291] on div "[PERSON_NAME]" at bounding box center [376, 287] width 201 height 15
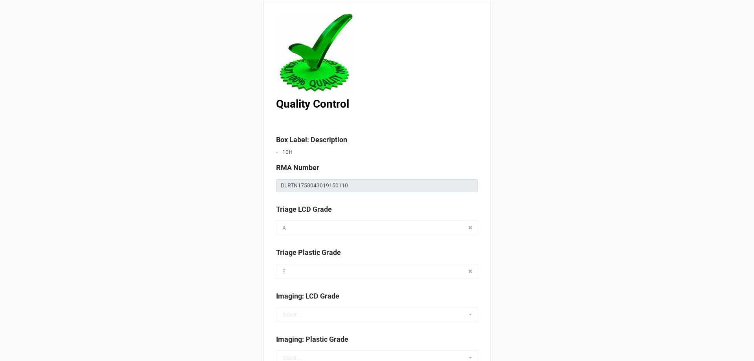
scroll to position [0, 0]
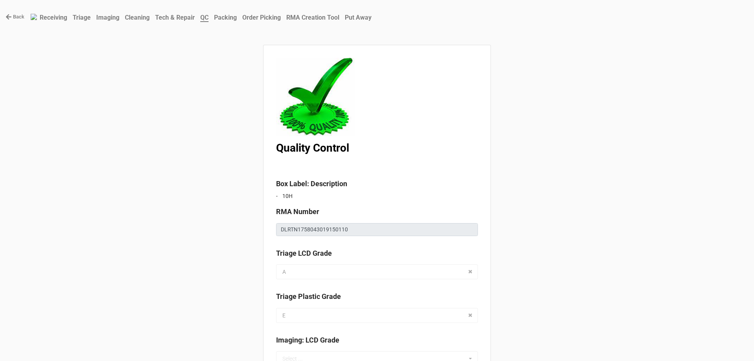
click at [362, 221] on div "RMA Number DLRTN1758043019150110" at bounding box center [377, 221] width 202 height 30
drag, startPoint x: 369, startPoint y: 223, endPoint x: 580, endPoint y: 150, distance: 223.2
drag, startPoint x: 372, startPoint y: 222, endPoint x: 181, endPoint y: 179, distance: 195.8
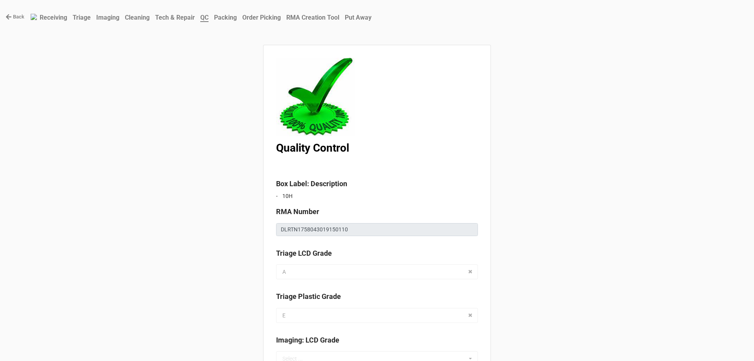
click at [371, 221] on div "RMA Number" at bounding box center [377, 214] width 202 height 16
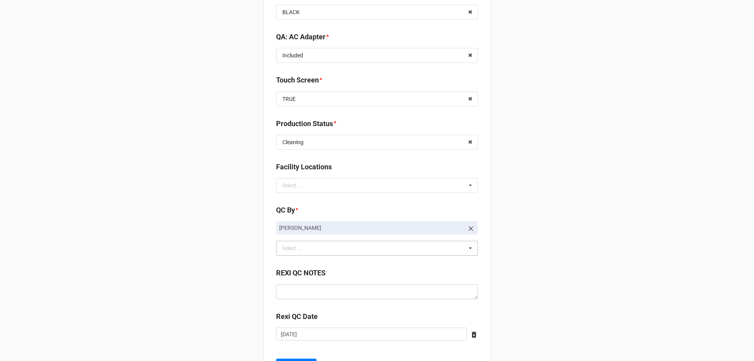
scroll to position [1051, 0]
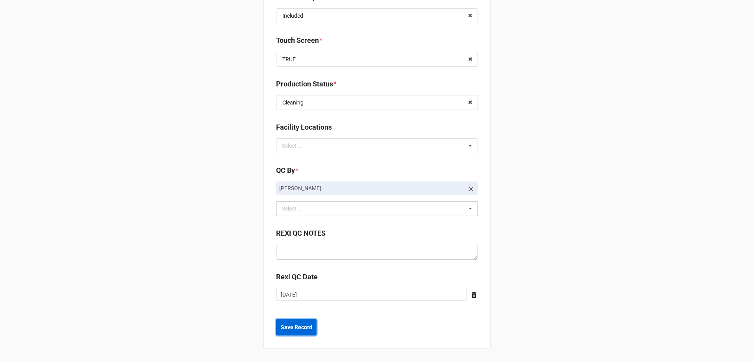
click at [308, 329] on b "Save Record" at bounding box center [296, 327] width 31 height 8
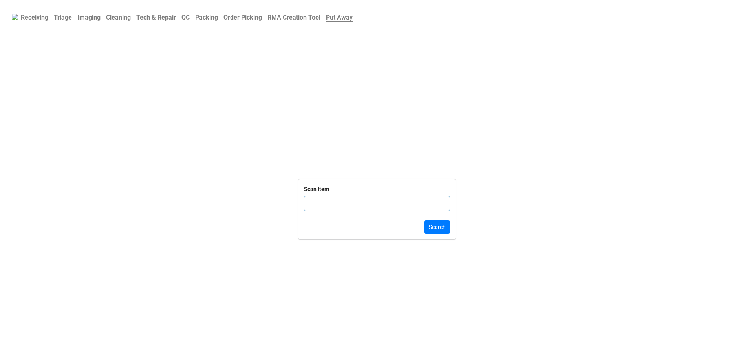
click at [188, 20] on b "QC" at bounding box center [185, 17] width 8 height 7
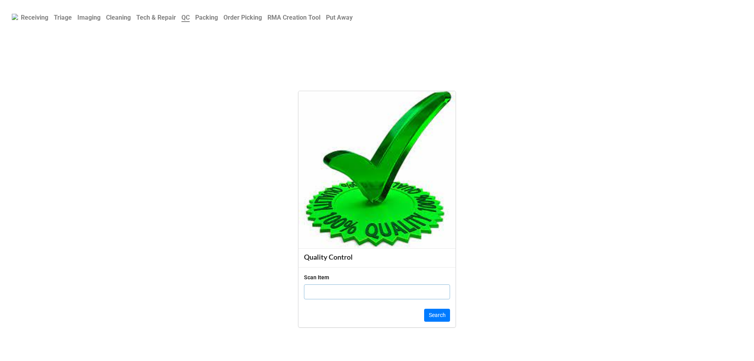
click at [367, 291] on input "text" at bounding box center [377, 291] width 146 height 15
click button "Search" at bounding box center [437, 315] width 26 height 13
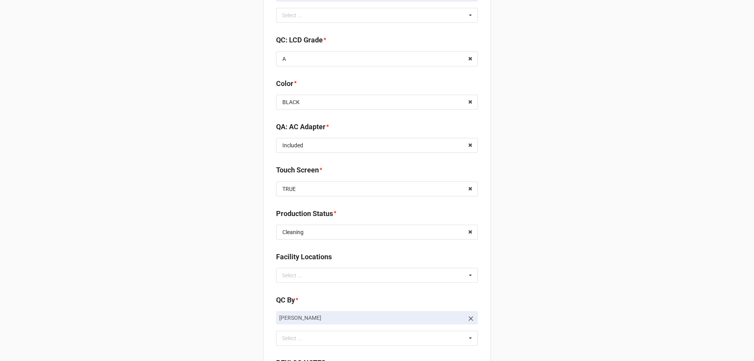
scroll to position [855, 0]
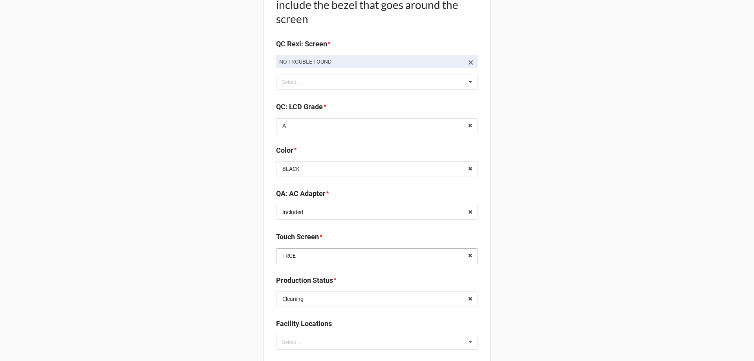
click at [349, 257] on input "text" at bounding box center [377, 255] width 201 height 14
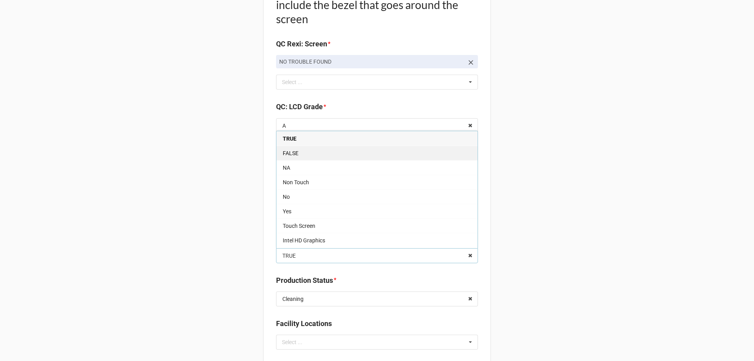
click at [319, 154] on div "FALSE" at bounding box center [376, 153] width 201 height 15
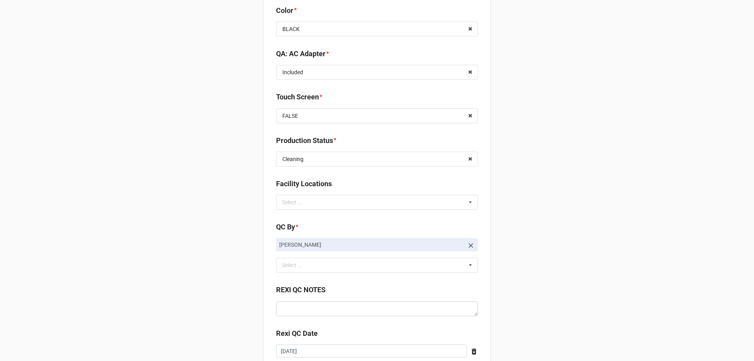
scroll to position [1051, 0]
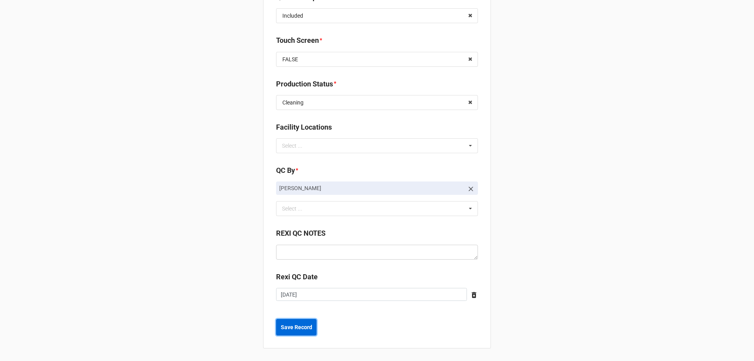
click at [286, 325] on b "Save Record" at bounding box center [296, 327] width 31 height 8
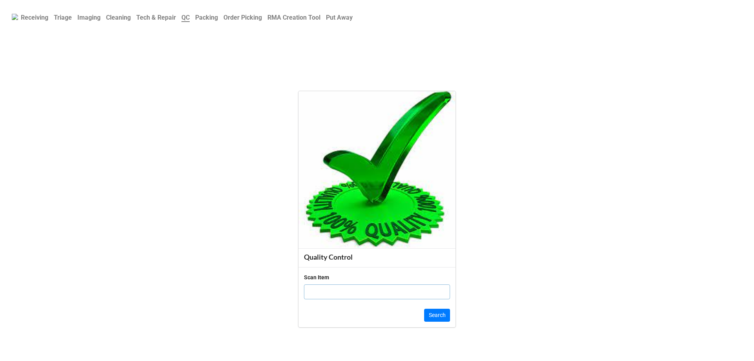
click at [362, 297] on input "text" at bounding box center [377, 291] width 146 height 15
type input "1986397"
click button "Search" at bounding box center [437, 315] width 26 height 13
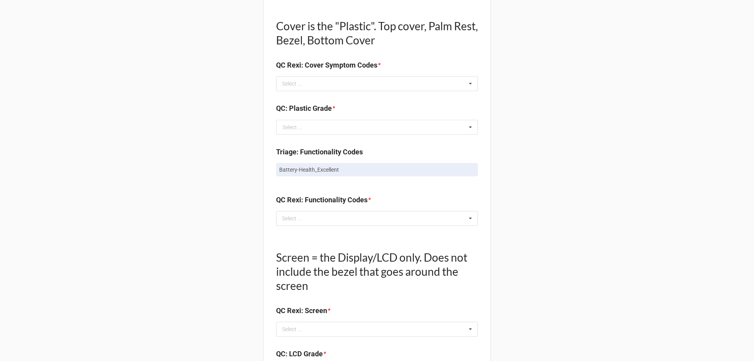
scroll to position [550, 0]
click at [416, 80] on div "Select ... No results found." at bounding box center [377, 83] width 202 height 15
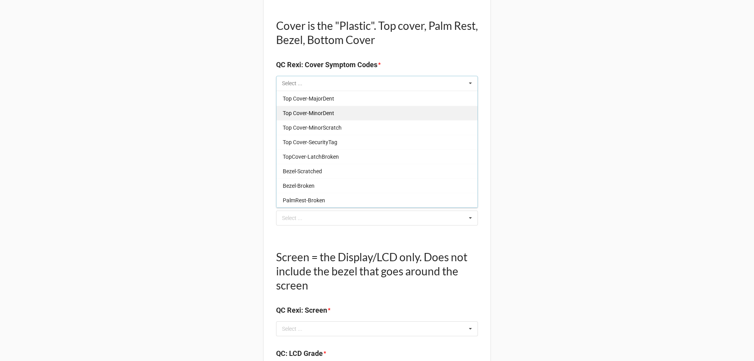
scroll to position [0, 0]
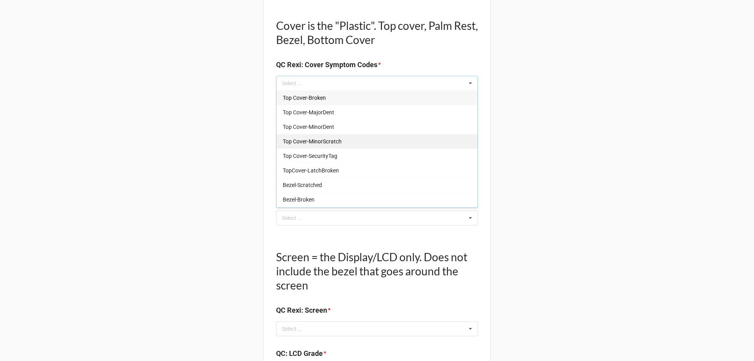
click at [319, 141] on span "Top Cover-MinorScratch" at bounding box center [312, 141] width 59 height 6
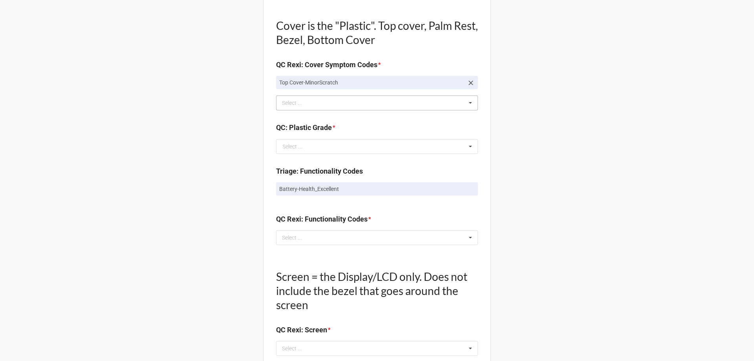
click at [679, 177] on div "Back Receiving Triage Imaging Cleaning Tech & Repair QC Packing Order Picking R…" at bounding box center [377, 126] width 754 height 1353
click at [392, 104] on div "Select ... Top Cover-Broken Top Cover-MajorDent Top Cover-MinorDent Top Cover-S…" at bounding box center [377, 102] width 202 height 15
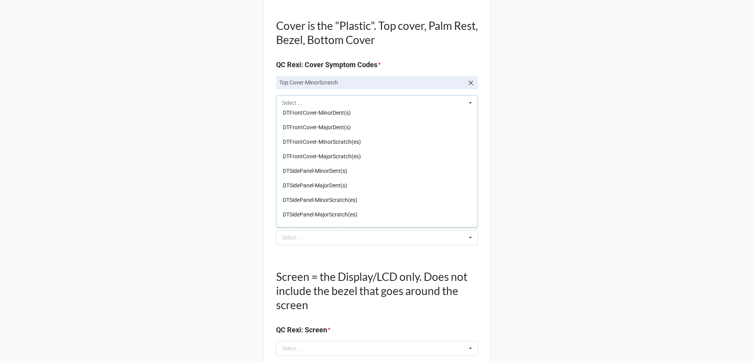
scroll to position [393, 0]
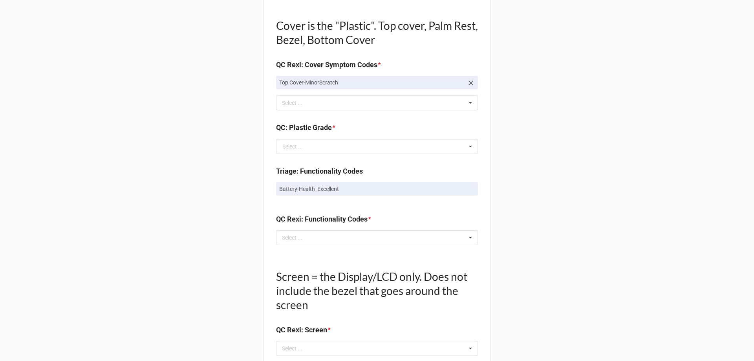
click at [581, 126] on div "Back Receiving Triage Imaging Cleaning Tech & Repair QC Packing Order Picking R…" at bounding box center [377, 126] width 754 height 1353
click at [367, 102] on div "Select ... Top Cover-Broken Top Cover-MajorDent Top Cover-MinorDent Top Cover-S…" at bounding box center [377, 102] width 202 height 15
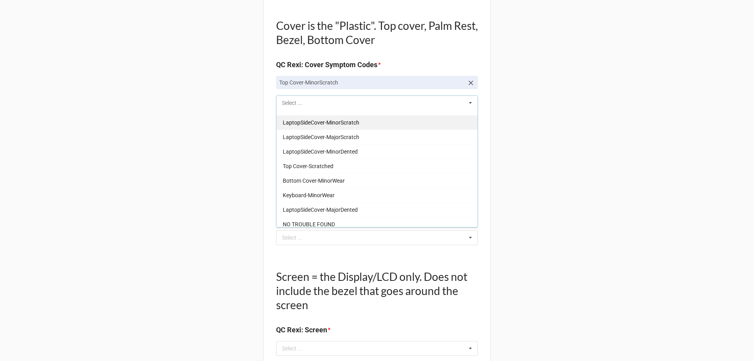
scroll to position [746, 0]
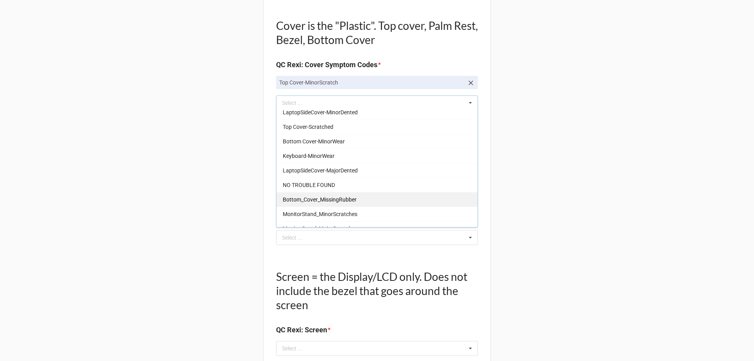
click at [348, 198] on span "Bottom_Cover_MissingRubber" at bounding box center [320, 199] width 74 height 6
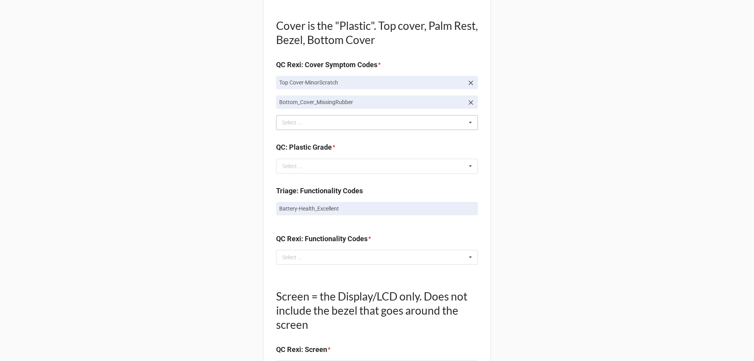
click at [587, 102] on div "Back Receiving Triage Imaging Cleaning Tech & Repair QC Packing Order Picking R…" at bounding box center [377, 136] width 754 height 1373
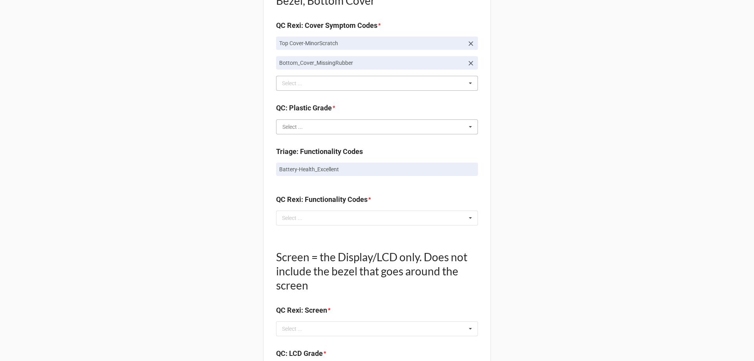
click at [430, 129] on input "text" at bounding box center [377, 127] width 201 height 14
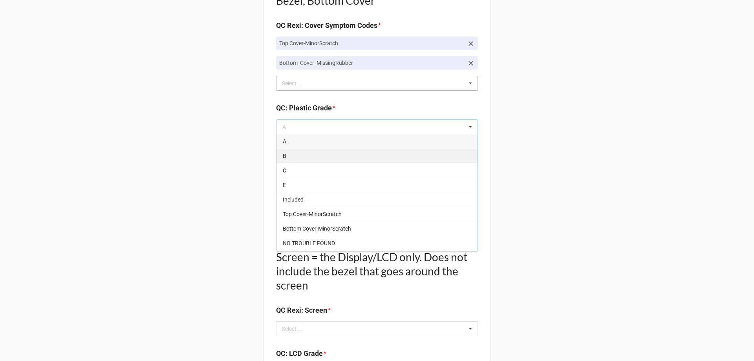
click at [393, 154] on div "B" at bounding box center [376, 155] width 201 height 15
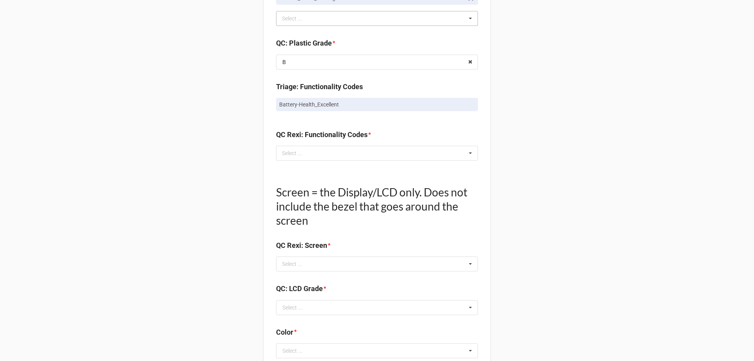
scroll to position [667, 0]
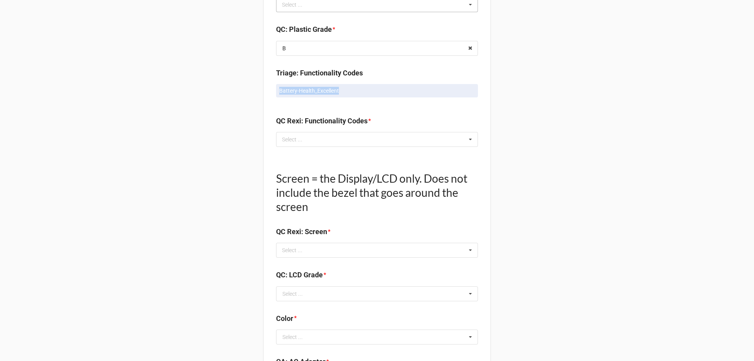
drag, startPoint x: 276, startPoint y: 87, endPoint x: 351, endPoint y: 87, distance: 75.4
click at [351, 87] on link "Battery-Health_Excellent" at bounding box center [377, 90] width 202 height 13
copy p "Battery-Health_Excellent"
click at [333, 140] on div "Select ... No results found." at bounding box center [377, 139] width 202 height 15
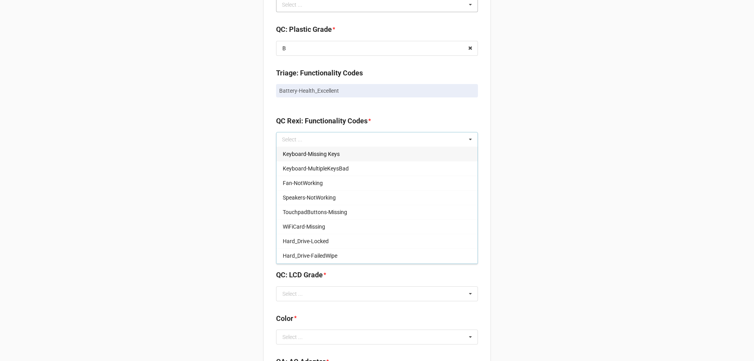
click at [333, 140] on div "Select ... Keyboard-Missing Keys Keyboard-MultipleKeysBad Fan-NotWorking Speake…" at bounding box center [377, 139] width 202 height 15
paste input "Battery-Health_Excellent"
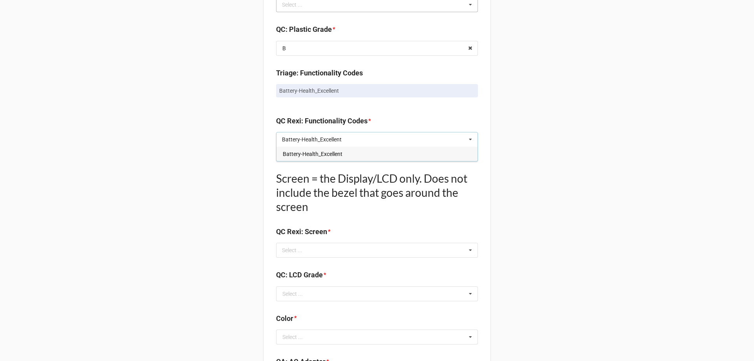
type input "Battery-Health_Excellent"
click at [329, 148] on div "Battery-Health_Excellent" at bounding box center [376, 153] width 201 height 15
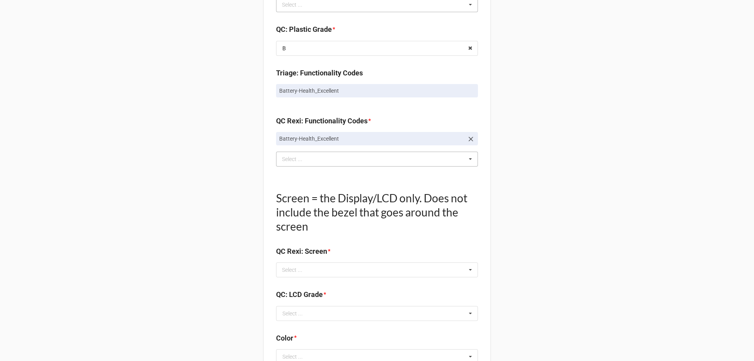
click at [541, 164] on div "Back Receiving Triage Imaging Cleaning Tech & Repair QC Packing Order Picking R…" at bounding box center [377, 29] width 754 height 1392
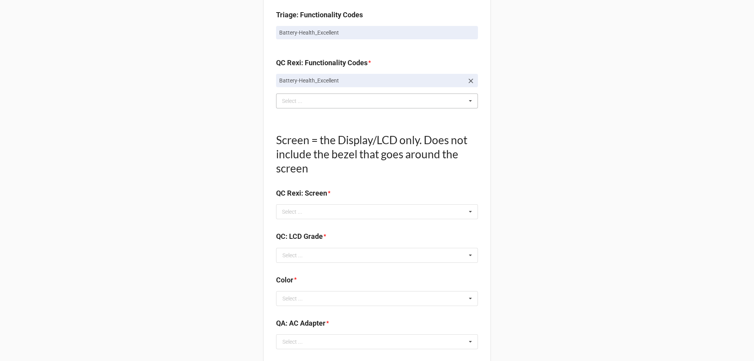
scroll to position [746, 0]
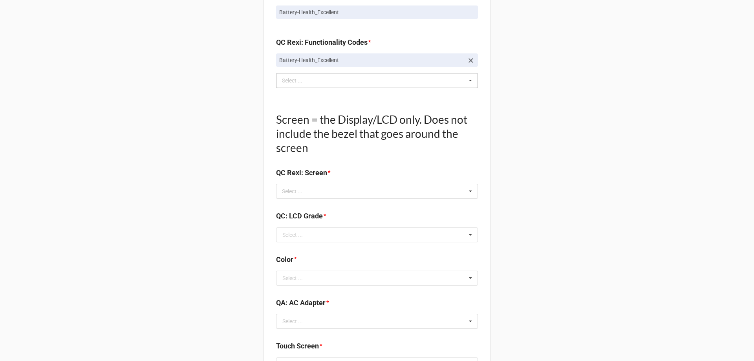
click at [283, 194] on div "Select ..." at bounding box center [297, 191] width 34 height 9
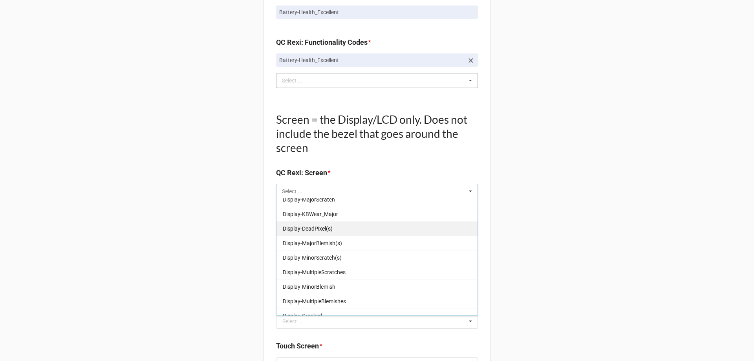
scroll to position [39, 0]
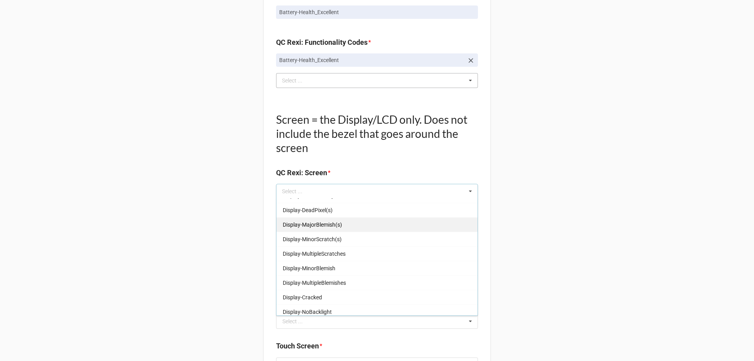
click at [355, 241] on div "Display-MinorScratch(s)" at bounding box center [376, 239] width 201 height 15
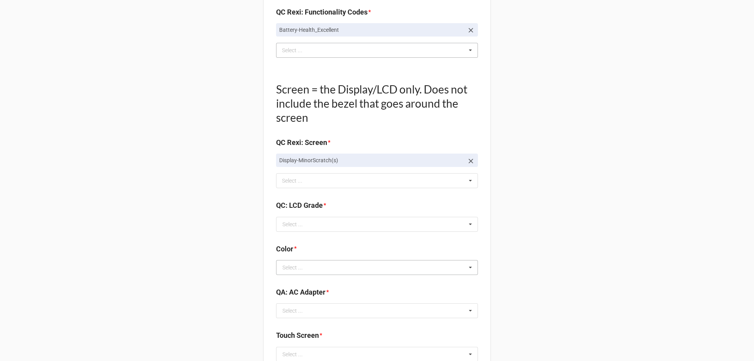
scroll to position [824, 0]
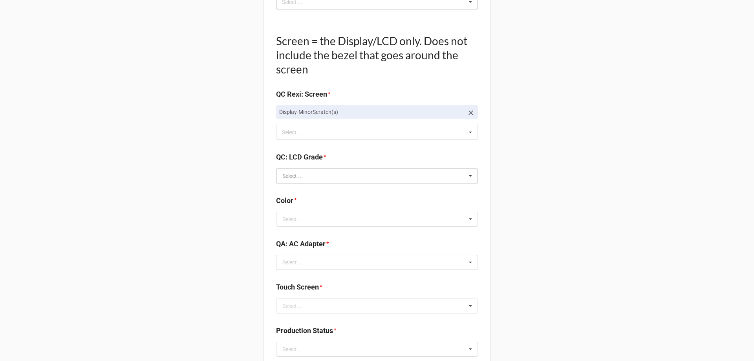
click at [309, 179] on input "text" at bounding box center [377, 176] width 201 height 14
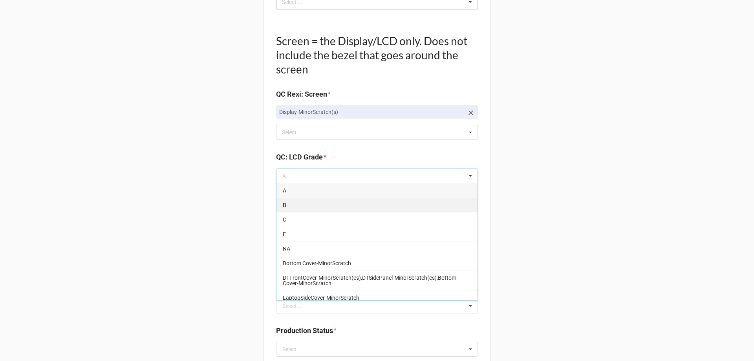
click at [316, 200] on div "B" at bounding box center [376, 204] width 201 height 15
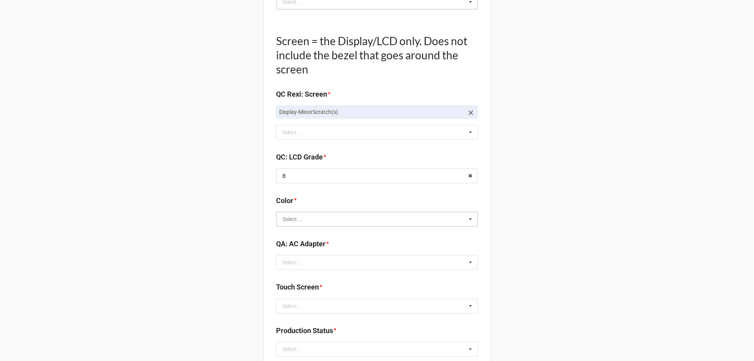
click at [410, 225] on input "text" at bounding box center [377, 219] width 201 height 14
click at [380, 233] on div "BLACK" at bounding box center [376, 233] width 201 height 15
click at [282, 260] on div "Select ..." at bounding box center [292, 261] width 20 height 5
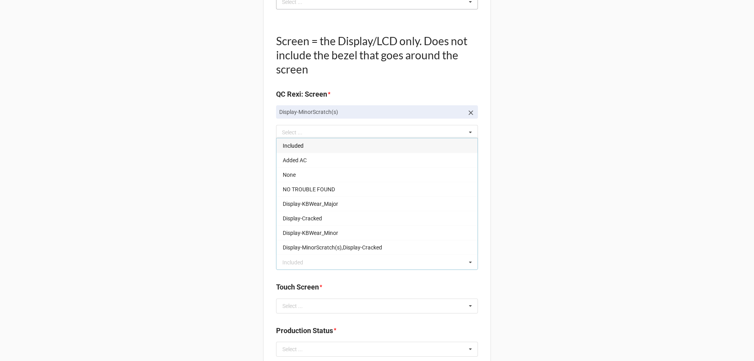
click at [303, 148] on div "Included" at bounding box center [376, 145] width 201 height 15
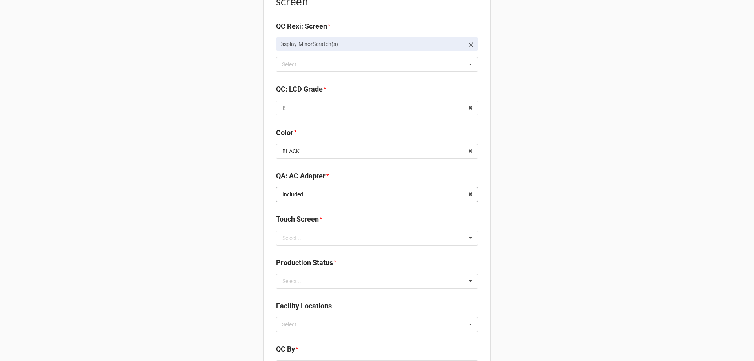
scroll to position [903, 0]
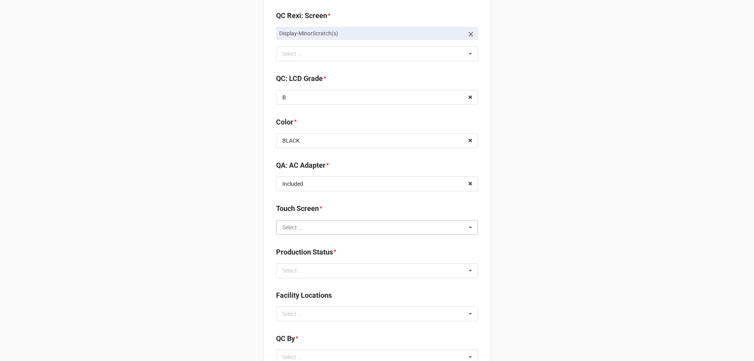
click at [304, 226] on input "text" at bounding box center [377, 227] width 201 height 14
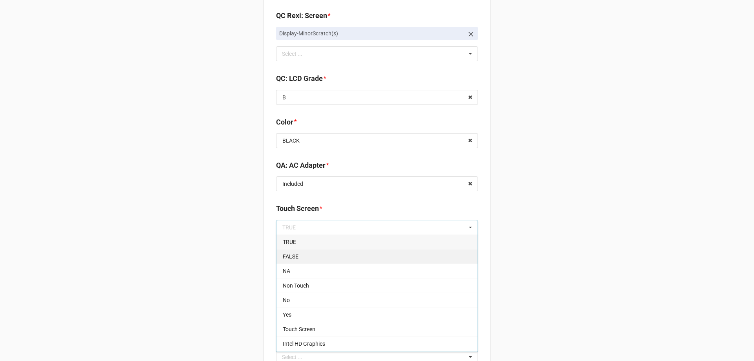
click at [298, 254] on div "FALSE" at bounding box center [376, 256] width 201 height 15
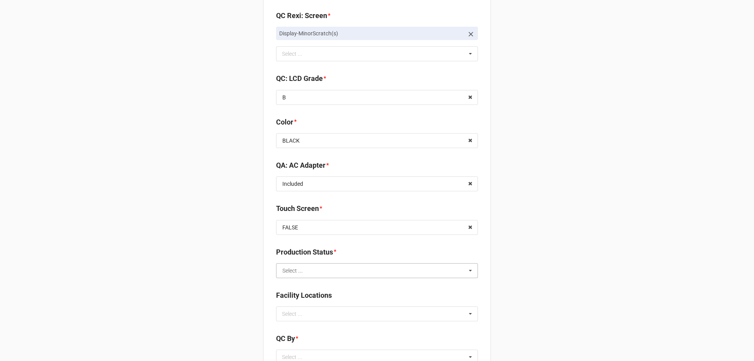
click at [318, 270] on input "text" at bounding box center [377, 270] width 201 height 14
click at [318, 284] on div "Cleaning" at bounding box center [376, 285] width 201 height 15
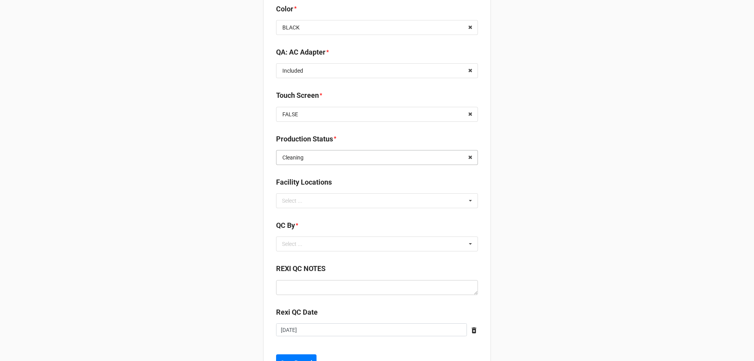
scroll to position [1021, 0]
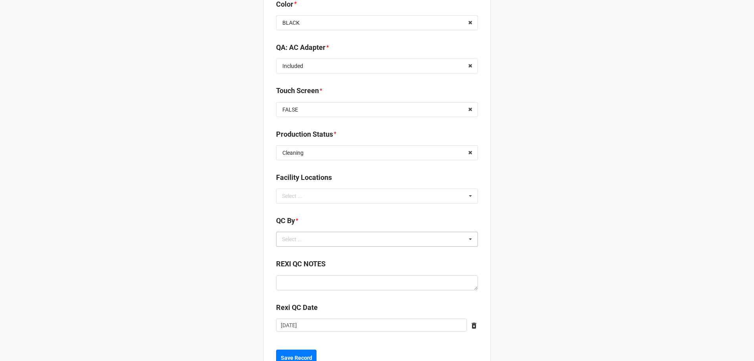
click at [330, 234] on div "Select ... No results found." at bounding box center [377, 239] width 202 height 15
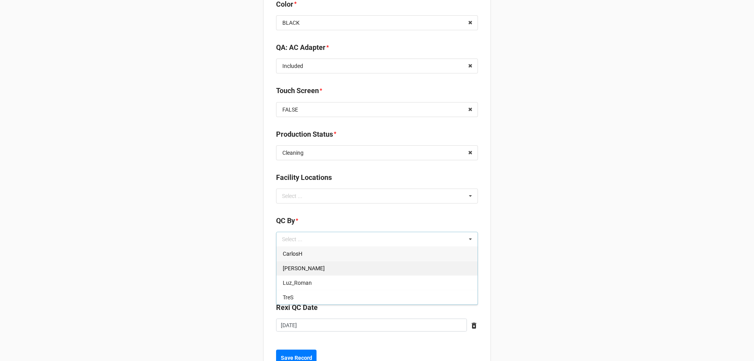
click at [321, 269] on div "Christian R" at bounding box center [376, 268] width 201 height 15
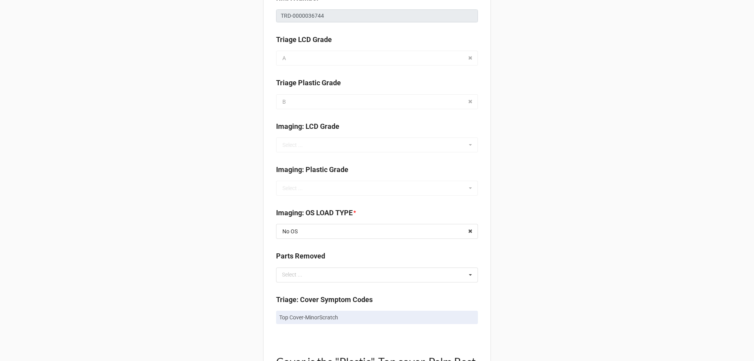
scroll to position [129, 0]
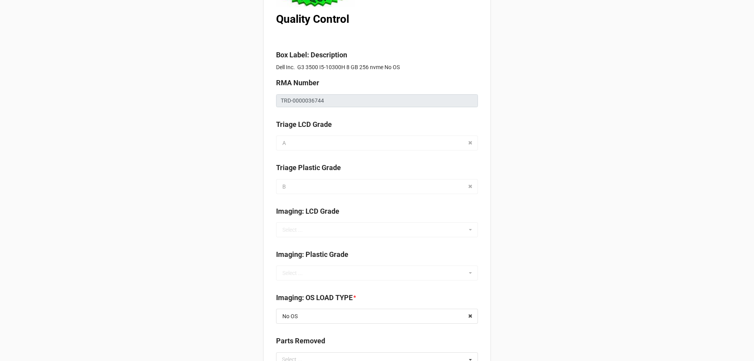
drag, startPoint x: 273, startPoint y: 97, endPoint x: 418, endPoint y: 91, distance: 145.4
drag, startPoint x: 419, startPoint y: 91, endPoint x: 649, endPoint y: 57, distance: 232.8
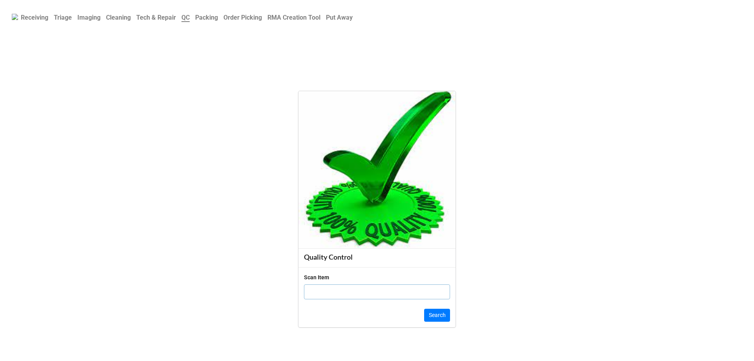
click at [361, 290] on input "text" at bounding box center [377, 291] width 146 height 15
click at [192, 20] on link "QC" at bounding box center [186, 17] width 14 height 15
click at [327, 292] on input "text" at bounding box center [377, 291] width 146 height 15
